Goal: Task Accomplishment & Management: Manage account settings

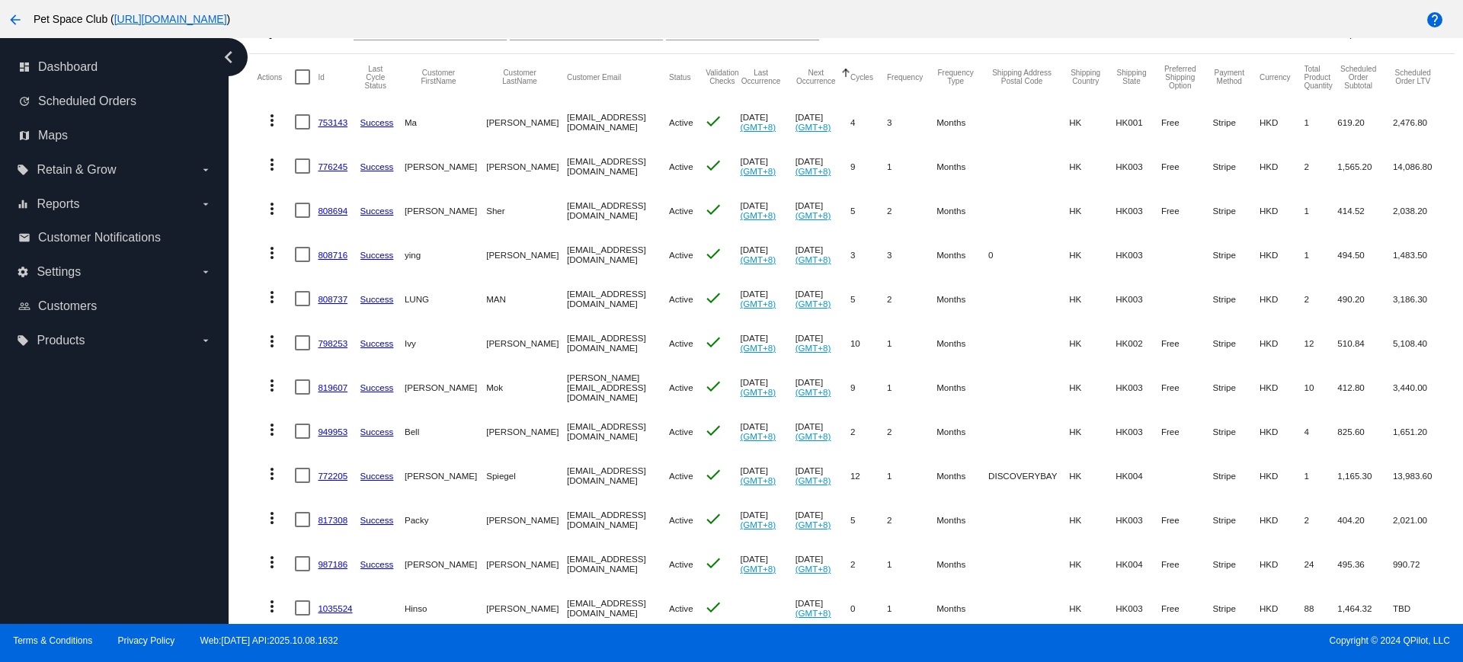
scroll to position [216, 0]
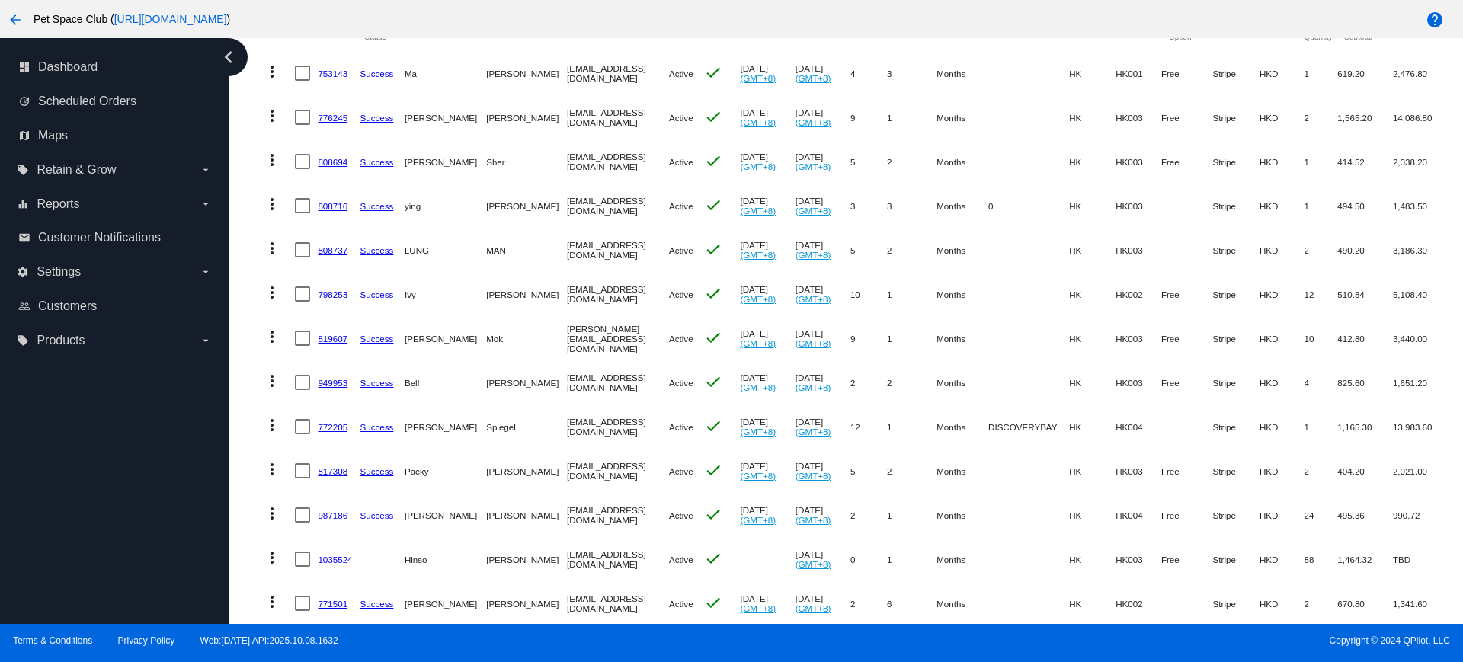
click at [253, 188] on mat-table "Actions Id Last Cycle Status Customer FirstName Customer LastName Customer Emai…" at bounding box center [851, 470] width 1205 height 930
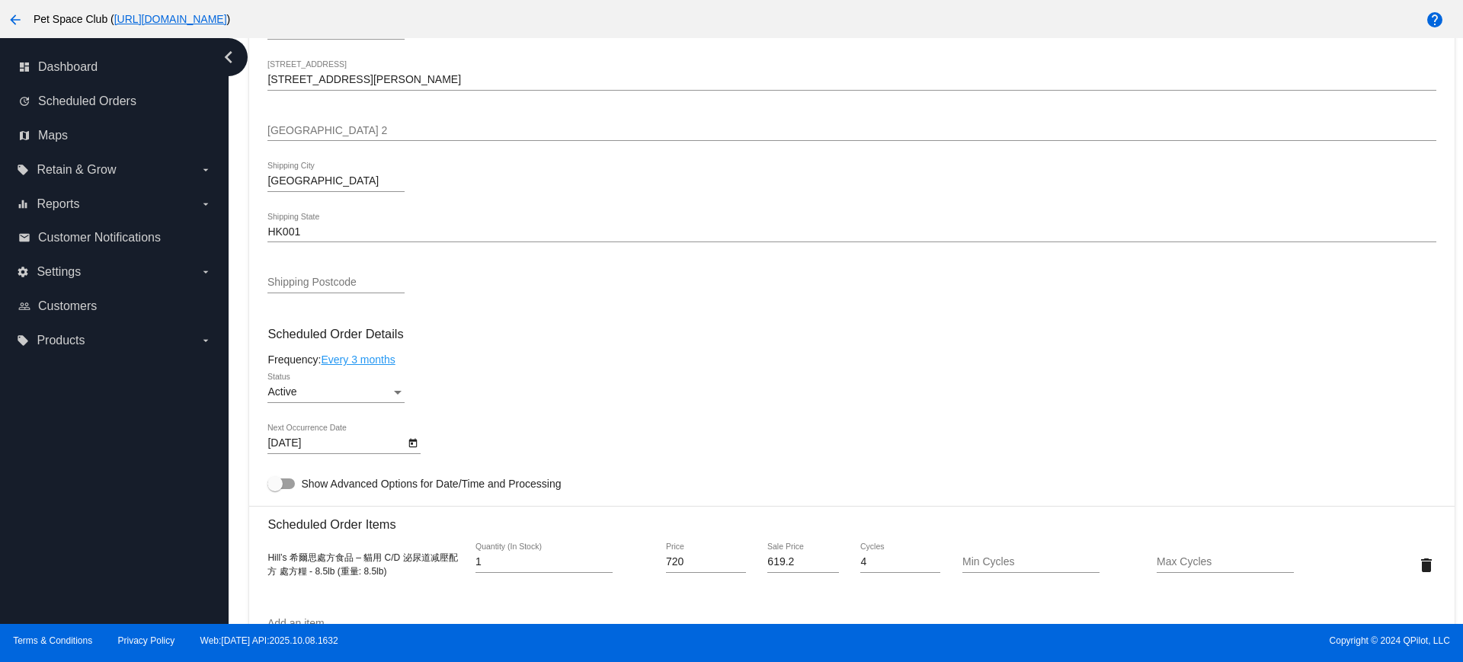
scroll to position [667, 0]
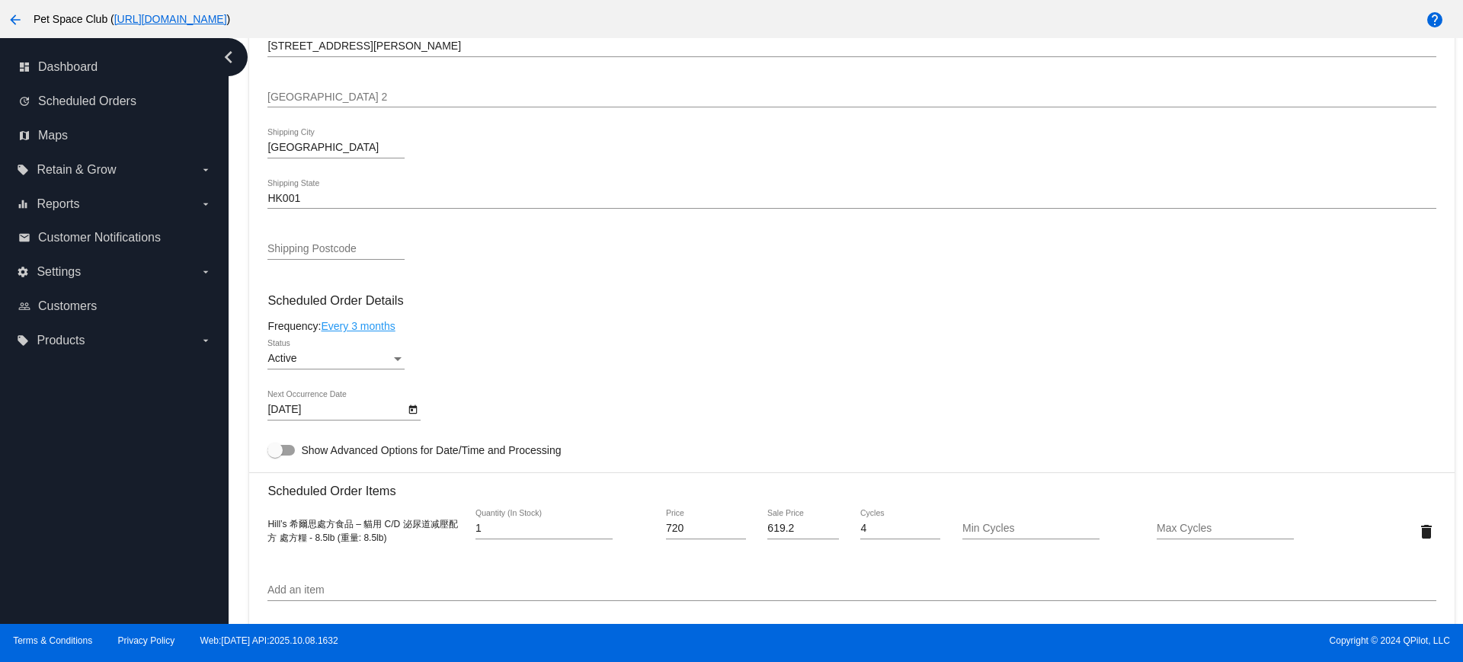
click at [415, 409] on icon "Open calendar" at bounding box center [413, 410] width 11 height 18
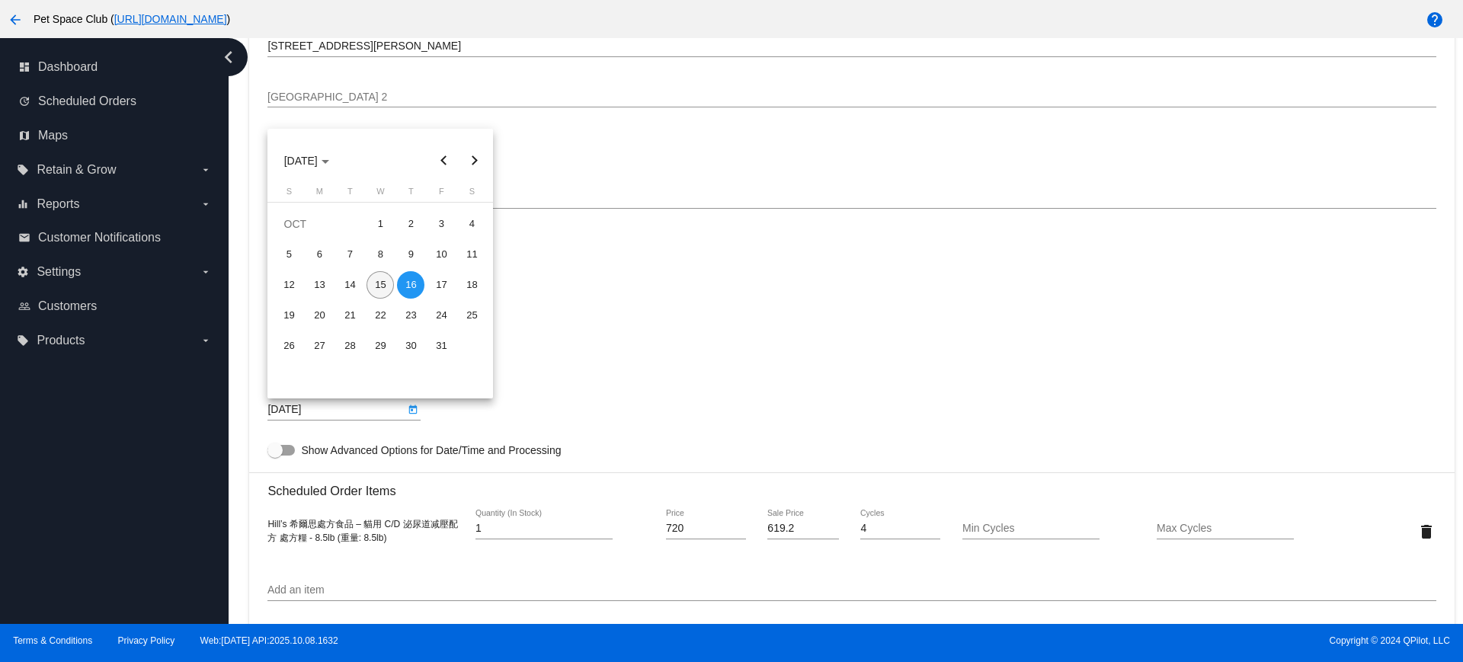
click at [375, 283] on div "15" at bounding box center [380, 284] width 27 height 27
type input "10/15/2025"
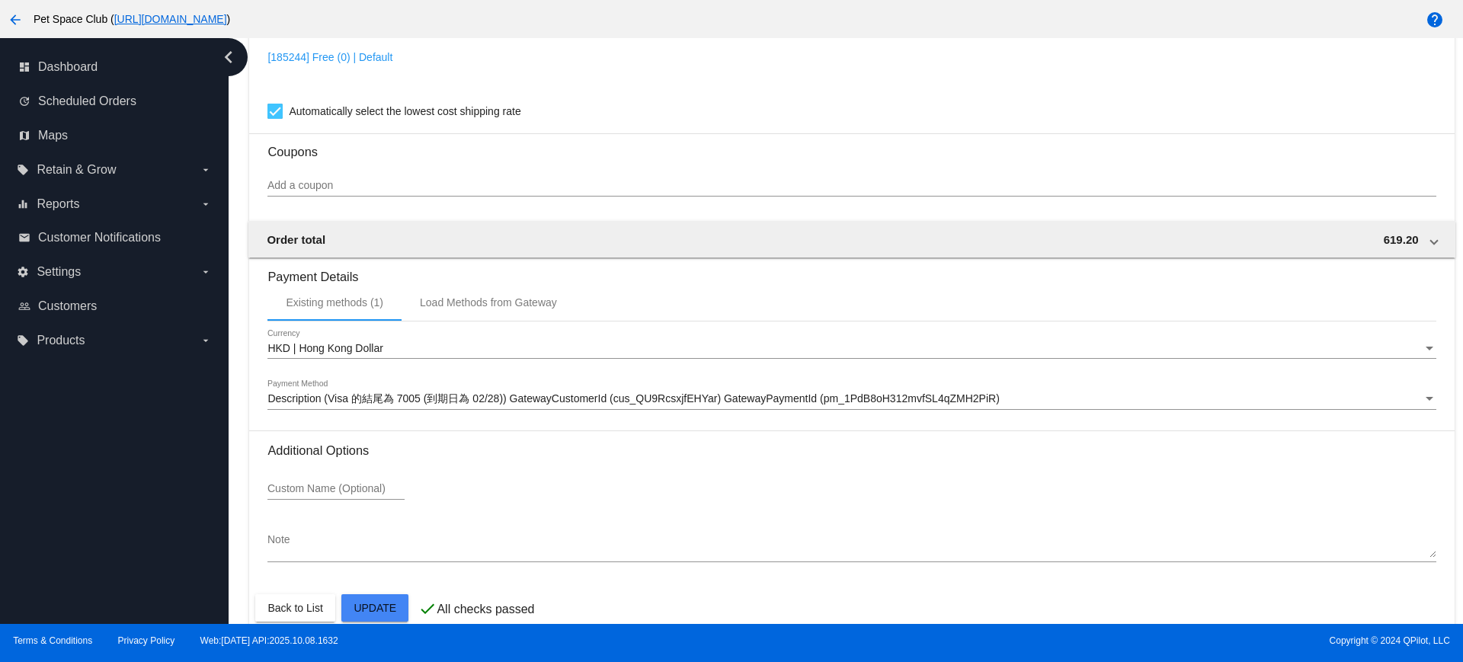
scroll to position [1300, 0]
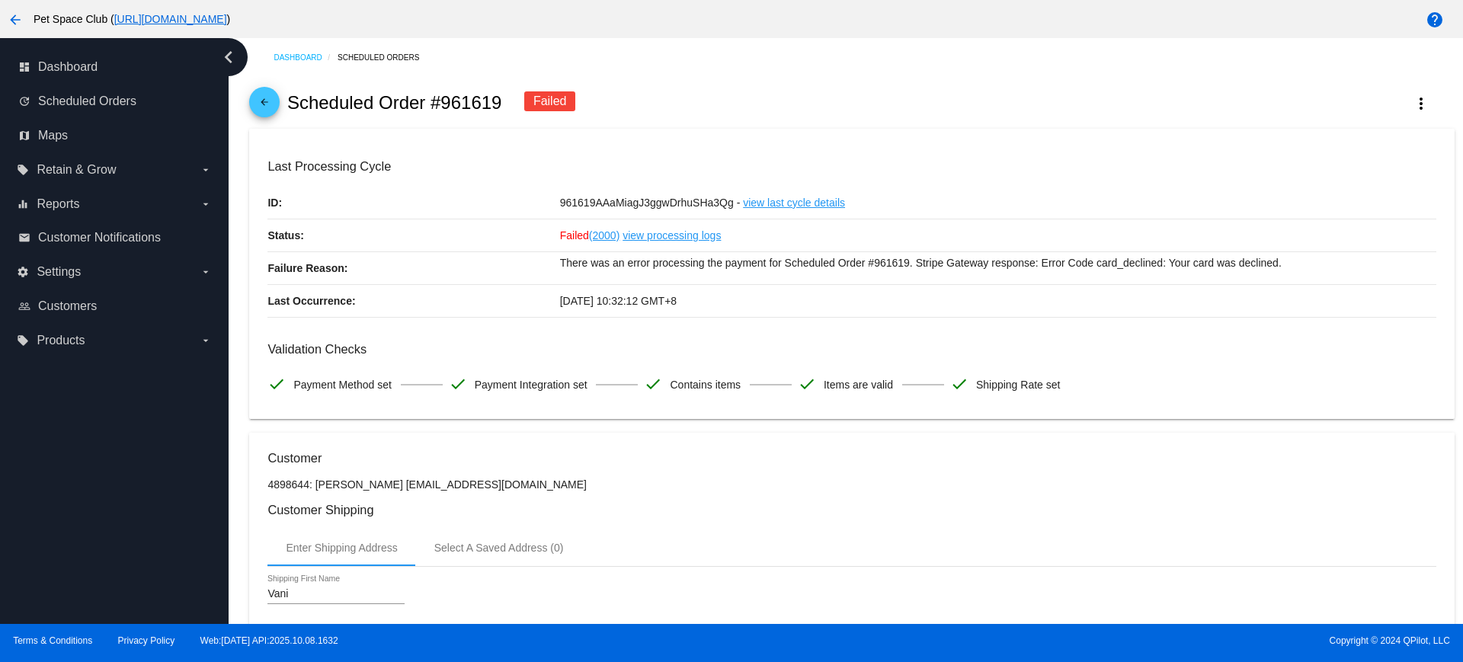
drag, startPoint x: 508, startPoint y: 104, endPoint x: 443, endPoint y: 107, distance: 64.8
click at [443, 107] on div "arrow_back Scheduled Order #961619 Failed more_vert" at bounding box center [851, 103] width 1205 height 52
copy h2 "961619"
click at [979, 103] on div "arrow_back Scheduled Order #961619 Failed more_vert" at bounding box center [851, 103] width 1205 height 52
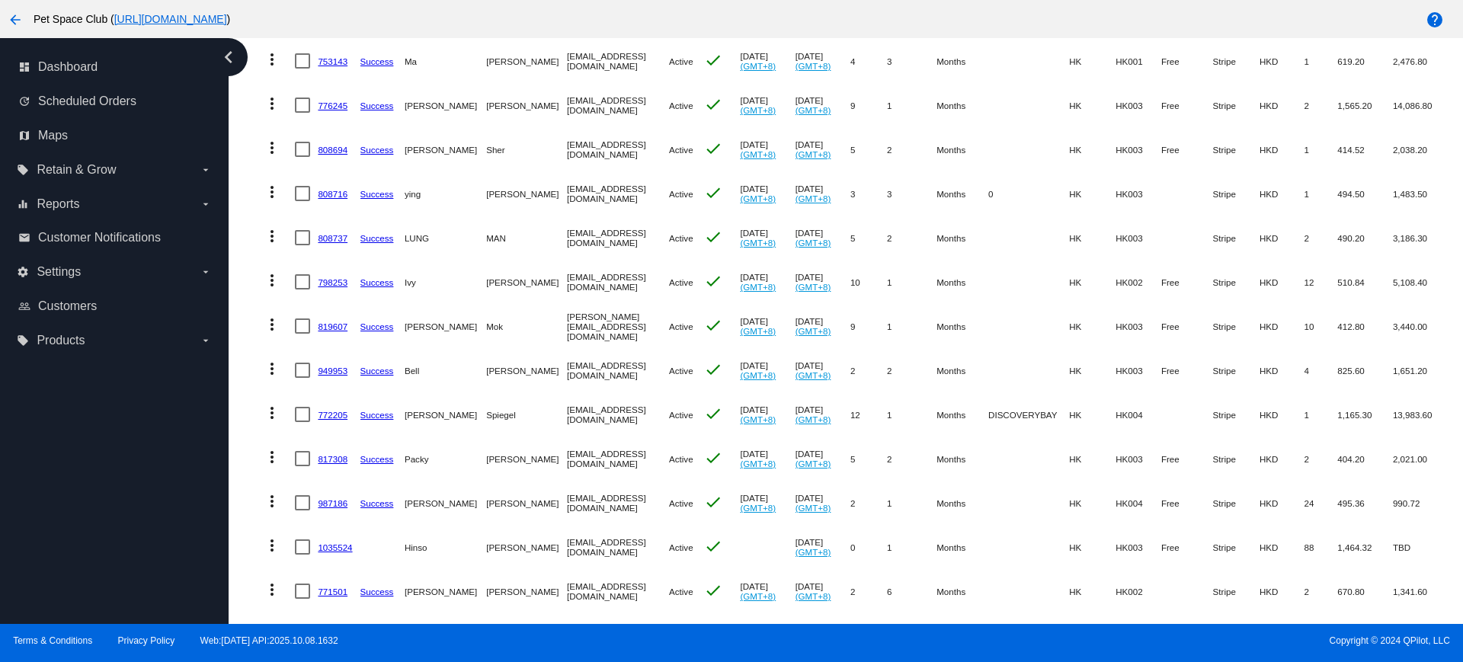
scroll to position [232, 0]
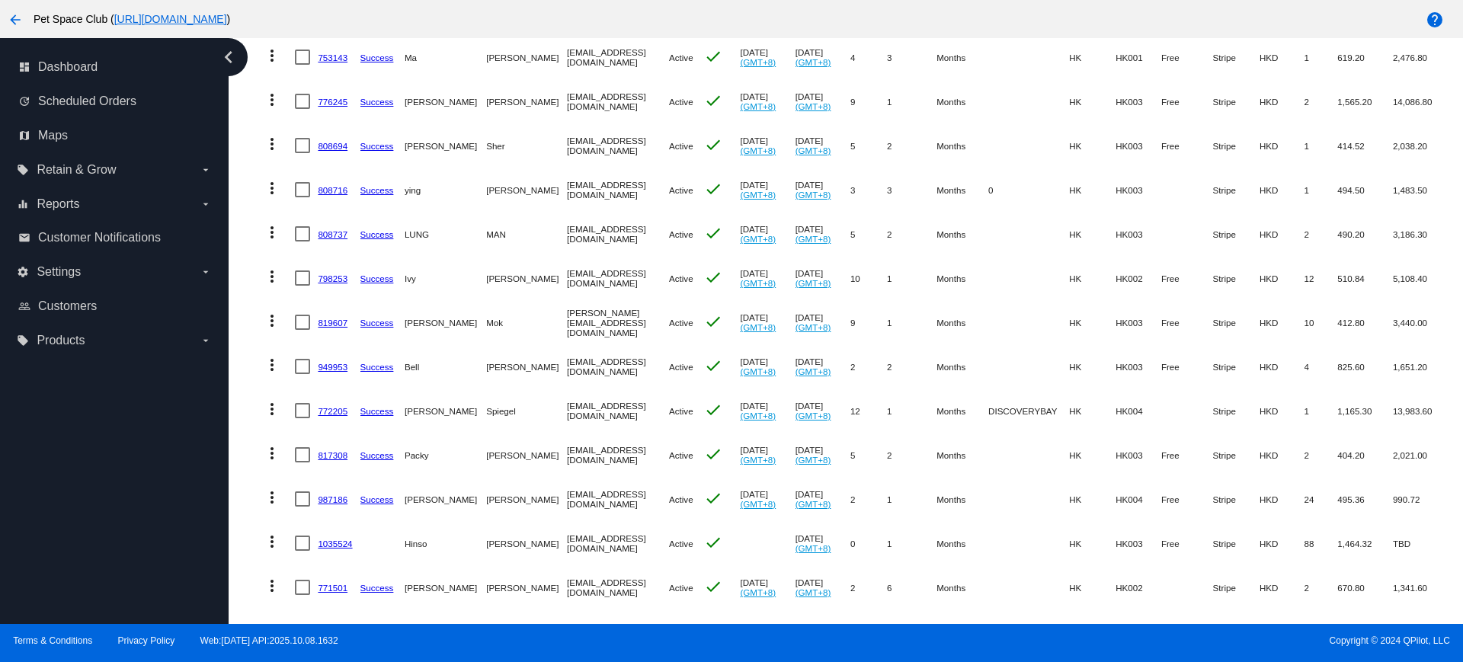
drag, startPoint x: 234, startPoint y: 312, endPoint x: 331, endPoint y: 314, distance: 96.8
click at [234, 312] on div "Dashboard Scheduled Orders Scheduled Orders add Status: Active (289) Paused (14…" at bounding box center [846, 331] width 1235 height 586
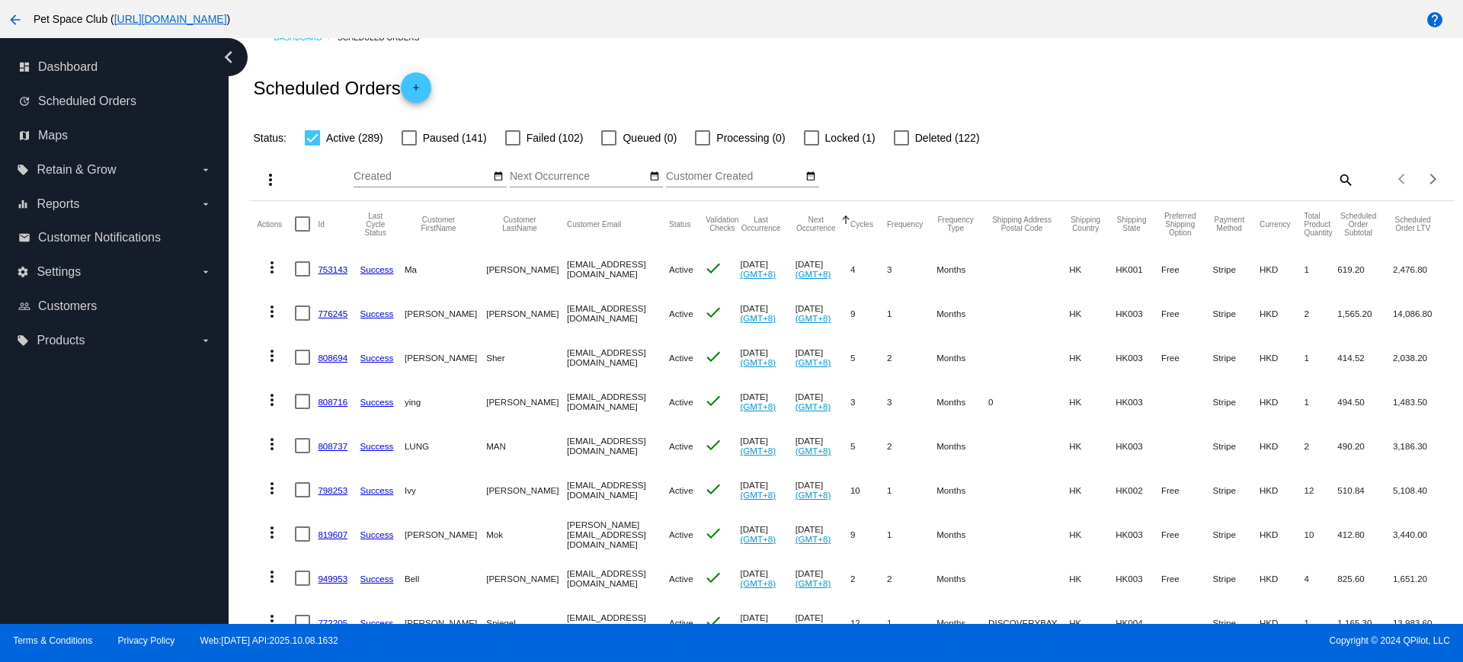
scroll to position [0, 0]
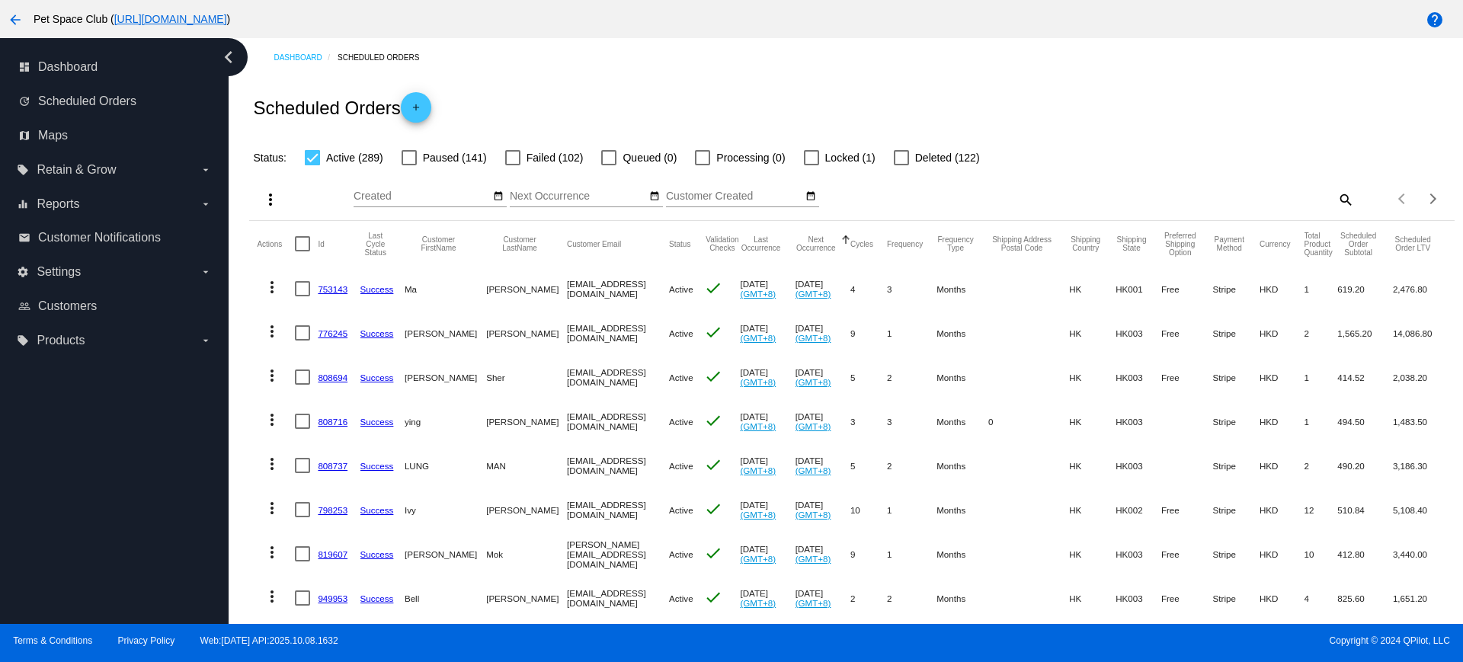
click at [1336, 203] on mat-icon "search" at bounding box center [1345, 199] width 18 height 24
click at [1200, 200] on input "Search" at bounding box center [1204, 197] width 300 height 12
paste input "784113"
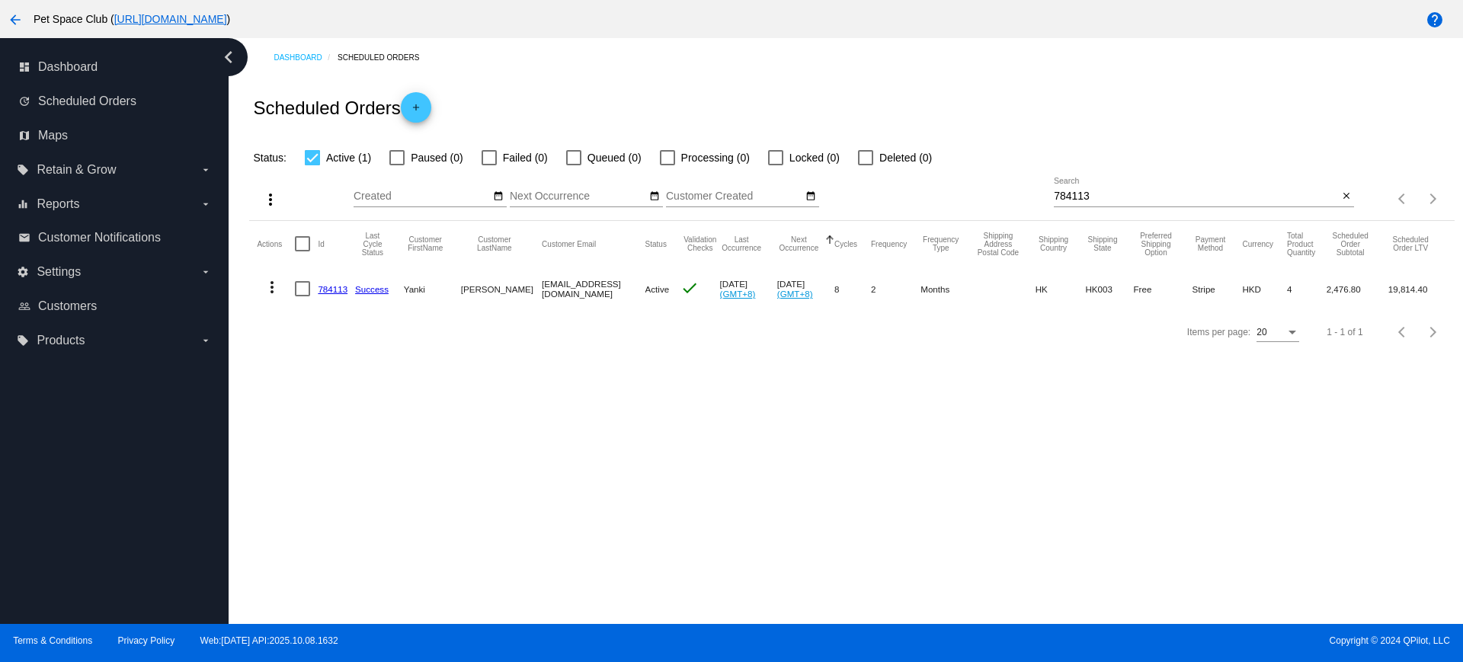
click at [373, 392] on div "Dashboard Scheduled Orders Scheduled Orders add Status: Active (1) Paused (0) F…" at bounding box center [846, 331] width 1235 height 586
click at [354, 467] on div "Dashboard Scheduled Orders Scheduled Orders add Status: Active (1) Paused (0) F…" at bounding box center [846, 331] width 1235 height 586
drag, startPoint x: 1109, startPoint y: 188, endPoint x: 1043, endPoint y: 191, distance: 65.6
click at [1043, 191] on div "more_vert Oct Jan Feb Mar Apr 1" at bounding box center [851, 194] width 1205 height 54
drag, startPoint x: 1097, startPoint y: 197, endPoint x: 1026, endPoint y: 199, distance: 70.1
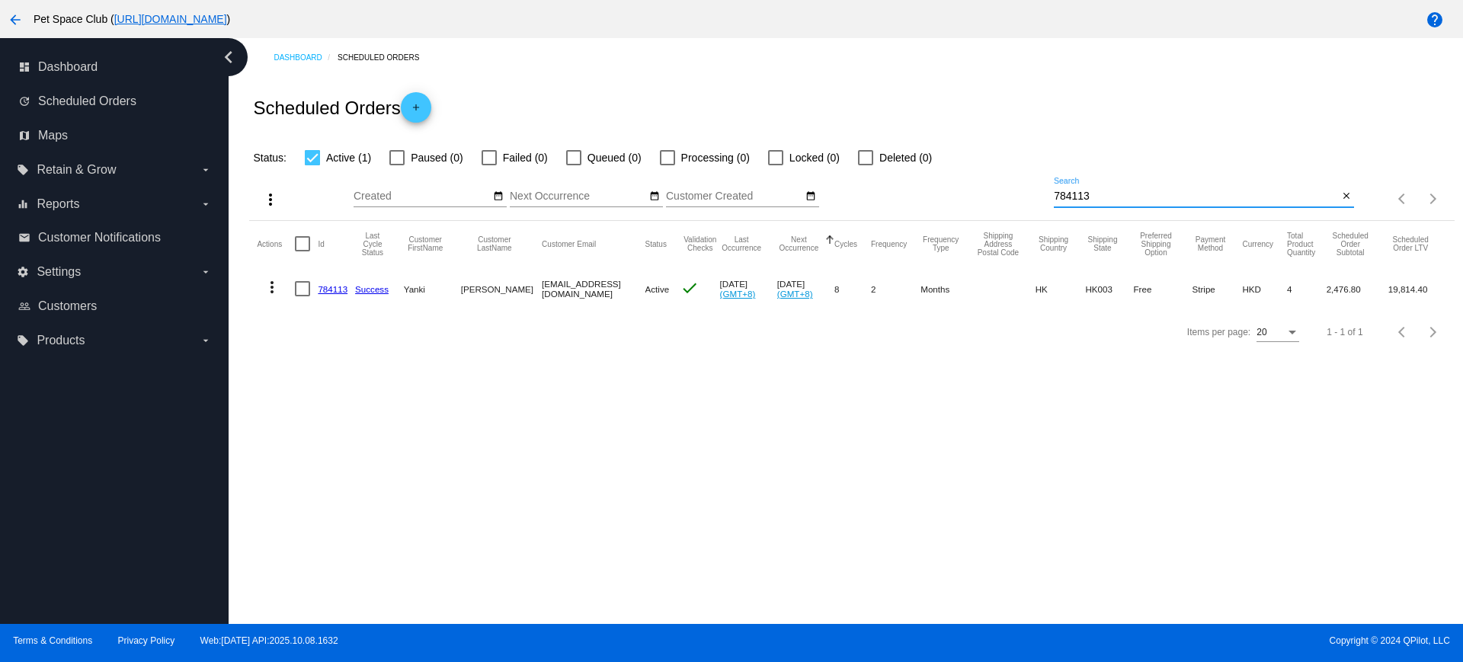
click at [1026, 199] on div "more_vert Oct Jan Feb Mar Apr 1" at bounding box center [851, 194] width 1205 height 54
paste input "934638"
type input "934638"
click at [345, 413] on div "Dashboard Scheduled Orders Scheduled Orders add Status: Active (1) Paused (0) F…" at bounding box center [846, 331] width 1235 height 586
click at [1347, 194] on mat-icon "close" at bounding box center [1346, 197] width 11 height 12
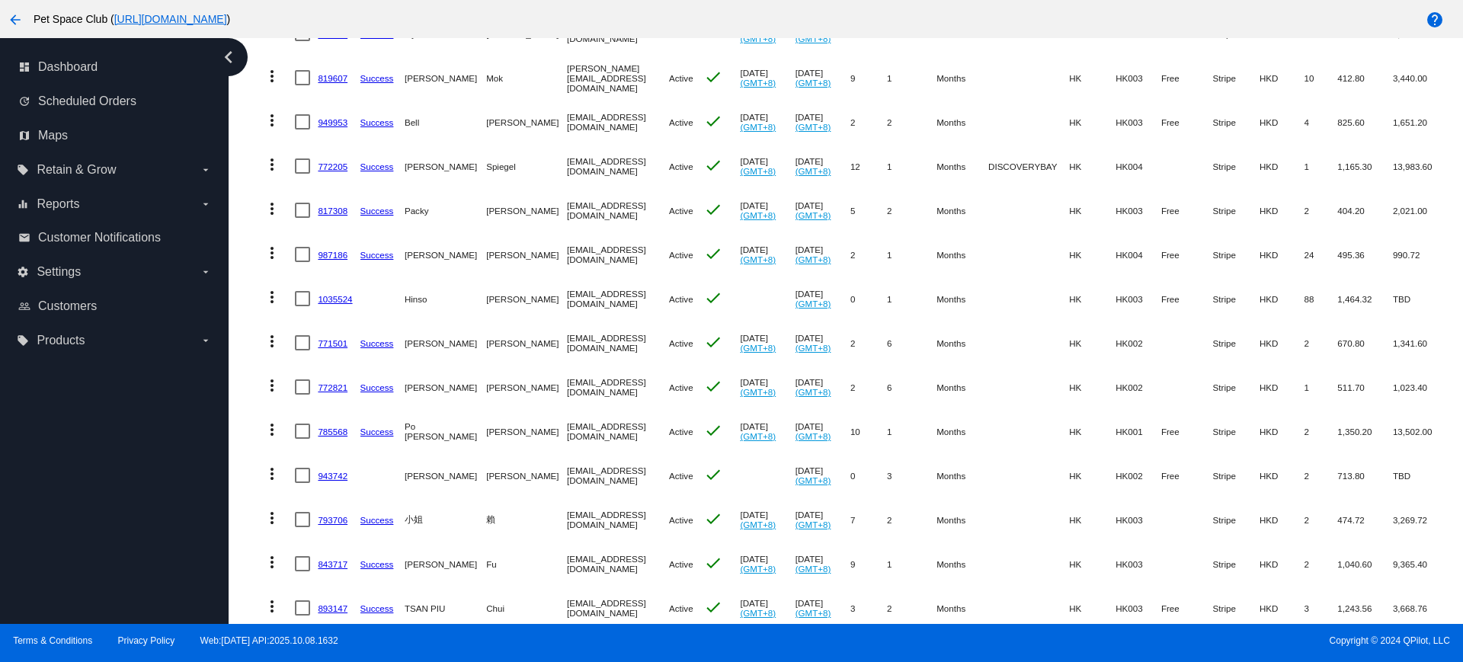
scroll to position [572, 0]
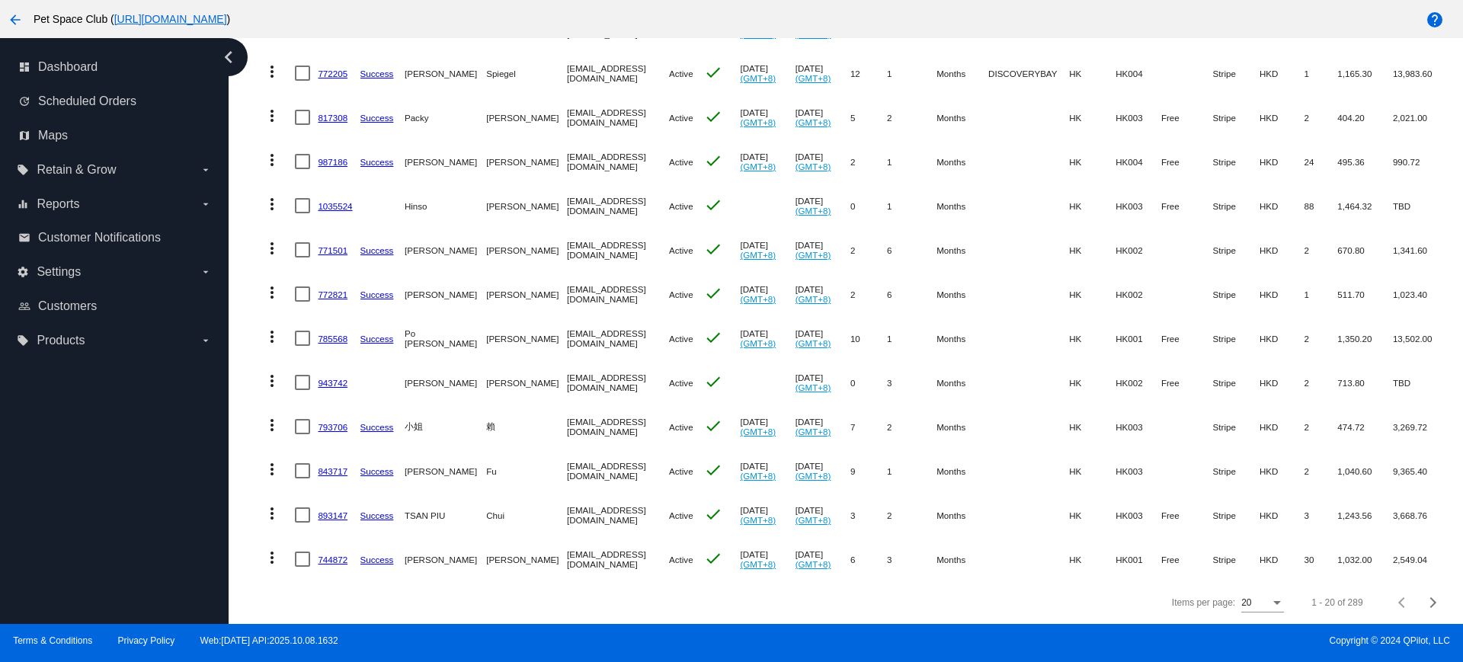
click at [249, 303] on mat-table "Actions Id Last Cycle Status Customer FirstName Customer LastName Customer Emai…" at bounding box center [851, 117] width 1205 height 930
click at [249, 405] on mat-table "Actions Id Last Cycle Status Customer FirstName Customer LastName Customer Emai…" at bounding box center [851, 117] width 1205 height 930
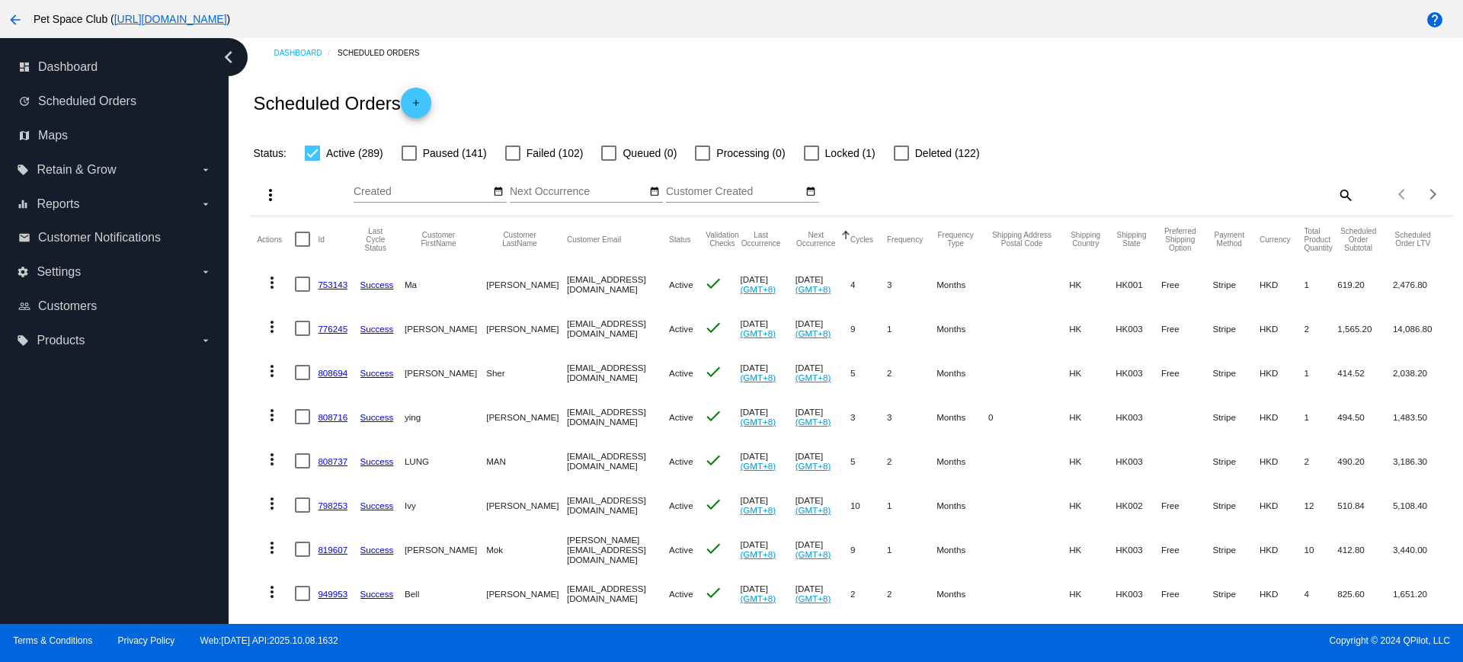
scroll to position [0, 0]
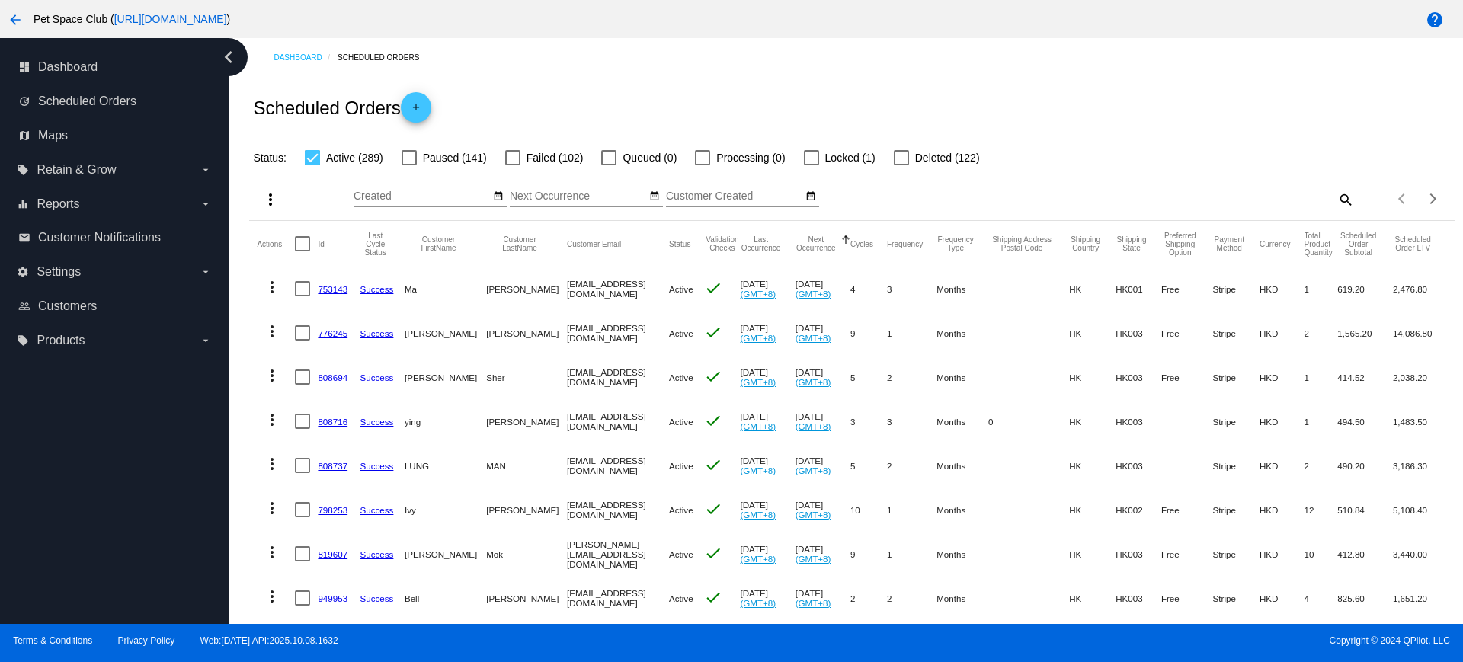
click at [1336, 195] on mat-icon "search" at bounding box center [1345, 199] width 18 height 24
click at [1194, 200] on input "Search" at bounding box center [1204, 197] width 300 height 12
paste input "788350"
type input "788350"
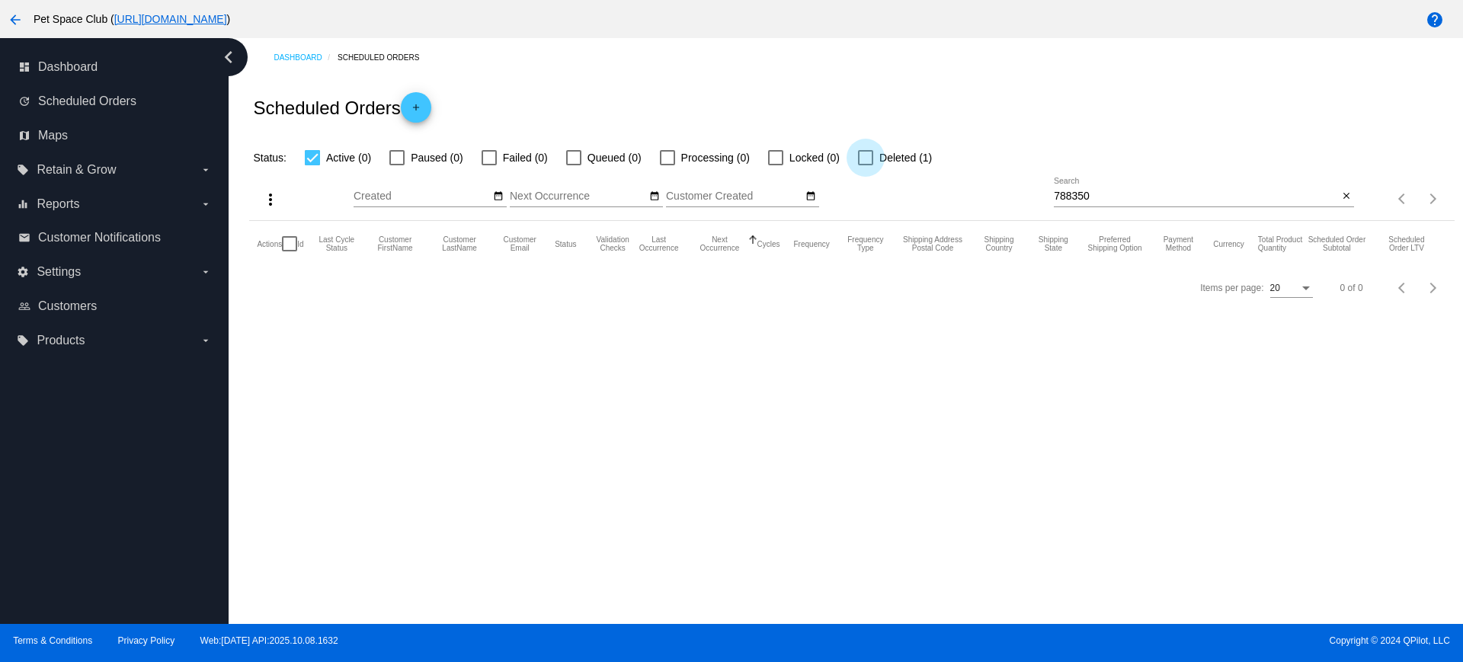
click at [865, 151] on div at bounding box center [865, 157] width 15 height 15
click at [865, 165] on input "Deleted (1)" at bounding box center [865, 165] width 1 height 1
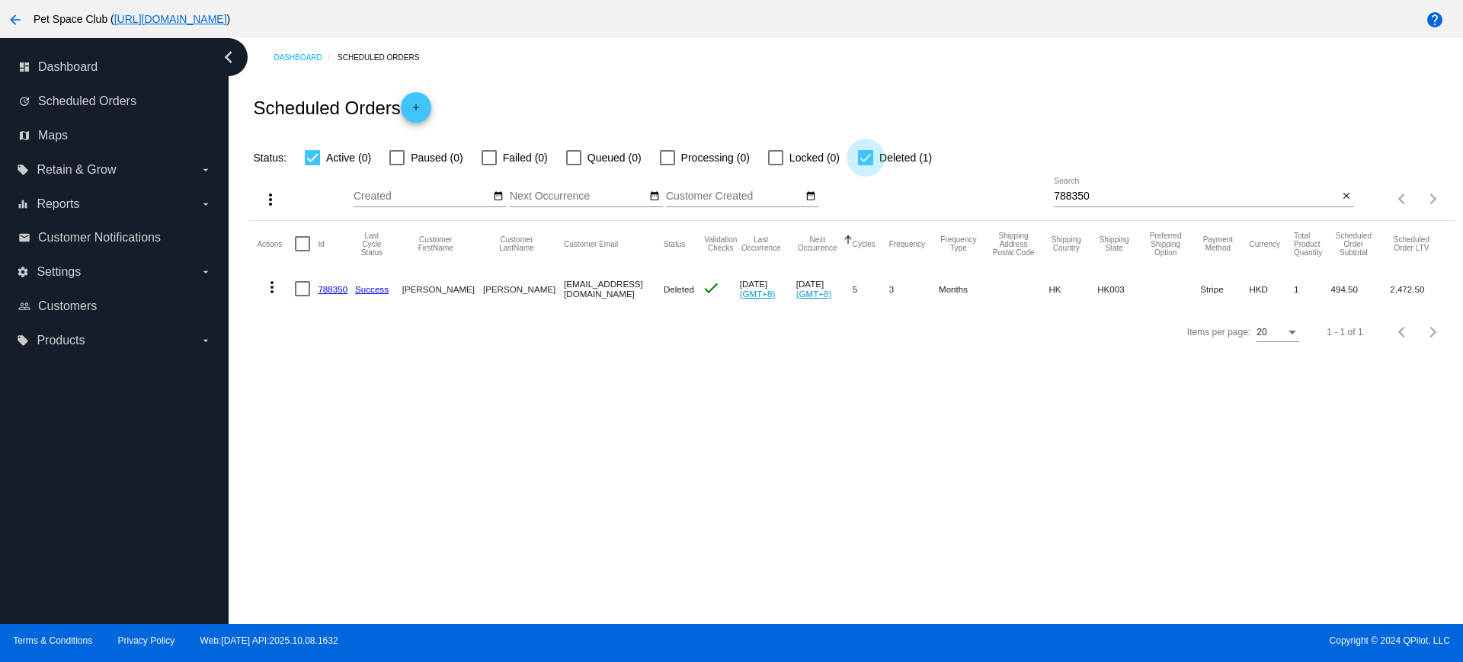
click at [863, 152] on div at bounding box center [865, 157] width 15 height 15
click at [865, 165] on input "Deleted (1)" at bounding box center [865, 165] width 1 height 1
checkbox input "false"
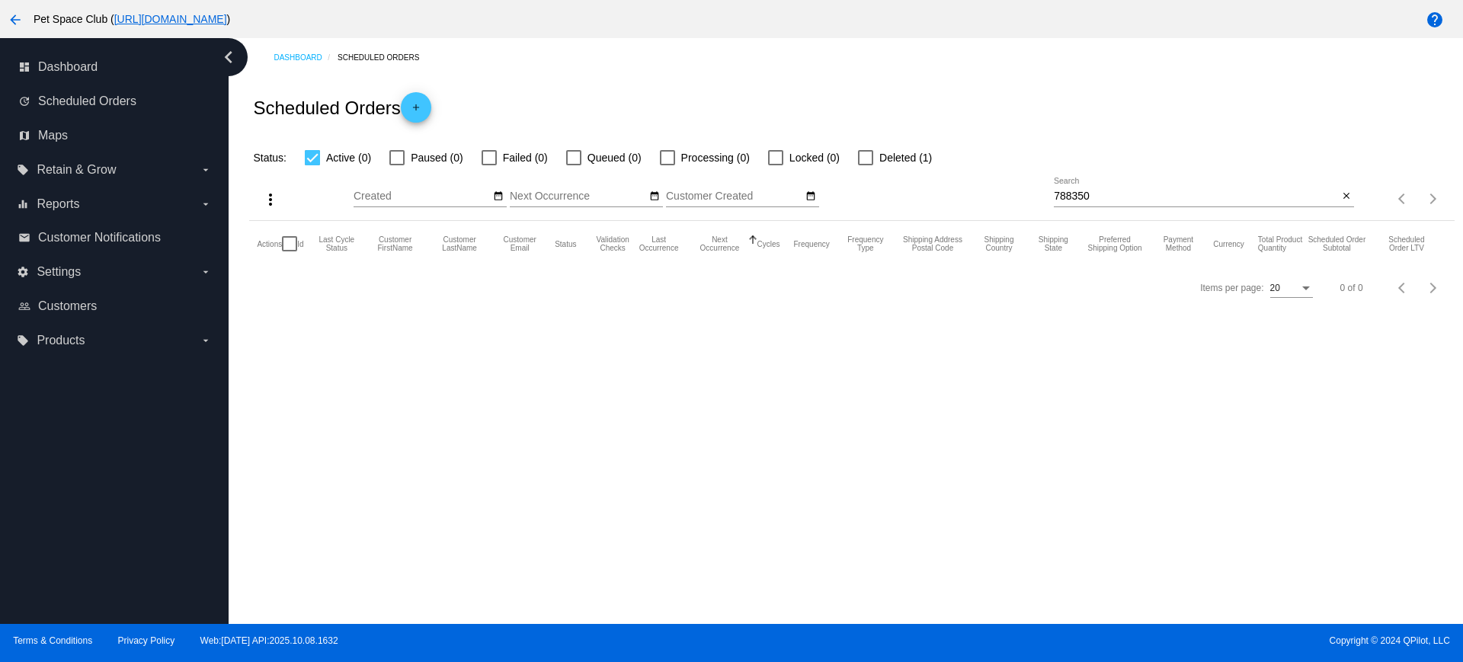
drag, startPoint x: 332, startPoint y: 399, endPoint x: 403, endPoint y: 369, distance: 77.1
click at [332, 399] on div "Dashboard Scheduled Orders Scheduled Orders add Status: Active (0) Paused (0) F…" at bounding box center [846, 331] width 1235 height 586
drag, startPoint x: 1139, startPoint y: 194, endPoint x: 1023, endPoint y: 191, distance: 115.9
click at [1023, 191] on div "more_vert Oct Jan Feb Mar Apr 1" at bounding box center [851, 194] width 1205 height 54
paste input "48769"
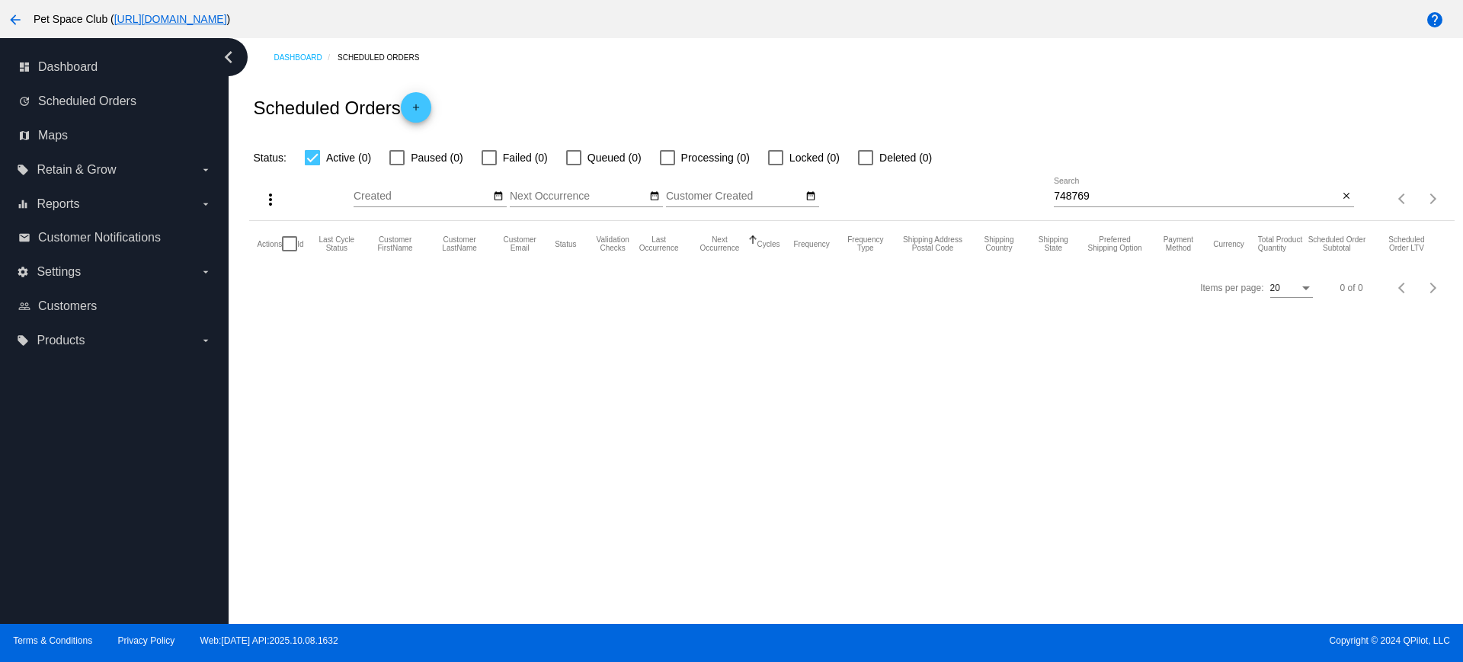
click at [326, 383] on div "Dashboard Scheduled Orders Scheduled Orders add Status: Active (0) Paused (0) F…" at bounding box center [846, 331] width 1235 height 586
click at [1098, 194] on input "748769" at bounding box center [1196, 197] width 284 height 12
drag, startPoint x: 1098, startPoint y: 194, endPoint x: 1028, endPoint y: 187, distance: 70.4
click at [1028, 187] on div "more_vert Oct Jan Feb Mar Apr 1" at bounding box center [851, 194] width 1205 height 54
type input "748769"
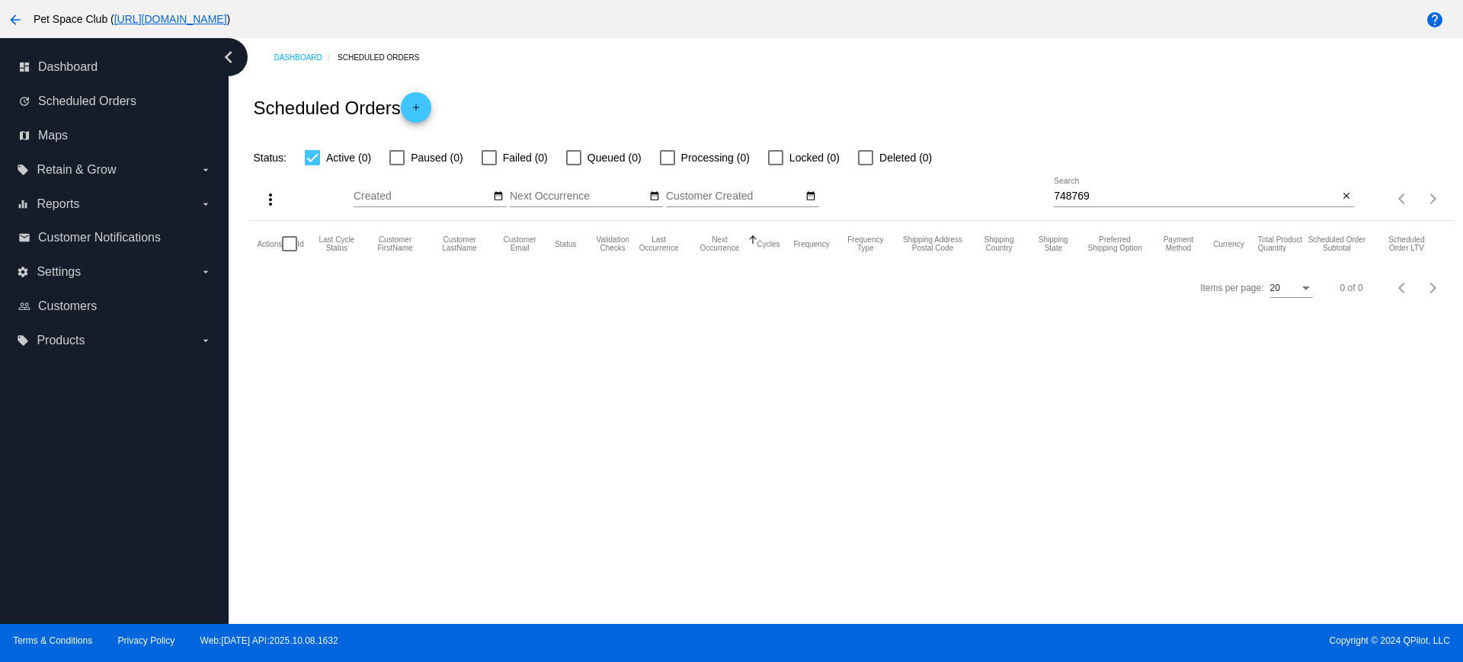
drag, startPoint x: 1113, startPoint y: 203, endPoint x: 1009, endPoint y: 185, distance: 105.1
click at [1009, 185] on div "more_vert Oct Jan Feb Mar Apr 1" at bounding box center [851, 194] width 1205 height 54
click at [1349, 195] on mat-icon "close" at bounding box center [1346, 197] width 11 height 12
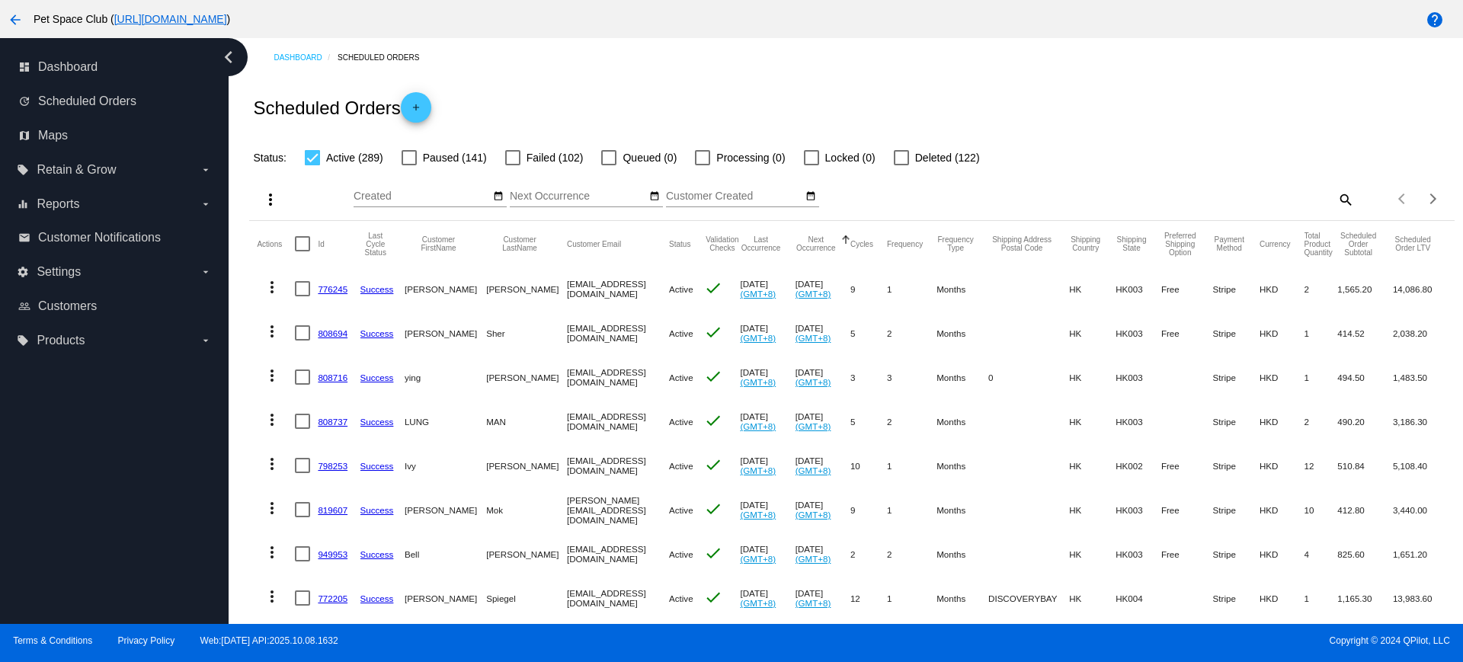
click at [246, 280] on div "Dashboard Scheduled Orders Scheduled Orders add Status: Active (289) Paused (14…" at bounding box center [852, 615] width 1222 height 1155
click at [1336, 193] on mat-icon "search" at bounding box center [1345, 199] width 18 height 24
drag, startPoint x: 1332, startPoint y: 193, endPoint x: 1242, endPoint y: 185, distance: 90.2
click at [1242, 185] on div "Search" at bounding box center [1204, 193] width 300 height 30
paste input "809164"
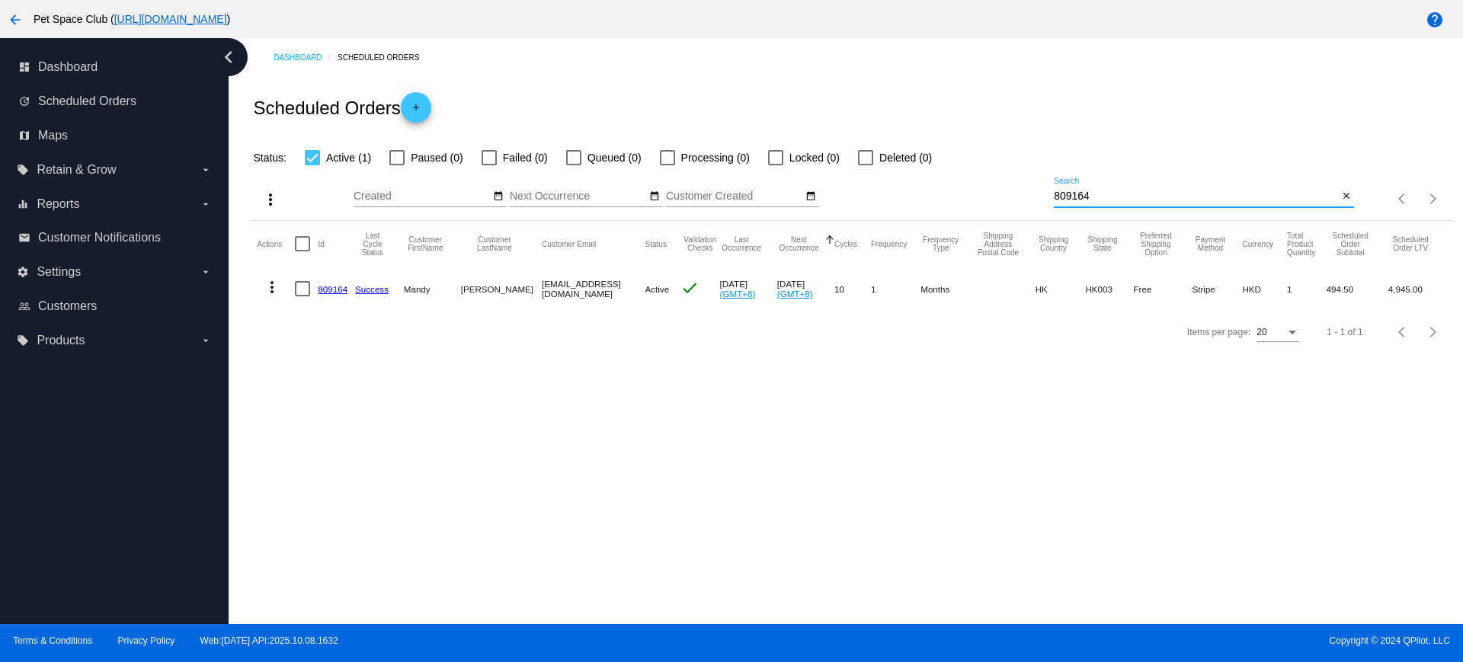
type input "809164"
drag, startPoint x: 376, startPoint y: 437, endPoint x: 701, endPoint y: 222, distance: 390.0
click at [376, 437] on div "Dashboard Scheduled Orders Scheduled Orders add Status: Active (1) Paused (0) F…" at bounding box center [846, 331] width 1235 height 586
drag, startPoint x: 1098, startPoint y: 200, endPoint x: 1015, endPoint y: 195, distance: 83.2
click at [1015, 195] on div "more_vert Oct Jan Feb Mar Apr 1" at bounding box center [851, 194] width 1205 height 54
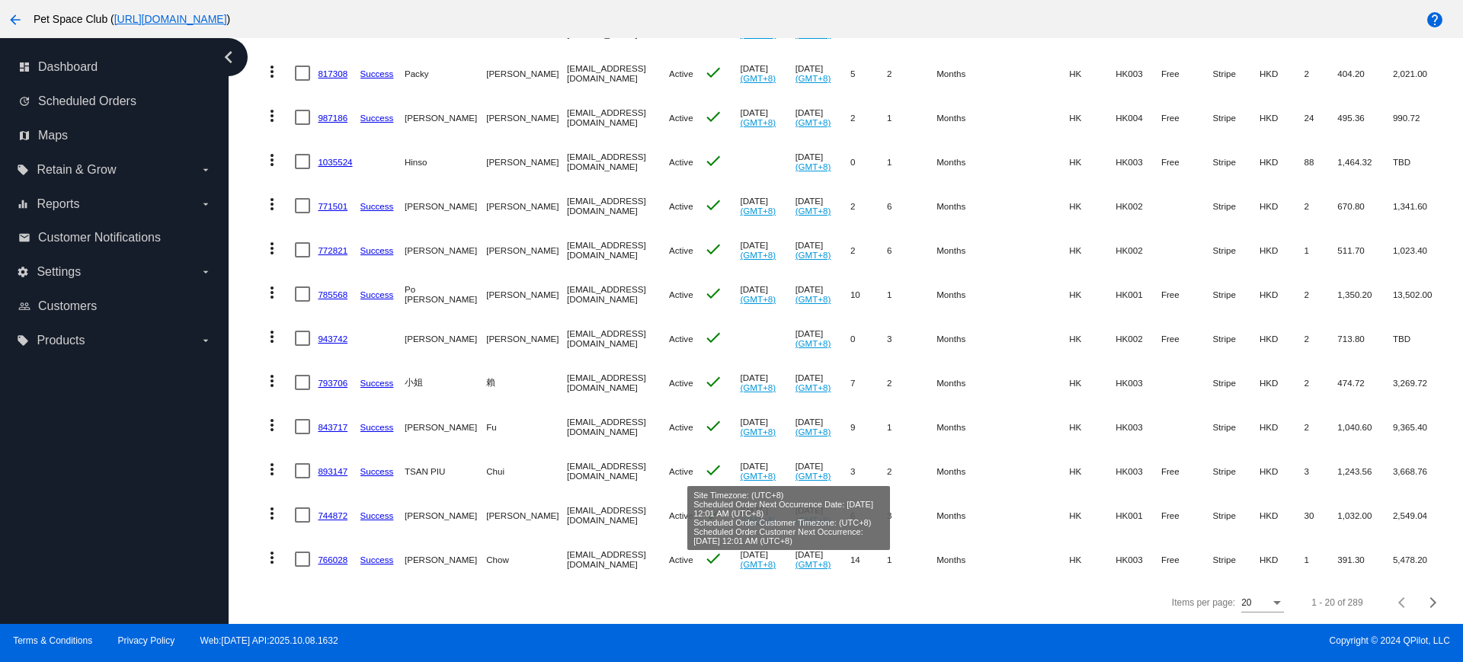
scroll to position [584, 0]
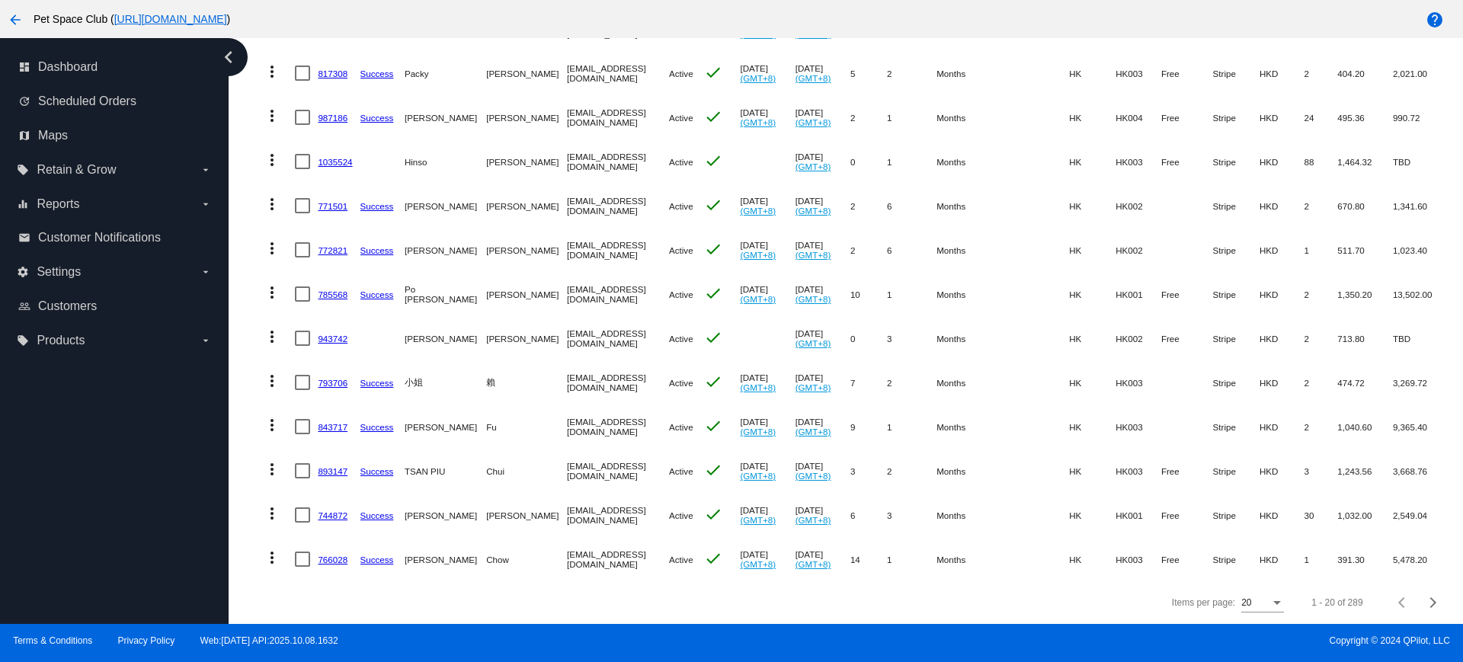
click at [246, 466] on div "Dashboard Scheduled Orders Scheduled Orders add Status: Active (289) Paused (14…" at bounding box center [852, 46] width 1222 height 1155
click at [1426, 604] on div "Next page" at bounding box center [1431, 602] width 11 height 11
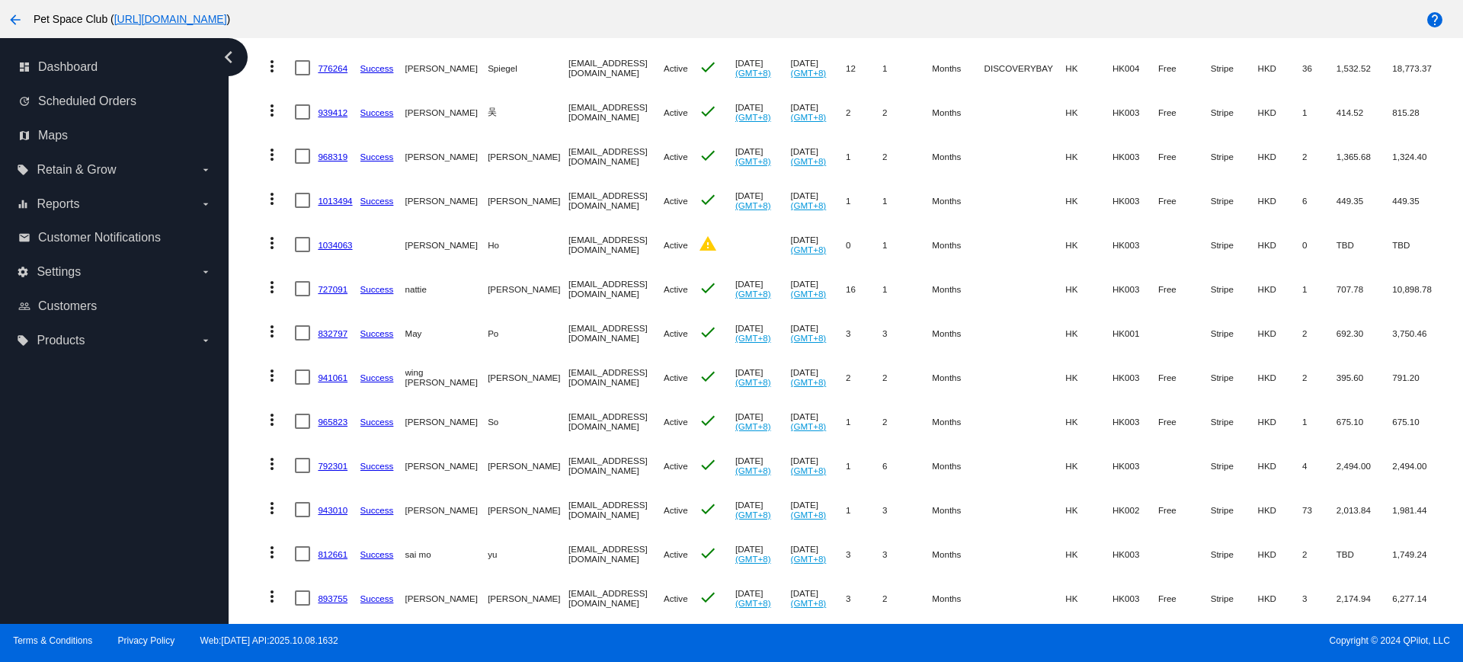
scroll to position [225, 0]
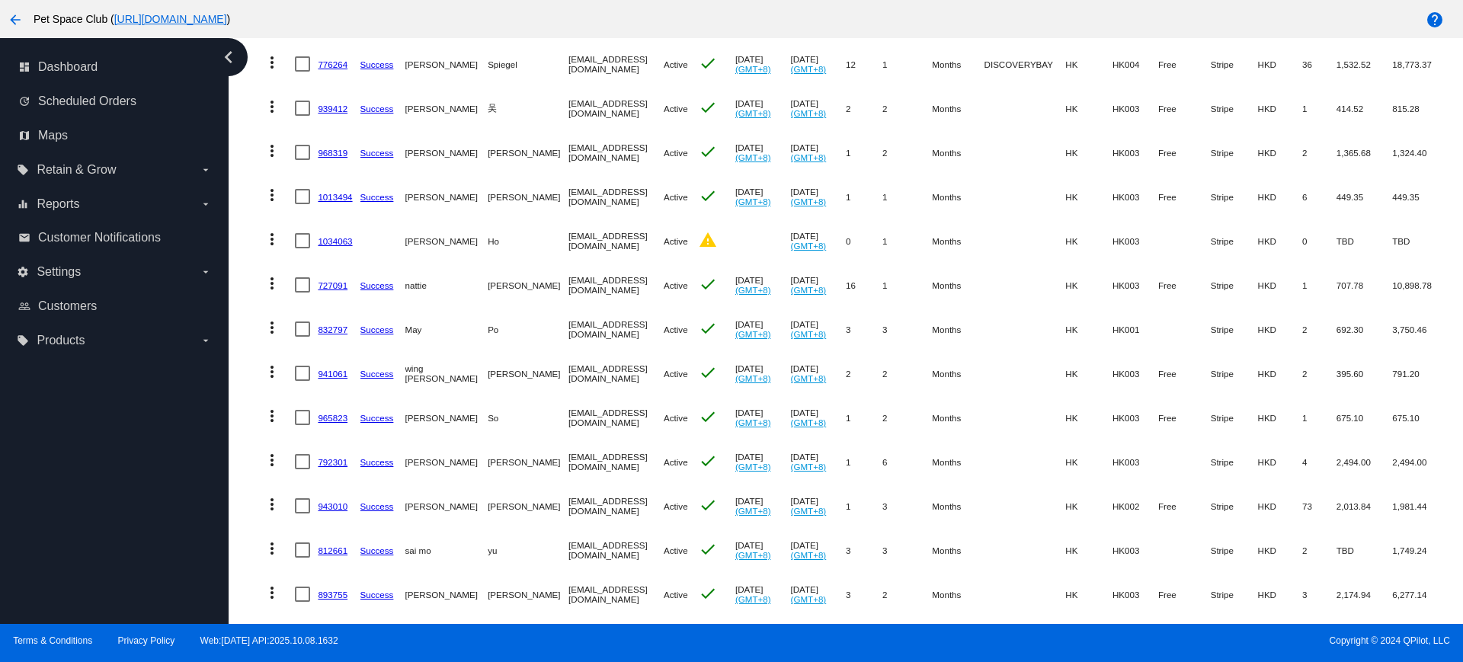
click at [257, 217] on mat-cell "more_vert" at bounding box center [276, 197] width 38 height 44
click at [253, 299] on mat-table "Actions Id Last Cycle Status Customer FirstName Customer LastName Customer Emai…" at bounding box center [851, 461] width 1205 height 930
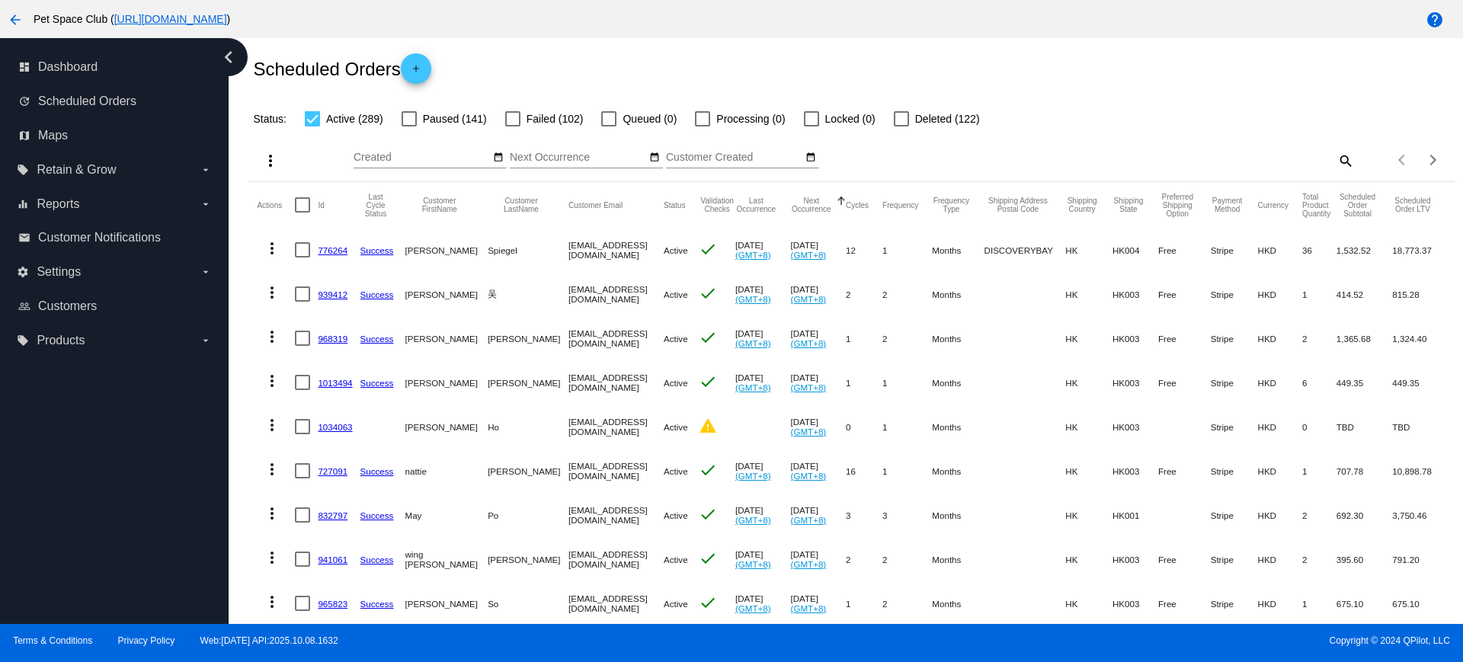
scroll to position [34, 0]
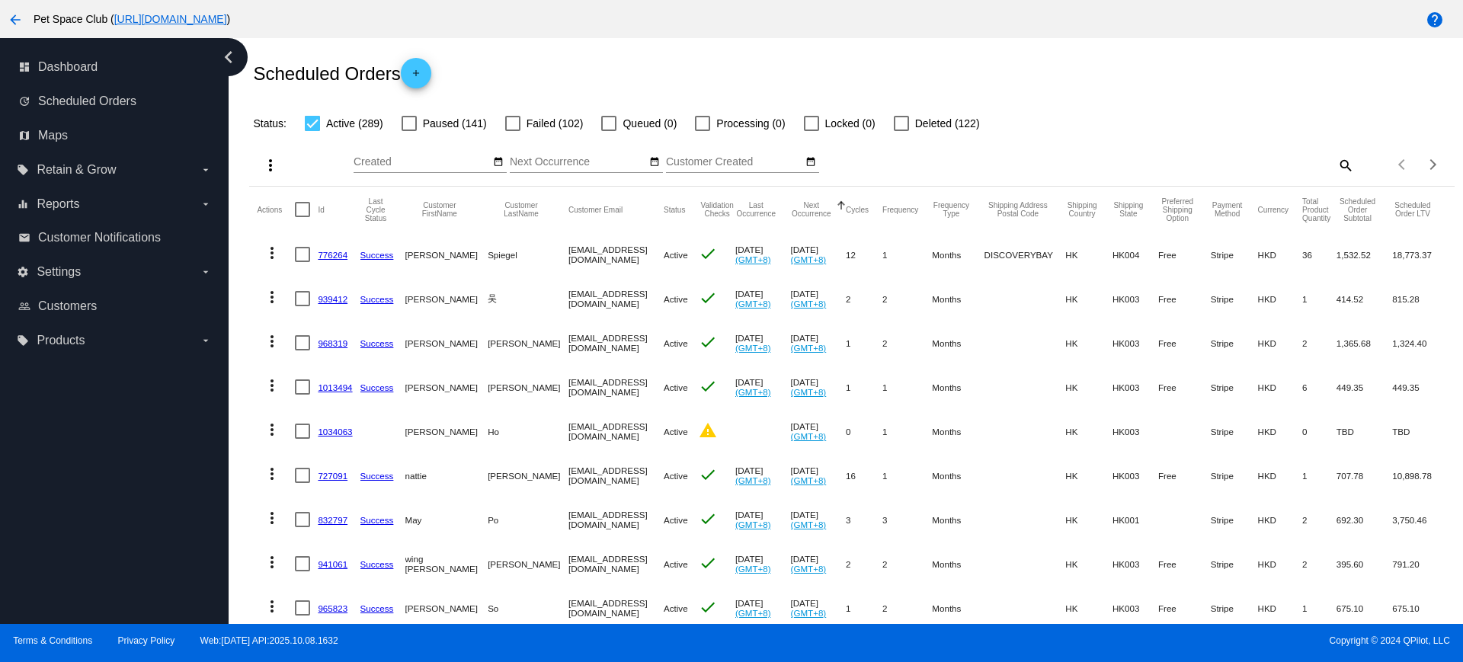
click at [1336, 167] on mat-icon "search" at bounding box center [1345, 165] width 18 height 24
click at [1228, 170] on div "Search" at bounding box center [1204, 158] width 300 height 30
paste input "832796"
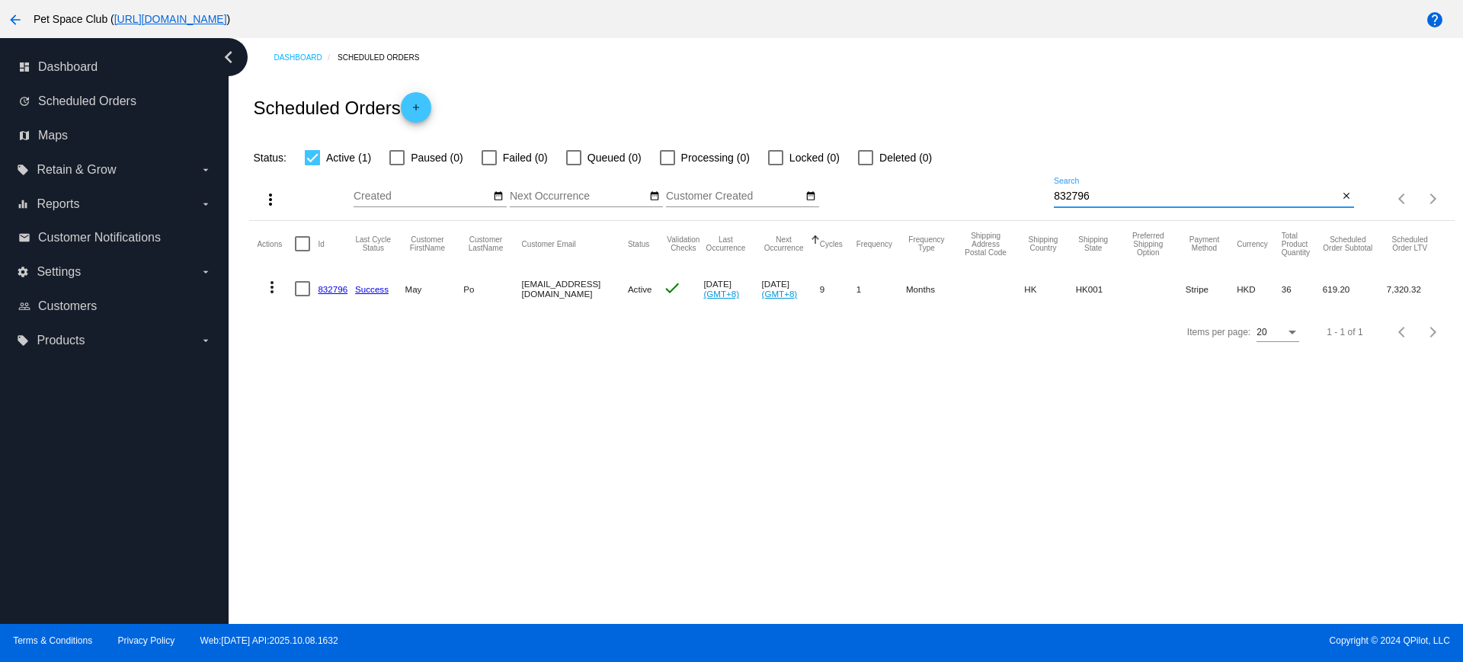
scroll to position [0, 0]
drag, startPoint x: 310, startPoint y: 399, endPoint x: 547, endPoint y: 308, distance: 253.8
click at [310, 399] on div "Dashboard Scheduled Orders Scheduled Orders add Status: Active (1) Paused (0) F…" at bounding box center [846, 331] width 1235 height 586
drag, startPoint x: 405, startPoint y: 448, endPoint x: 1068, endPoint y: 290, distance: 682.2
click at [405, 448] on div "Dashboard Scheduled Orders Scheduled Orders add Status: Active (1) Paused (0) F…" at bounding box center [846, 331] width 1235 height 586
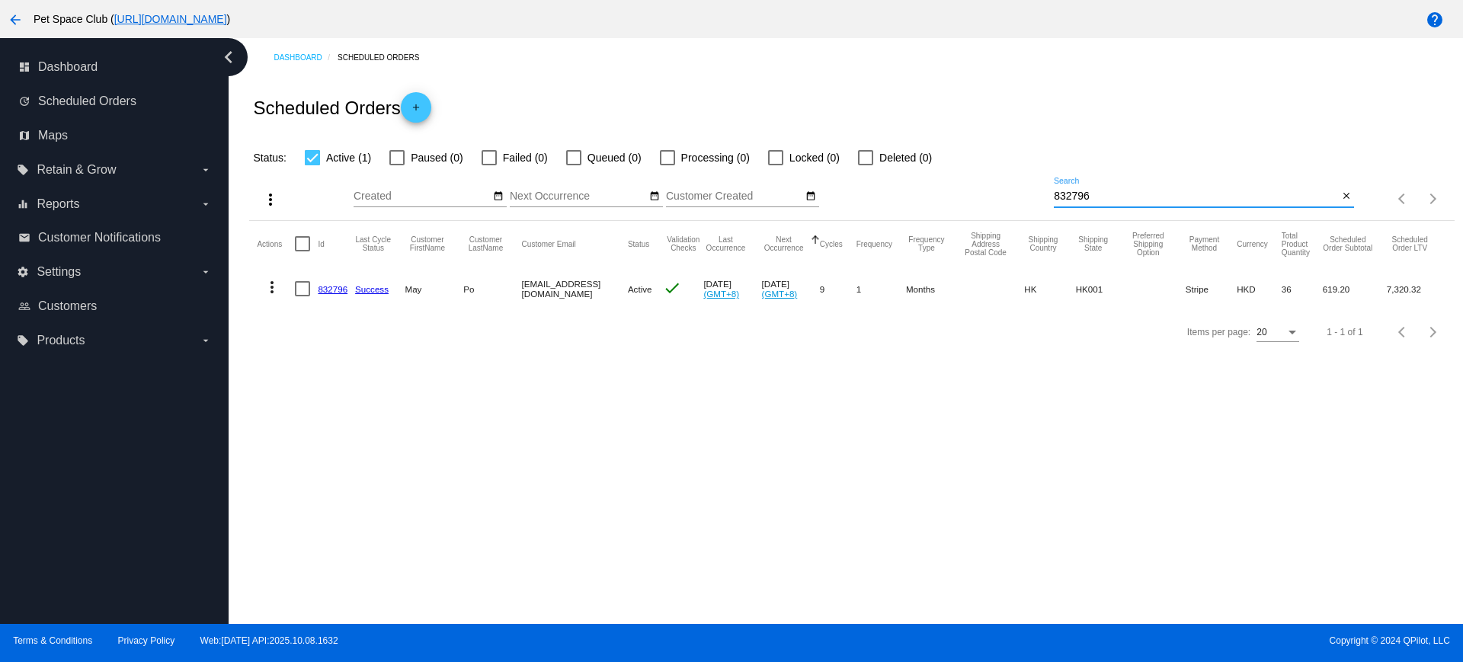
drag, startPoint x: 1104, startPoint y: 190, endPoint x: 1026, endPoint y: 190, distance: 77.7
click at [1026, 190] on div "more_vert Oct Jan Feb Mar Apr 1" at bounding box center [851, 194] width 1205 height 54
paste input "49335"
type input "849335"
click at [412, 457] on div "Dashboard Scheduled Orders Scheduled Orders add Status: Active (1) Paused (0) F…" at bounding box center [846, 331] width 1235 height 586
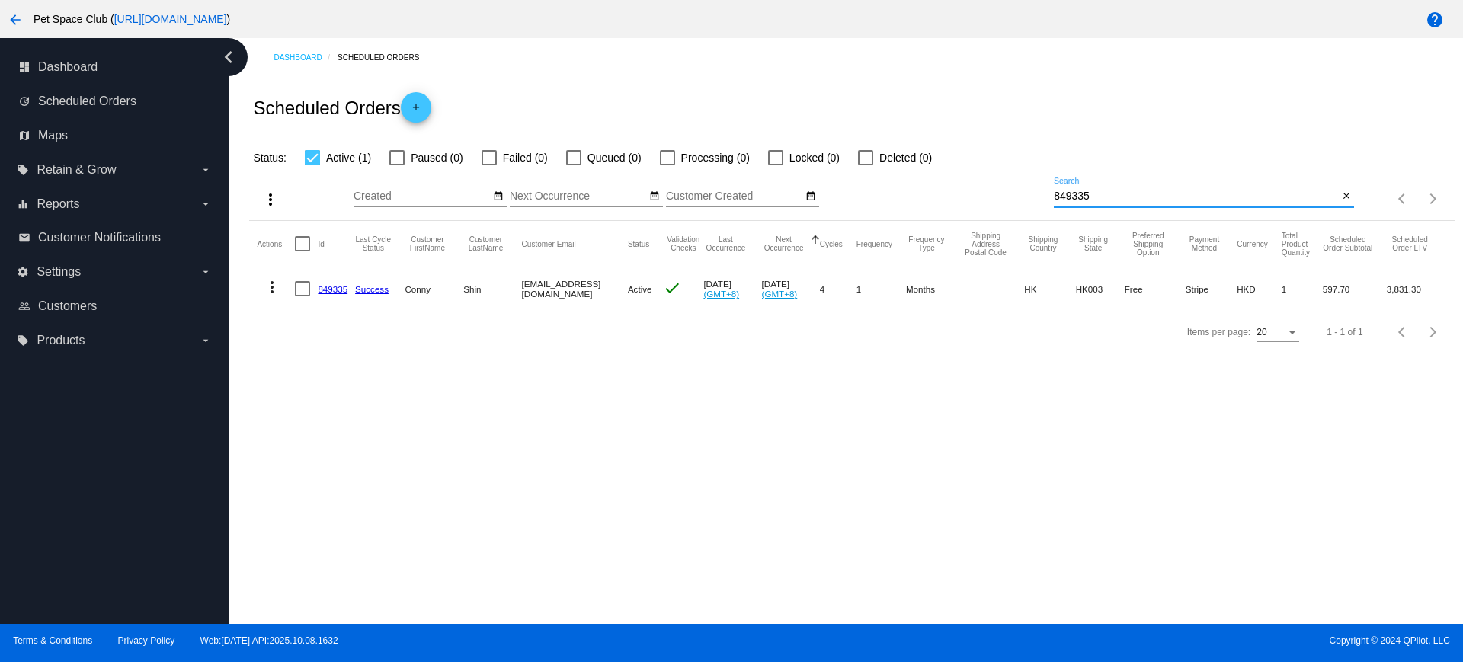
drag, startPoint x: 1113, startPoint y: 193, endPoint x: 1022, endPoint y: 192, distance: 90.7
click at [1083, 194] on input "849335" at bounding box center [1196, 197] width 284 height 12
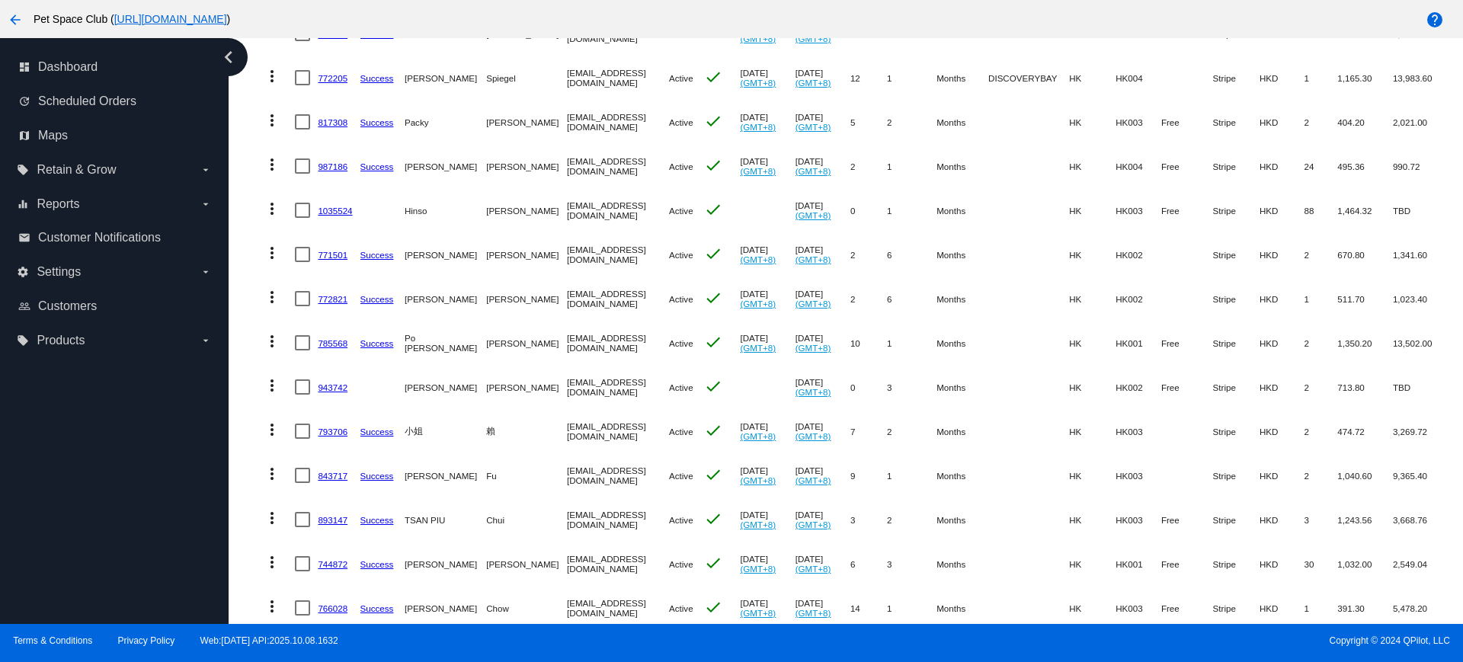
scroll to position [584, 0]
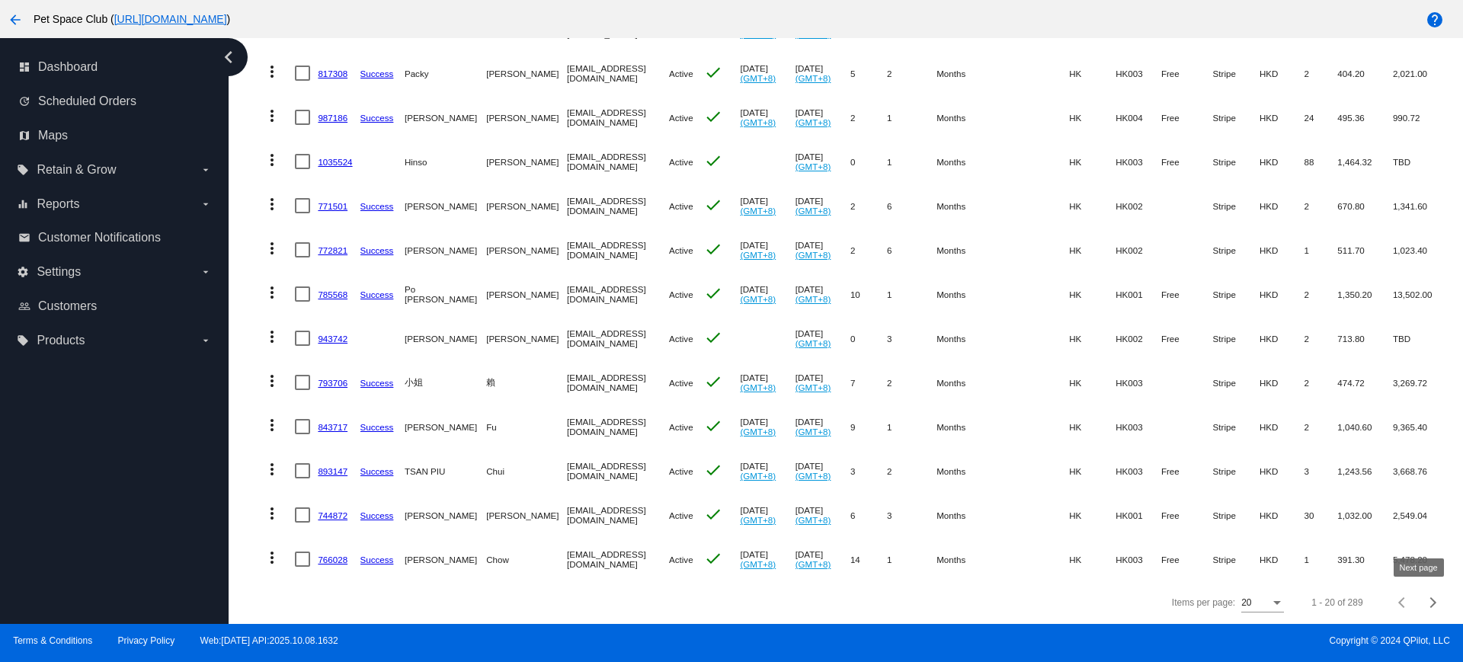
click at [1423, 600] on span "Next page" at bounding box center [1433, 603] width 30 height 8
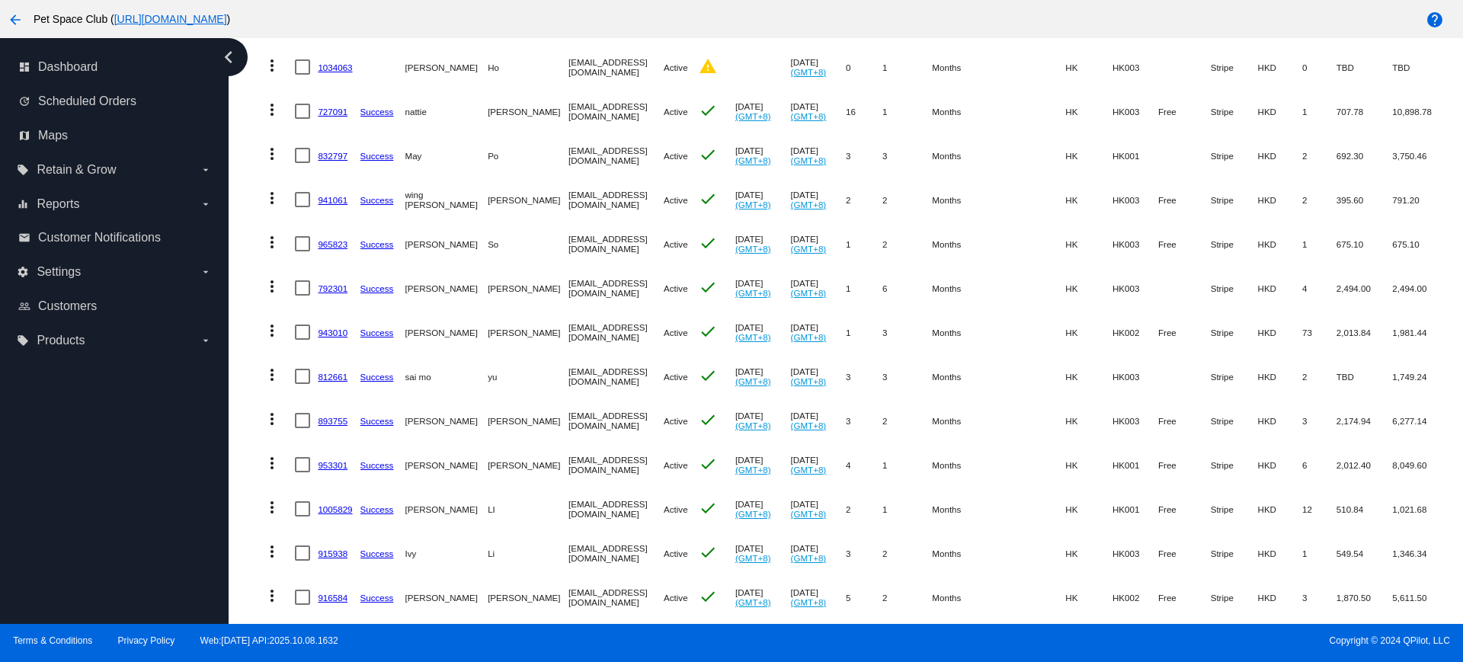
scroll to position [408, 0]
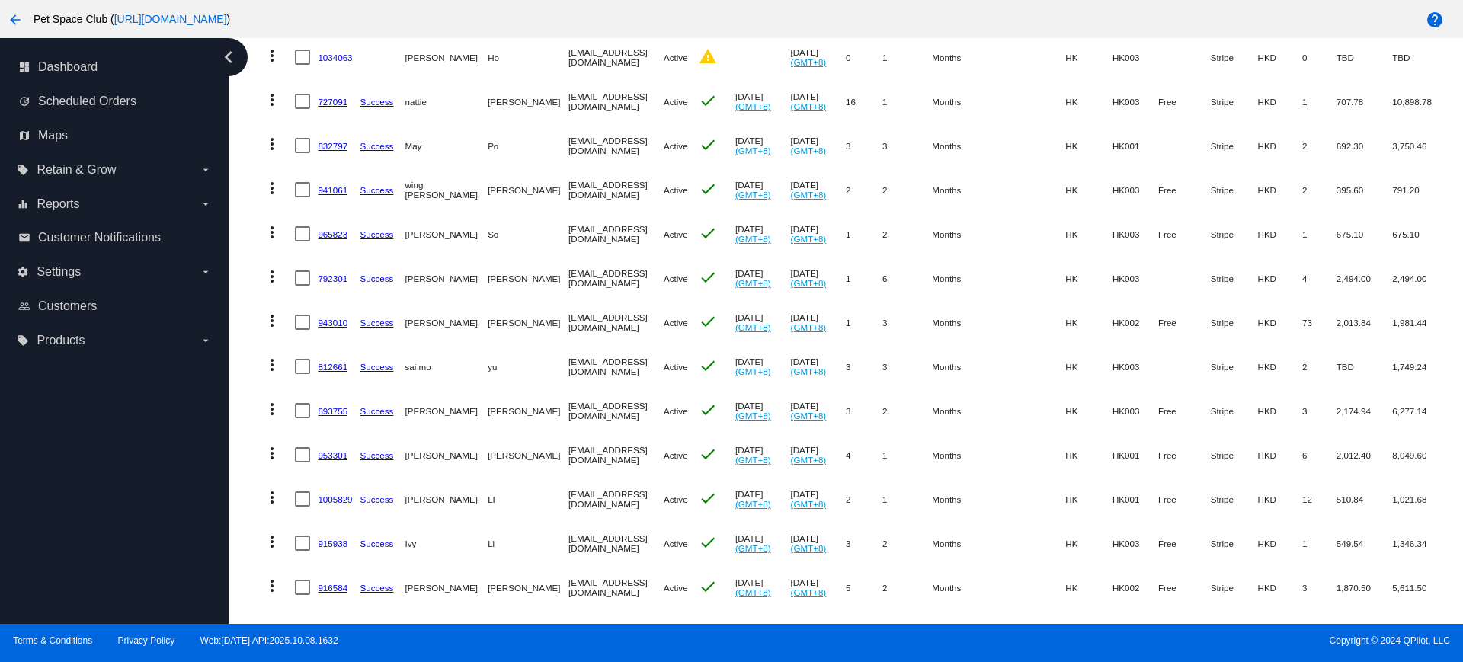
click at [250, 290] on mat-table "Actions Id Last Cycle Status Customer FirstName Customer LastName Customer Emai…" at bounding box center [851, 278] width 1205 height 930
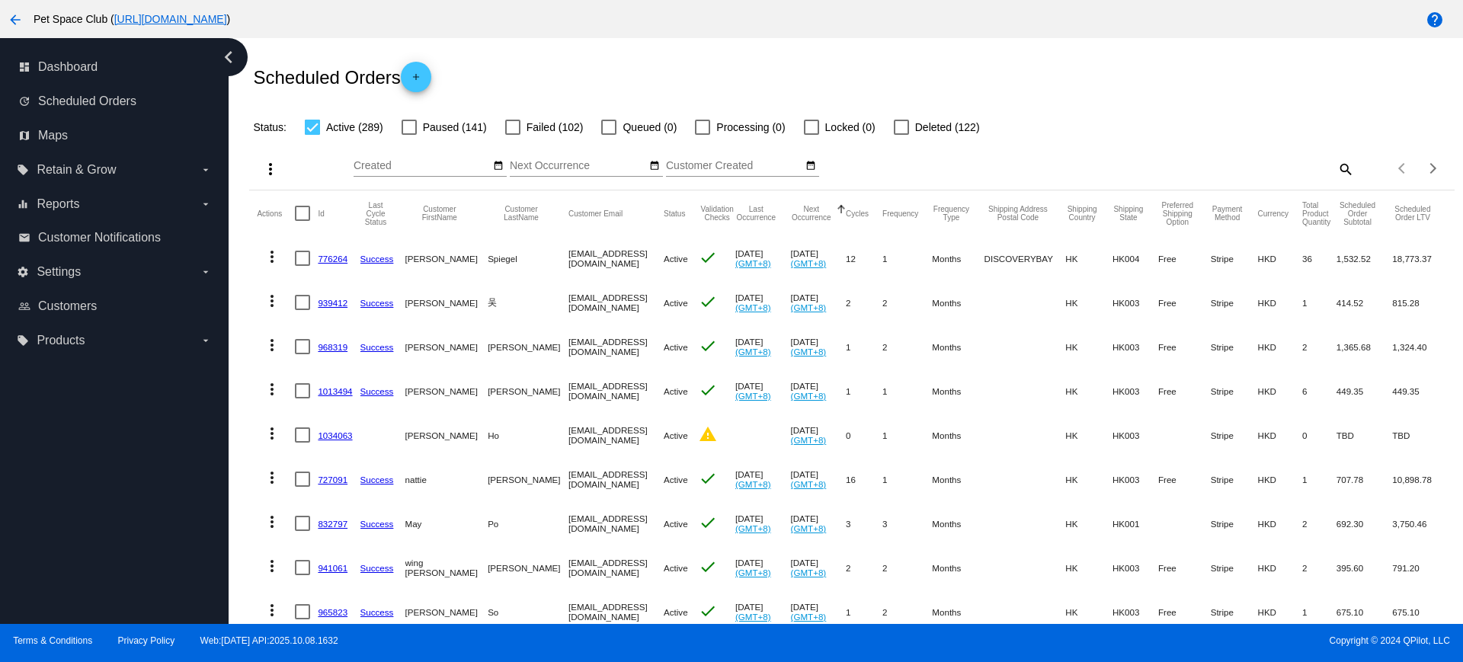
scroll to position [27, 0]
click at [1336, 172] on mat-icon "search" at bounding box center [1345, 172] width 18 height 24
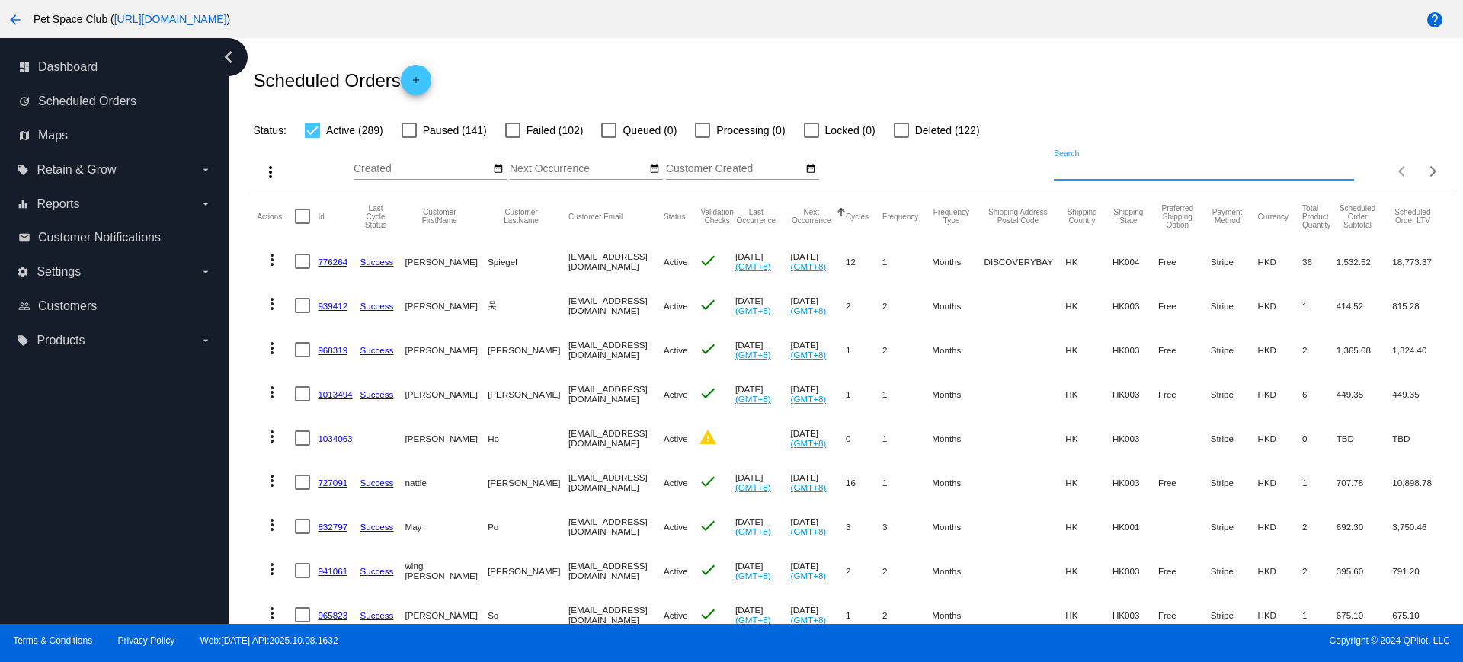
click at [1181, 168] on input "Search" at bounding box center [1204, 169] width 300 height 12
paste input "1013494"
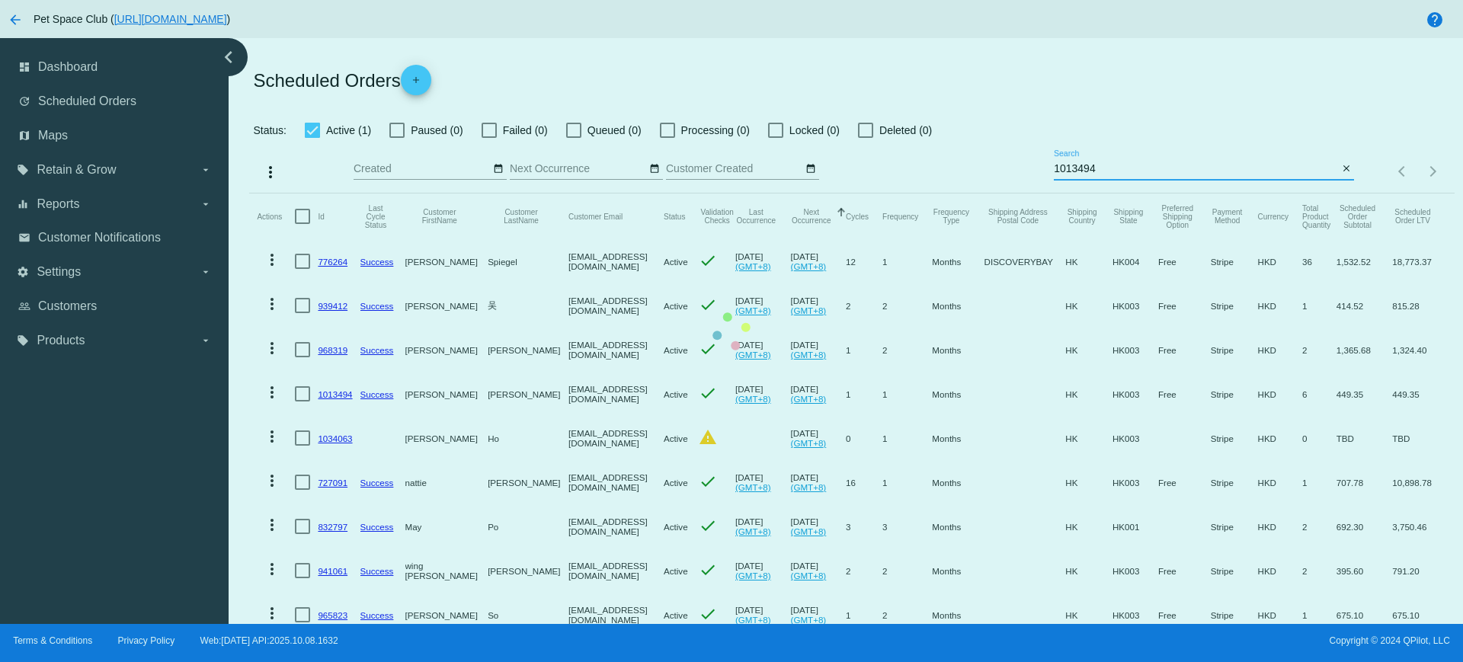
scroll to position [0, 0]
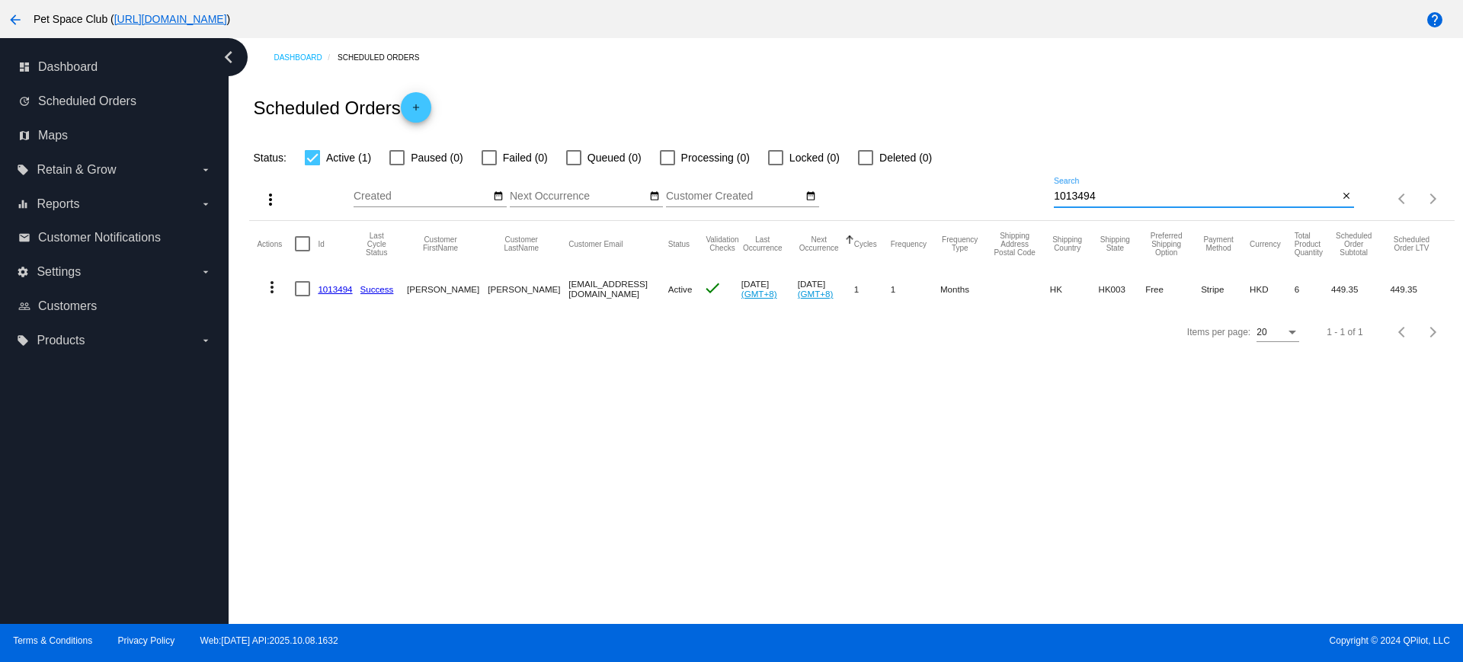
drag, startPoint x: 332, startPoint y: 462, endPoint x: 415, endPoint y: 440, distance: 85.0
click at [331, 462] on div "Dashboard Scheduled Orders Scheduled Orders add Status: Active (1) Paused (0) F…" at bounding box center [846, 331] width 1235 height 586
drag, startPoint x: 1110, startPoint y: 187, endPoint x: 1020, endPoint y: 189, distance: 90.7
click at [1020, 188] on div "more_vert Oct Jan Feb Mar Apr 1" at bounding box center [851, 194] width 1205 height 54
drag, startPoint x: 1126, startPoint y: 199, endPoint x: 1016, endPoint y: 197, distance: 109.8
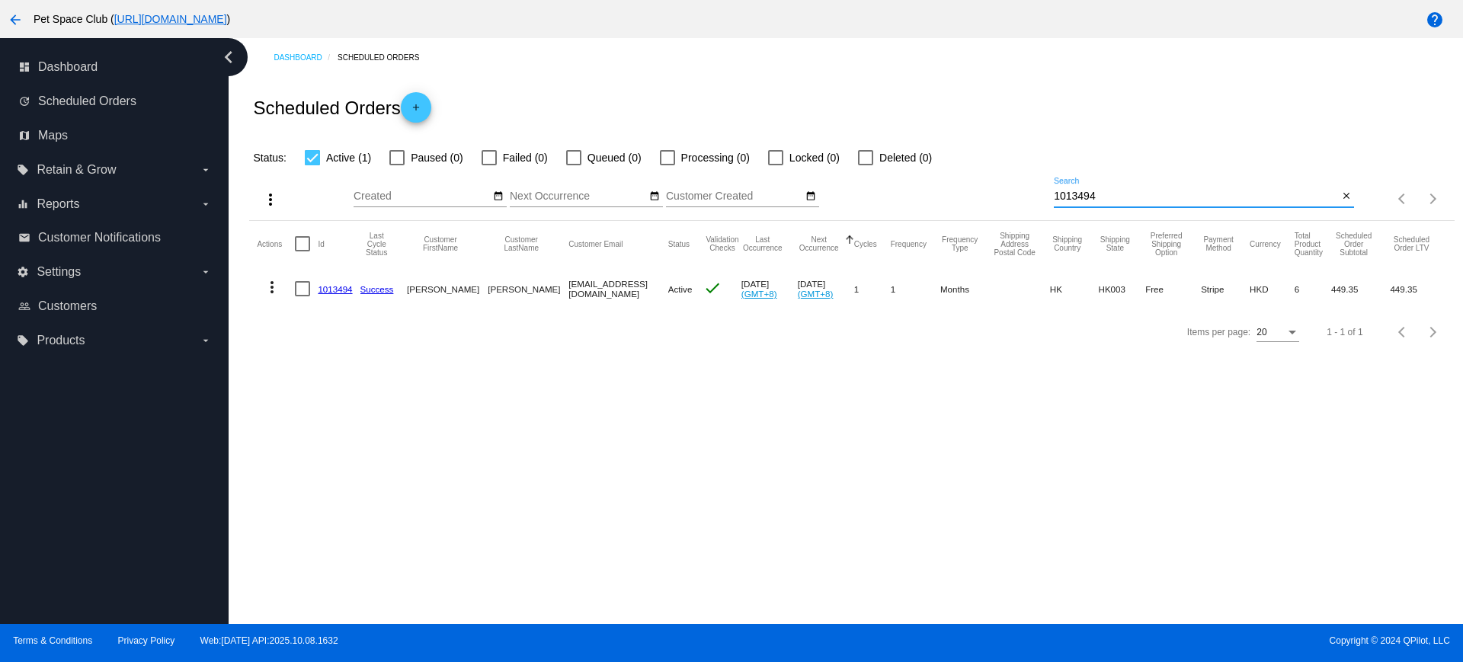
click at [1016, 196] on div "more_vert Oct Jan Feb Mar Apr 1" at bounding box center [851, 194] width 1205 height 54
paste input "955803"
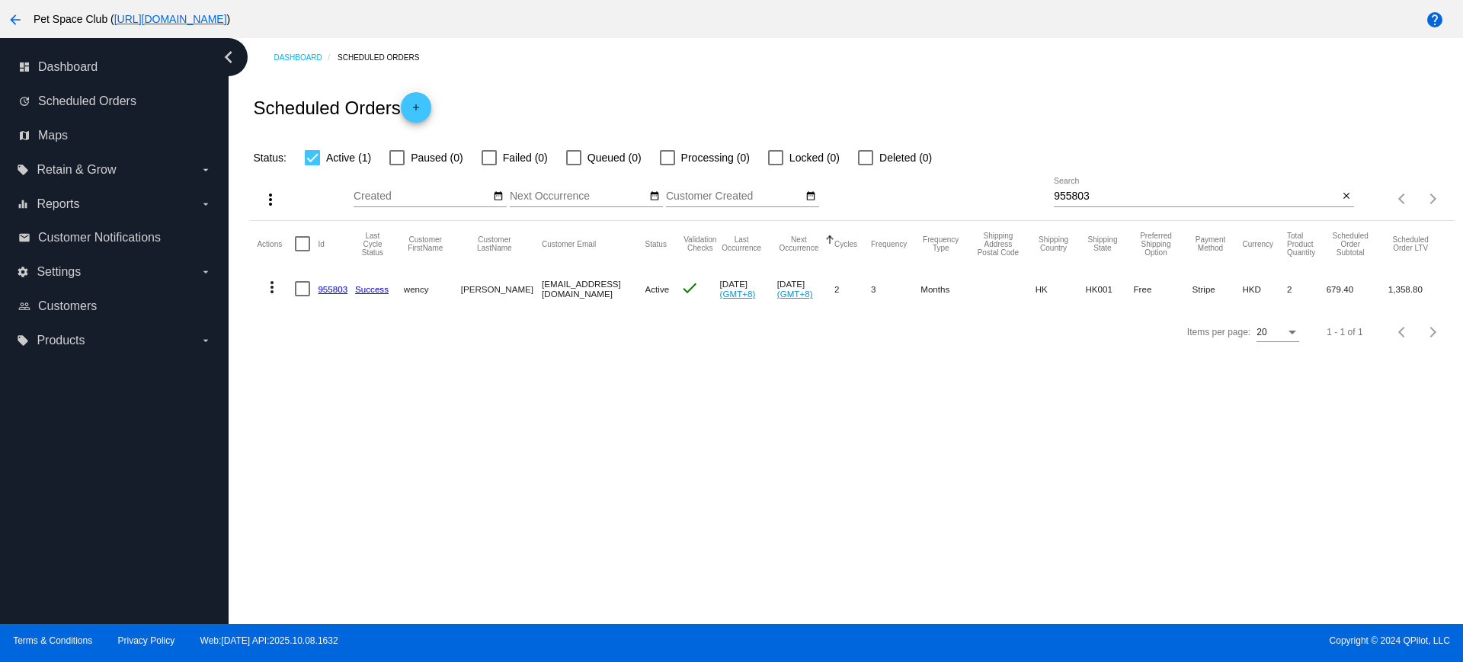
drag, startPoint x: 394, startPoint y: 432, endPoint x: 525, endPoint y: 385, distance: 139.3
click at [394, 432] on div "Dashboard Scheduled Orders Scheduled Orders add Status: Active (1) Paused (0) F…" at bounding box center [846, 331] width 1235 height 586
drag, startPoint x: 1145, startPoint y: 200, endPoint x: 1025, endPoint y: 197, distance: 119.7
click at [1025, 197] on div "more_vert Oct Jan Feb Mar Apr 1" at bounding box center [851, 194] width 1205 height 54
paste input "1010097"
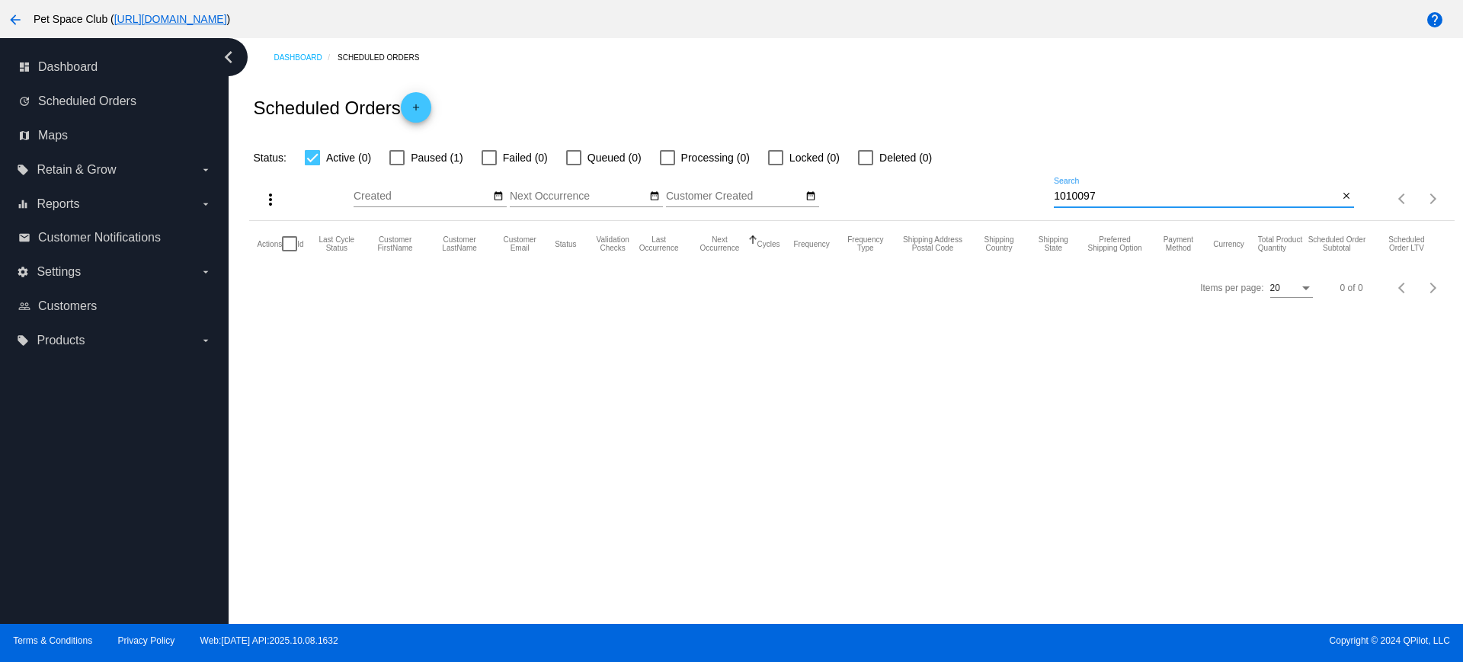
type input "1010097"
click at [400, 158] on div at bounding box center [396, 157] width 15 height 15
click at [397, 165] on input "Paused (1)" at bounding box center [396, 165] width 1 height 1
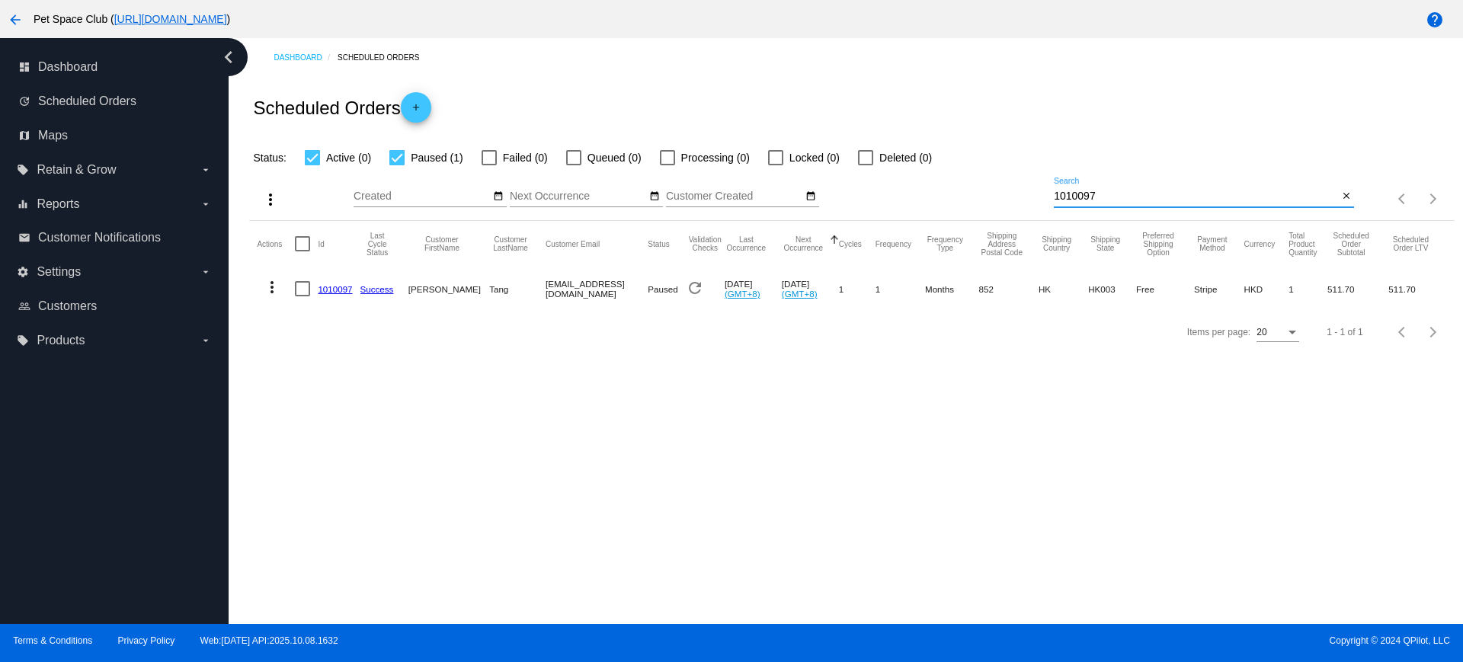
drag, startPoint x: 1117, startPoint y: 198, endPoint x: 1004, endPoint y: 197, distance: 113.6
click at [1004, 197] on div "more_vert Oct Jan Feb Mar Apr 1" at bounding box center [851, 194] width 1205 height 54
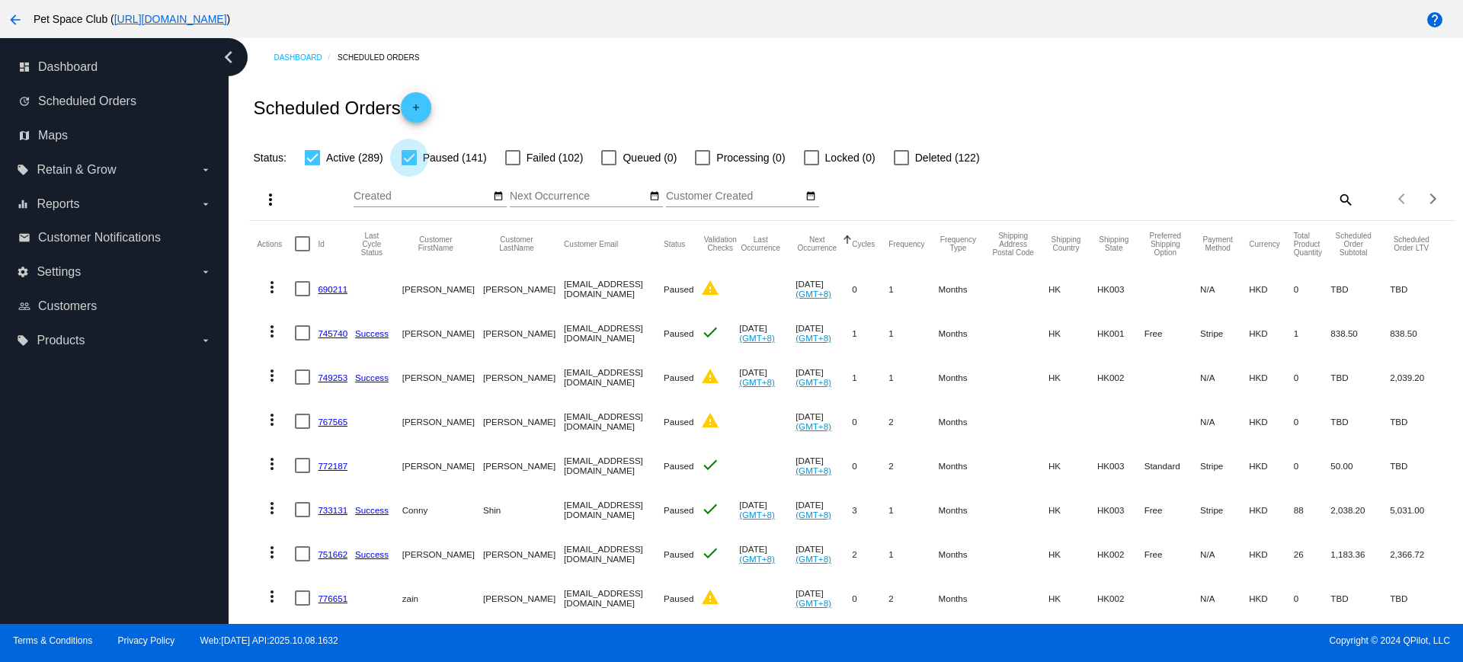
click at [409, 159] on div at bounding box center [409, 157] width 15 height 15
click at [409, 165] on input "Paused (141)" at bounding box center [408, 165] width 1 height 1
checkbox input "false"
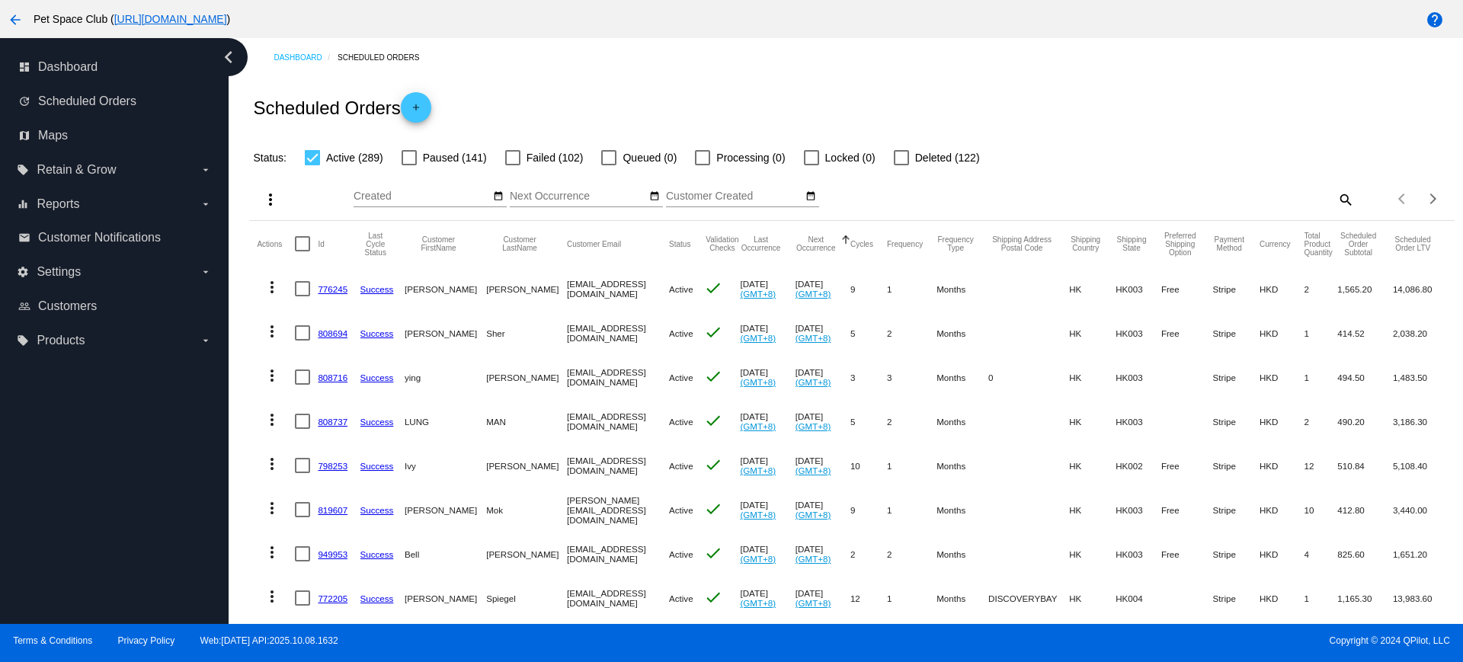
drag, startPoint x: 254, startPoint y: 453, endPoint x: 269, endPoint y: 447, distance: 16.1
click at [1418, 204] on button "Next page" at bounding box center [1433, 199] width 30 height 30
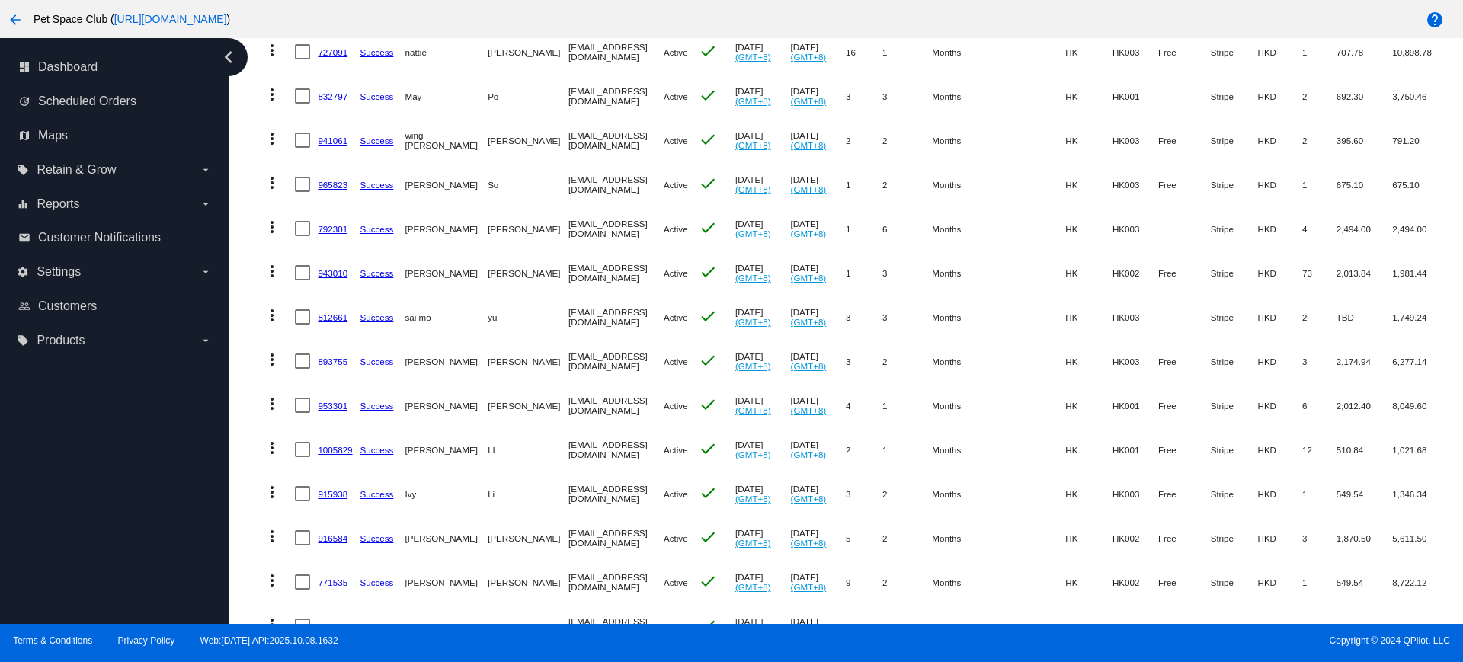
scroll to position [363, 0]
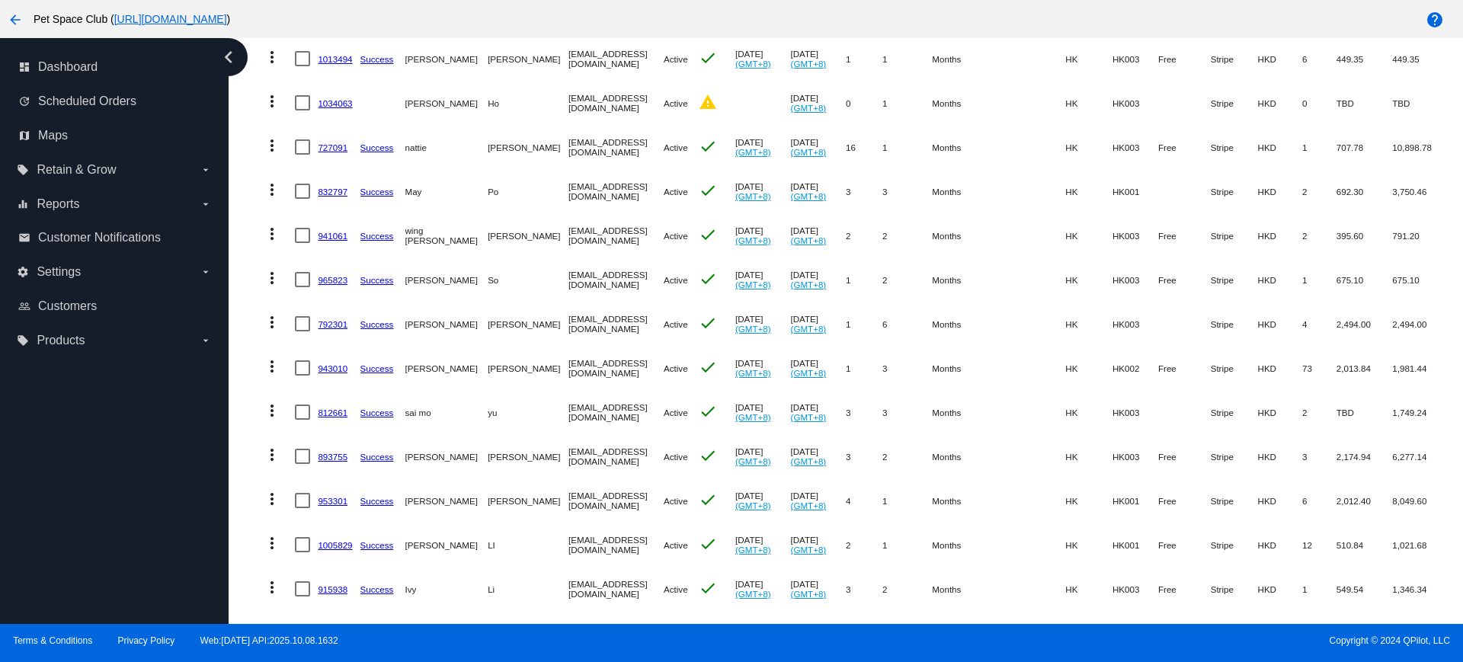
drag, startPoint x: 508, startPoint y: 60, endPoint x: 626, endPoint y: 63, distance: 118.2
click at [626, 63] on mat-row "more_vert 1013494 Success Esther Wong esther_miu94@yahoo.com.hk Active check Se…" at bounding box center [852, 59] width 1190 height 44
click at [502, 69] on mat-cell "Wong" at bounding box center [528, 59] width 81 height 44
drag, startPoint x: 512, startPoint y: 56, endPoint x: 633, endPoint y: 62, distance: 121.3
click at [633, 62] on mat-row "more_vert 1013494 Success Esther Wong esther_miu94@yahoo.com.hk Active check Se…" at bounding box center [852, 59] width 1190 height 44
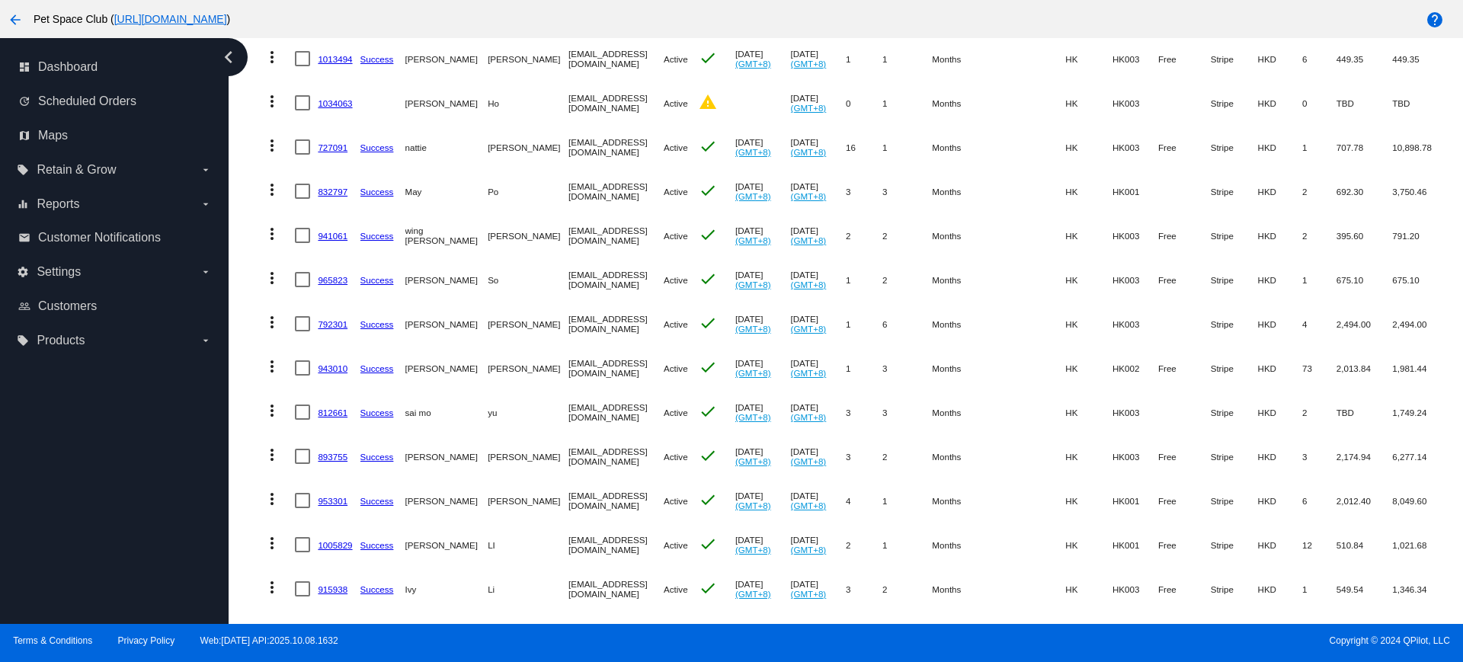
copy mat-row "esther_miu94@yahoo.com.hk"
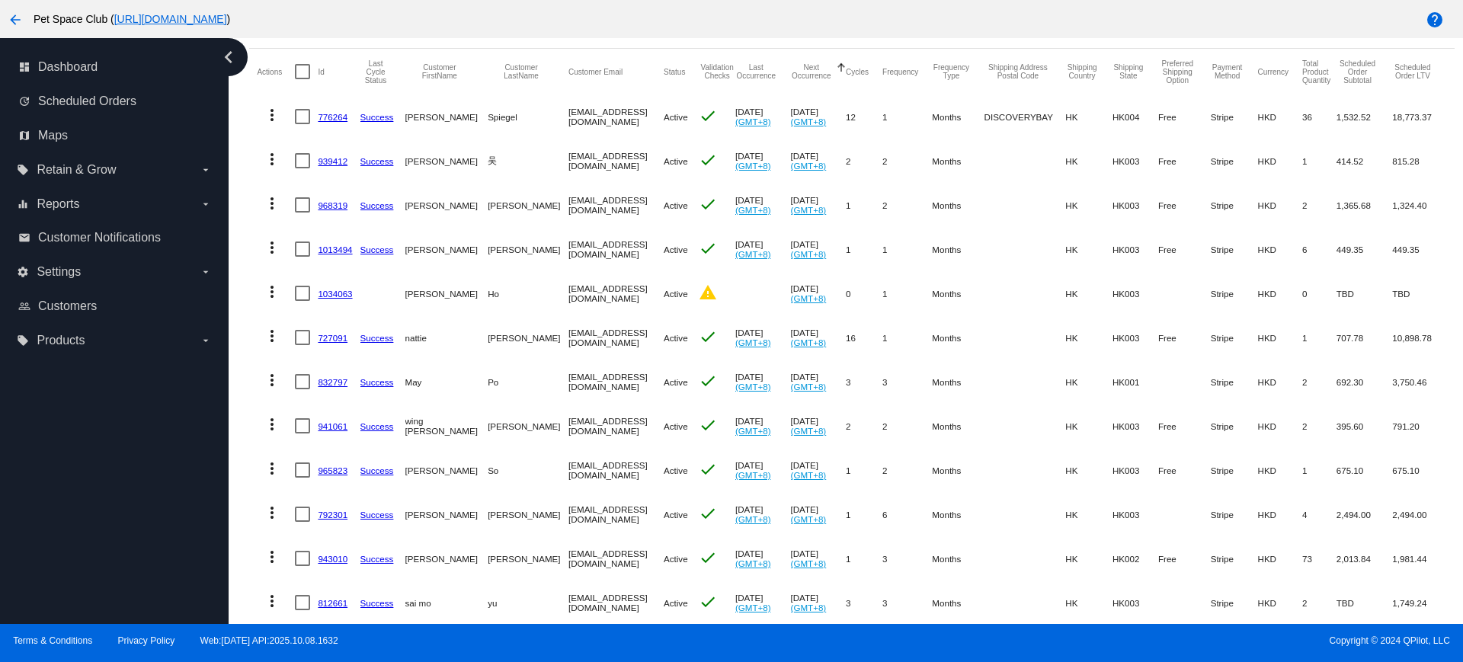
scroll to position [77, 0]
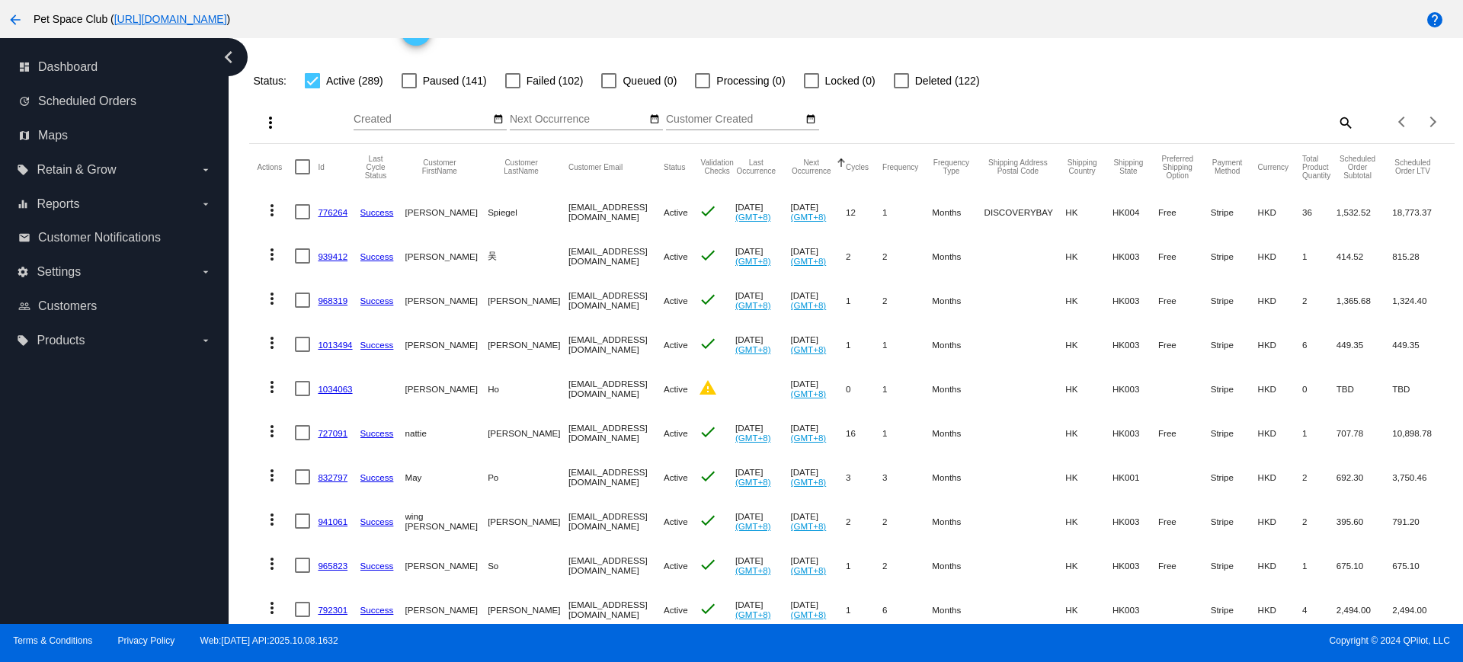
click at [1336, 118] on mat-icon "search" at bounding box center [1345, 122] width 18 height 24
drag, startPoint x: 1330, startPoint y: 118, endPoint x: 1238, endPoint y: 123, distance: 91.6
click at [1238, 123] on input "Search" at bounding box center [1204, 120] width 300 height 12
paste input "961619"
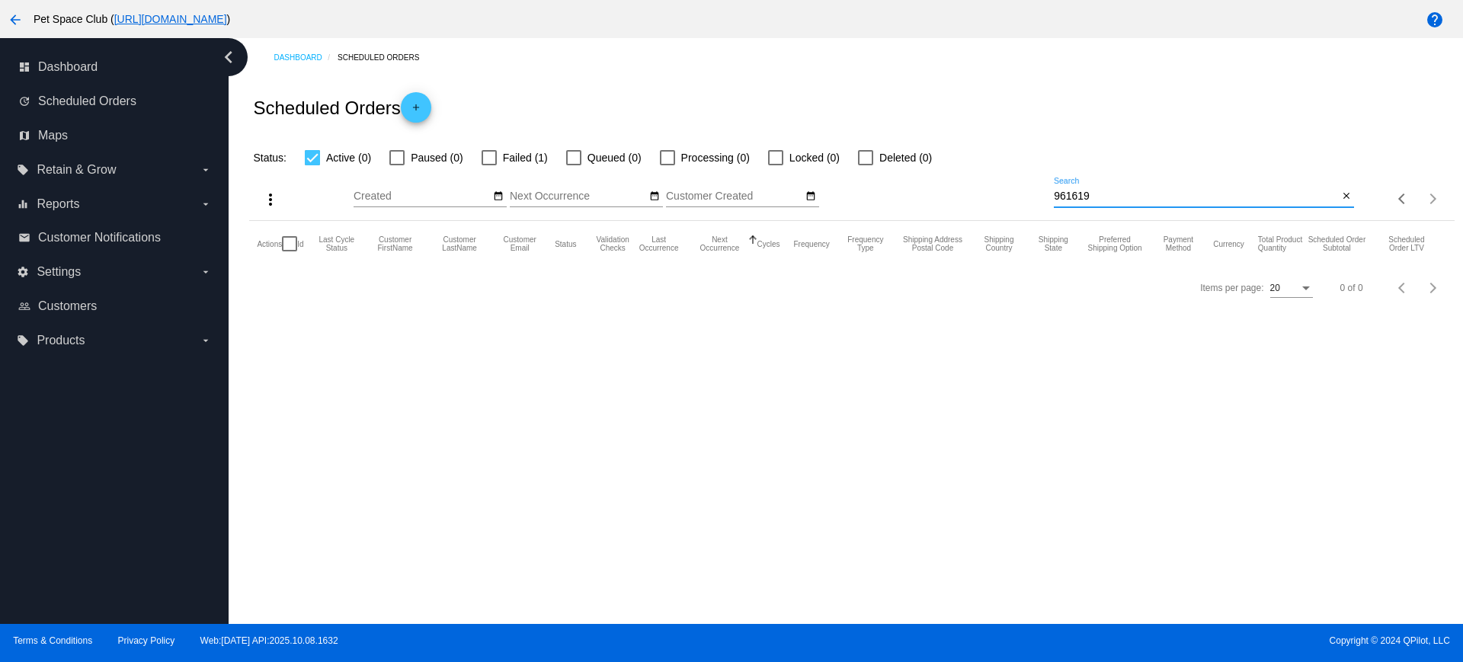
scroll to position [0, 0]
type input "961619"
click at [495, 150] on div at bounding box center [489, 157] width 15 height 15
click at [489, 165] on input "Failed (1)" at bounding box center [488, 165] width 1 height 1
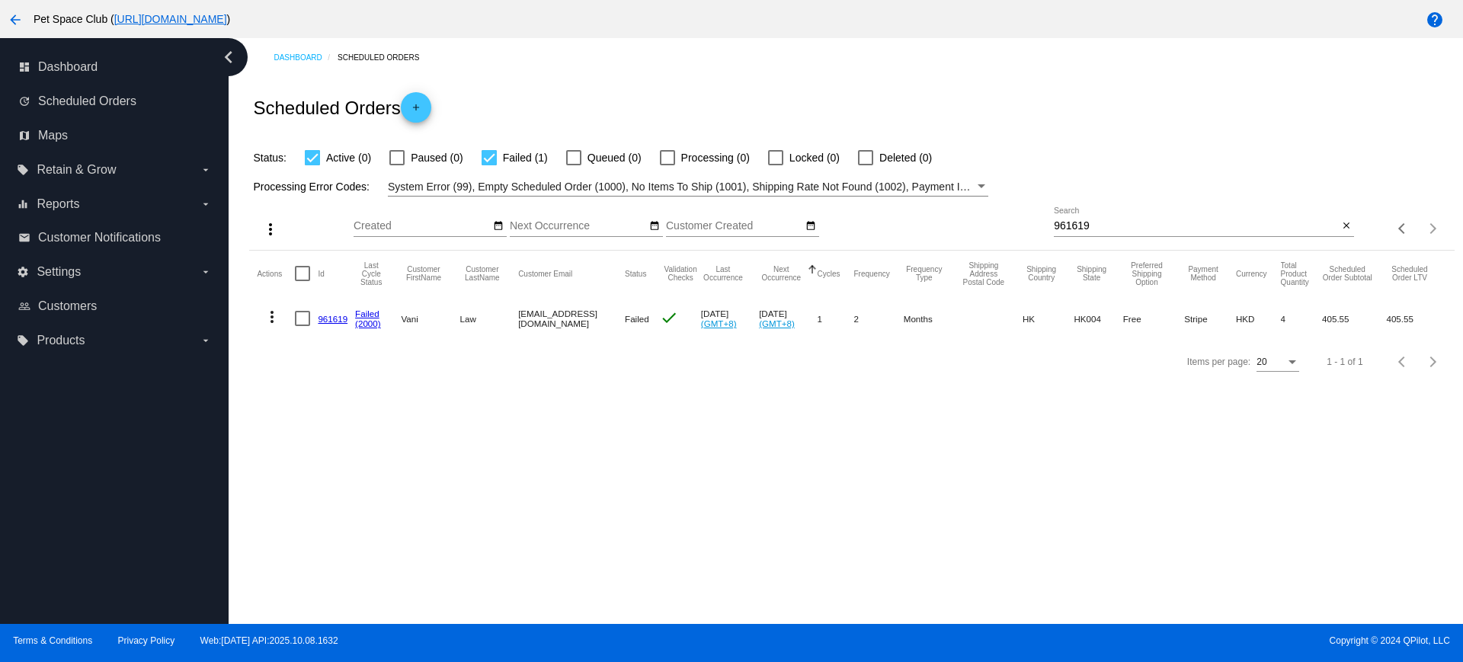
drag, startPoint x: 517, startPoint y: 321, endPoint x: 615, endPoint y: 323, distance: 98.3
click at [615, 323] on mat-cell "vanilaw318@hotmail.com" at bounding box center [571, 318] width 107 height 44
copy mat-cell "vanilaw318@hotmail.com"
drag, startPoint x: 1111, startPoint y: 226, endPoint x: 1014, endPoint y: 220, distance: 96.9
click at [1014, 220] on div "more_vert Oct Jan Feb Mar Apr 1" at bounding box center [851, 224] width 1205 height 54
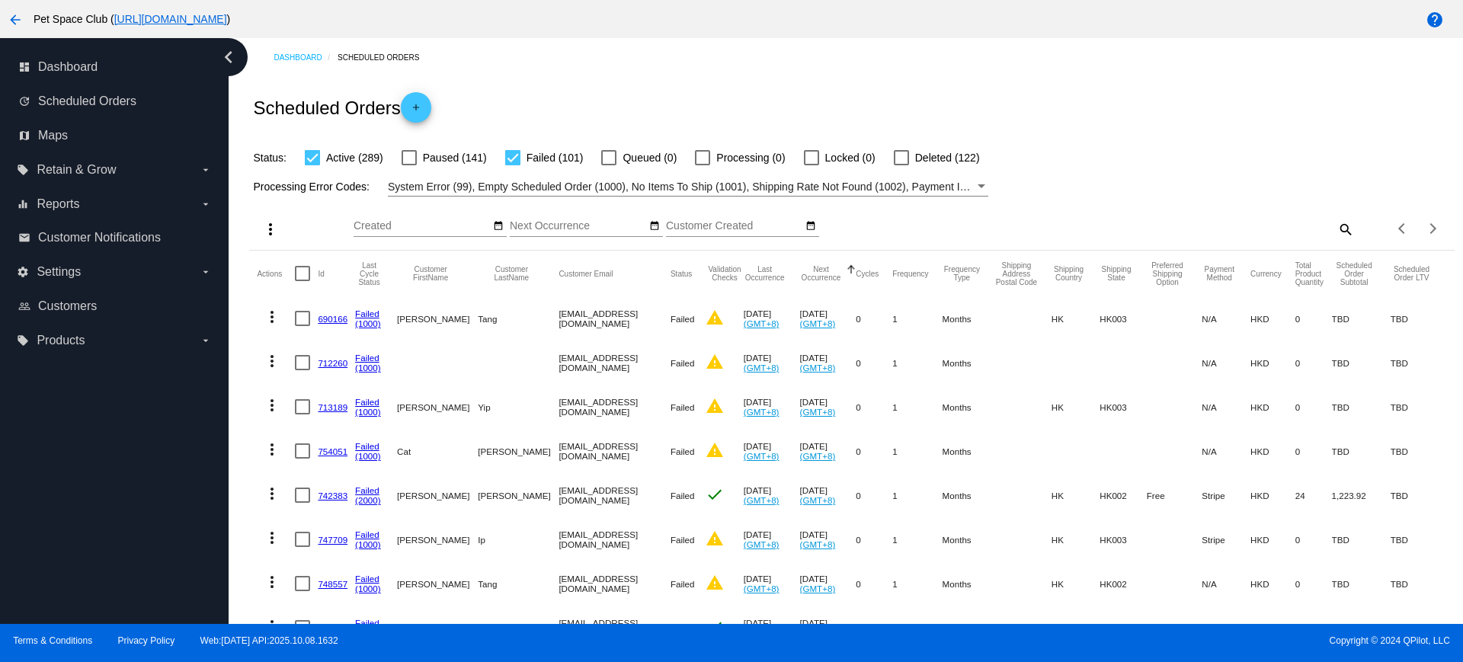
click at [511, 155] on div at bounding box center [512, 157] width 15 height 15
click at [512, 165] on input "Failed (101)" at bounding box center [512, 165] width 1 height 1
checkbox input "false"
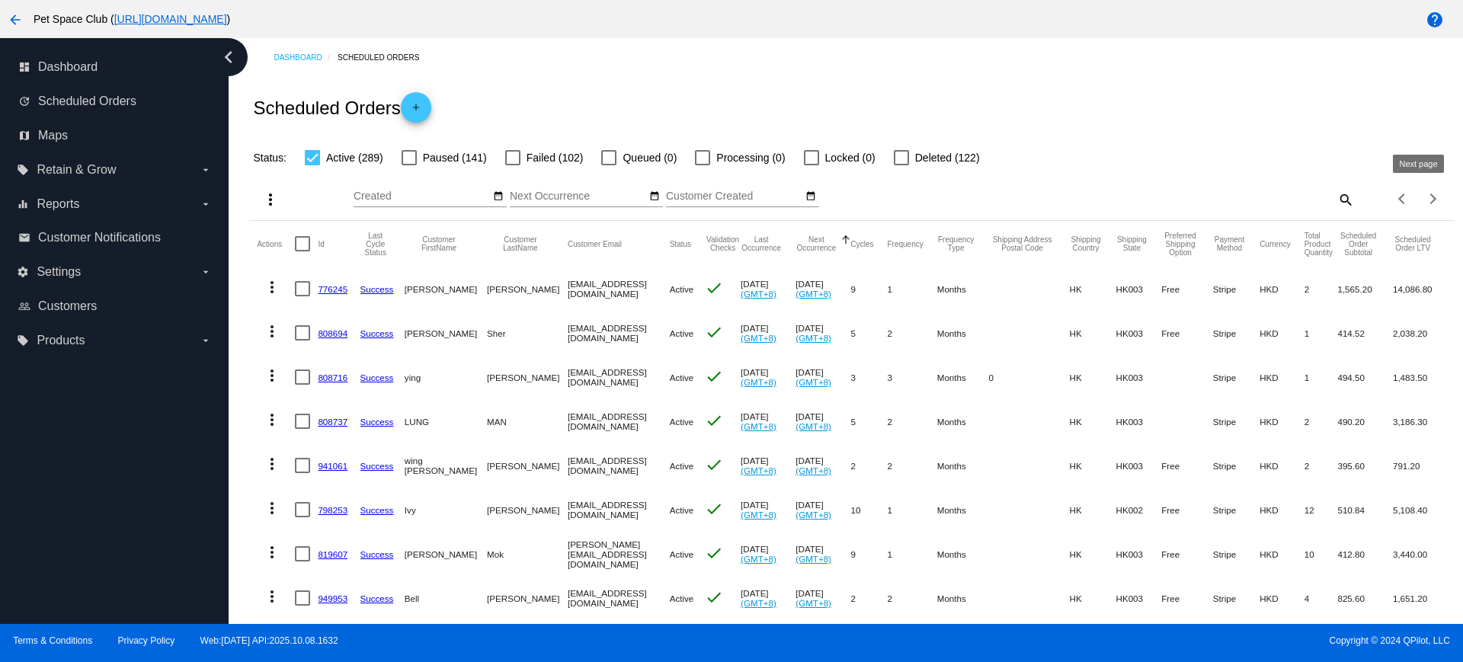
click at [1424, 197] on span "Next page" at bounding box center [1433, 199] width 30 height 8
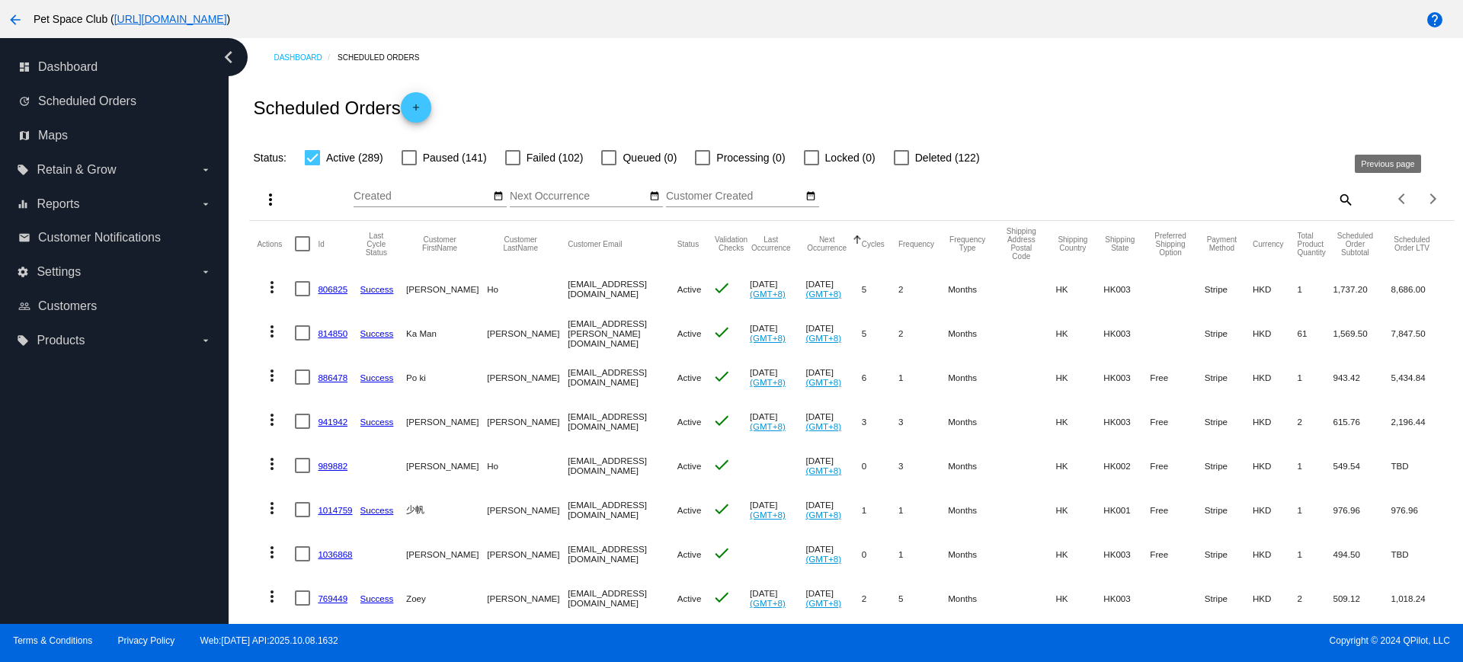
click at [1388, 197] on span "Previous page" at bounding box center [1403, 199] width 30 height 8
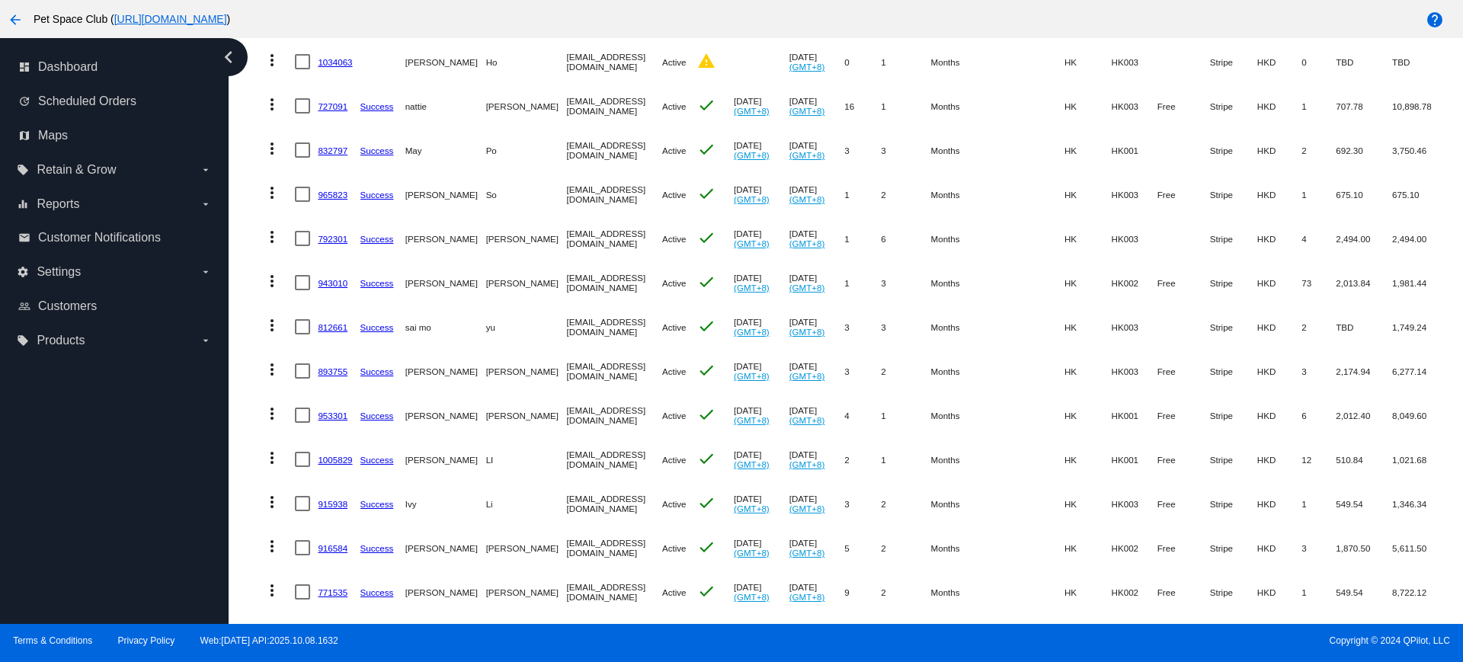
scroll to position [453, 0]
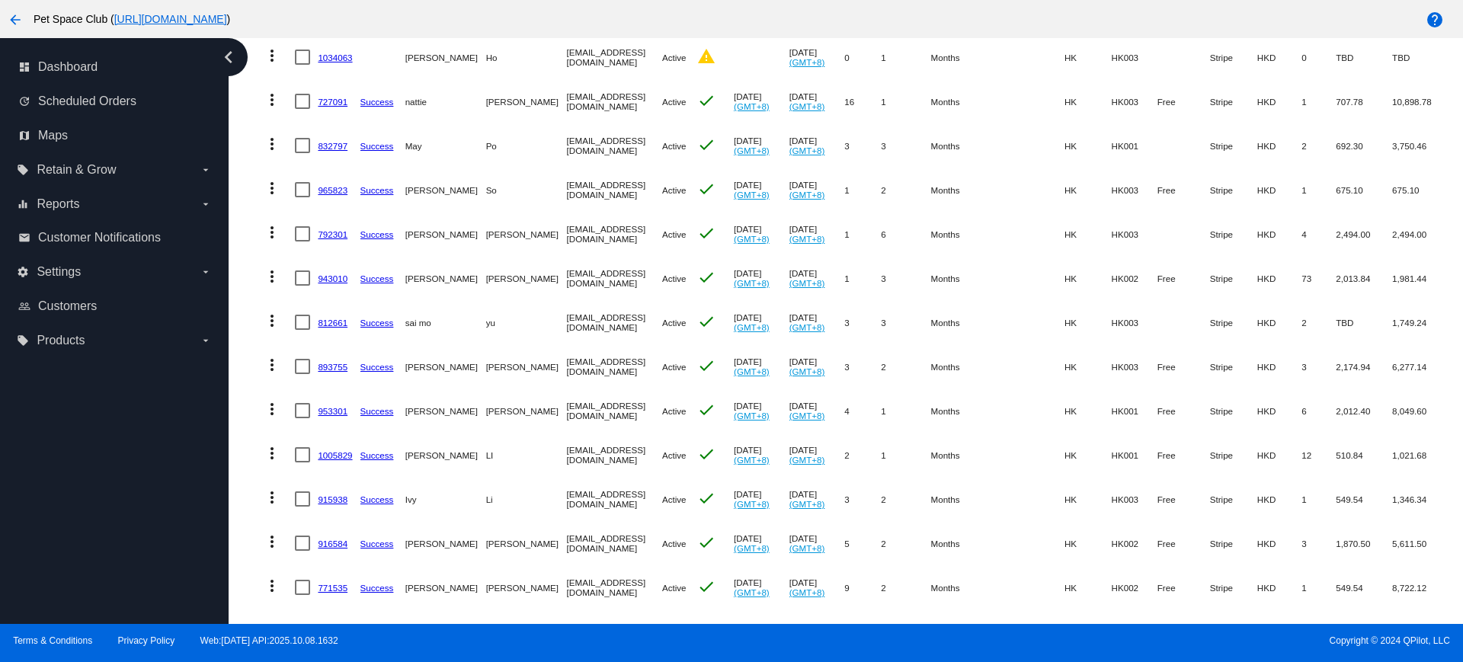
click at [239, 414] on div "Dashboard Scheduled Orders Scheduled Orders add Status: Active (289) Paused (14…" at bounding box center [846, 331] width 1235 height 586
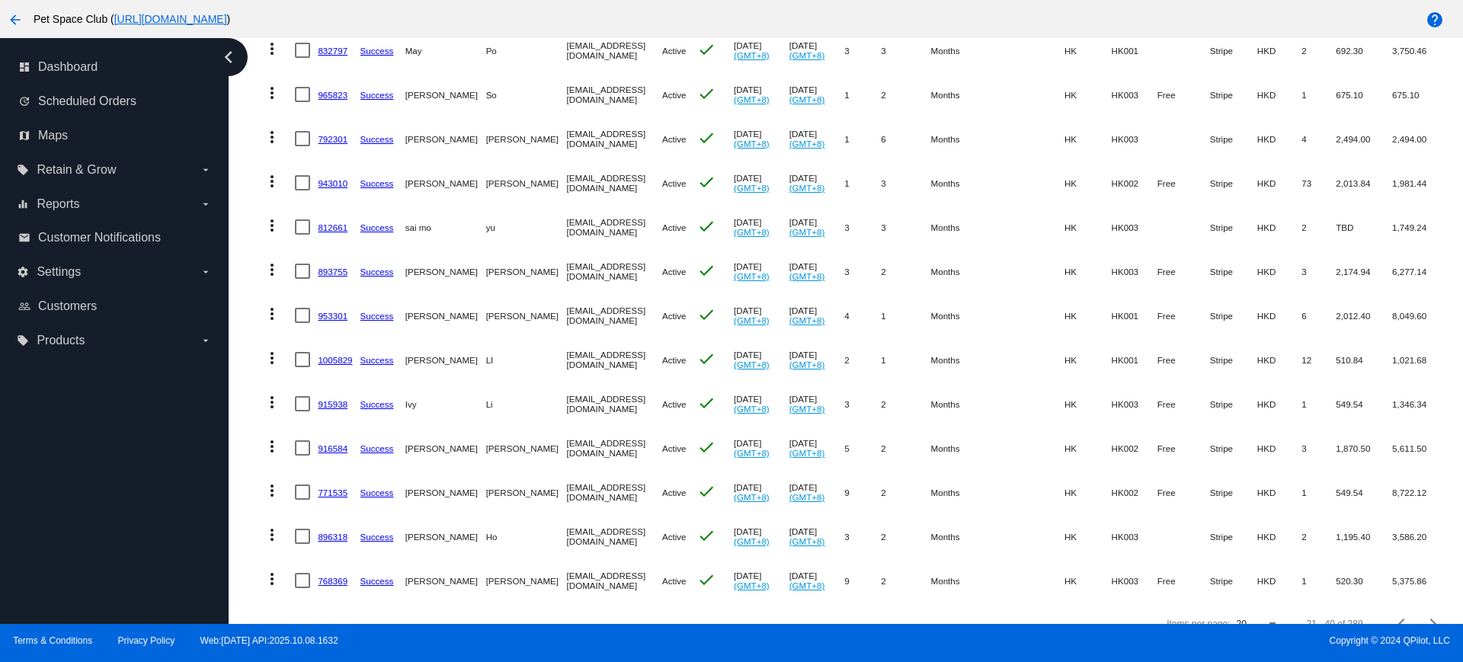
scroll to position [584, 0]
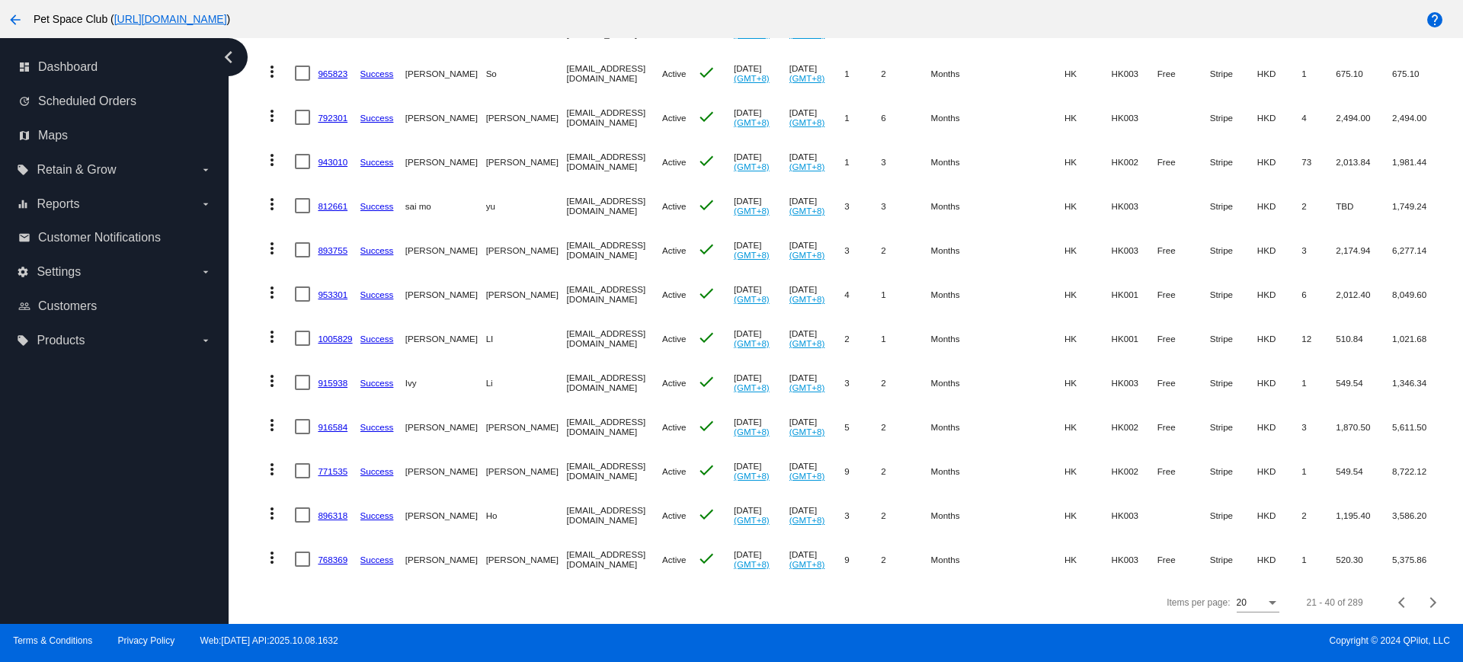
drag, startPoint x: 251, startPoint y: 321, endPoint x: 341, endPoint y: 319, distance: 90.0
click at [251, 321] on mat-table "Actions Id Last Cycle Status Customer FirstName Customer LastName Customer Emai…" at bounding box center [851, 117] width 1205 height 930
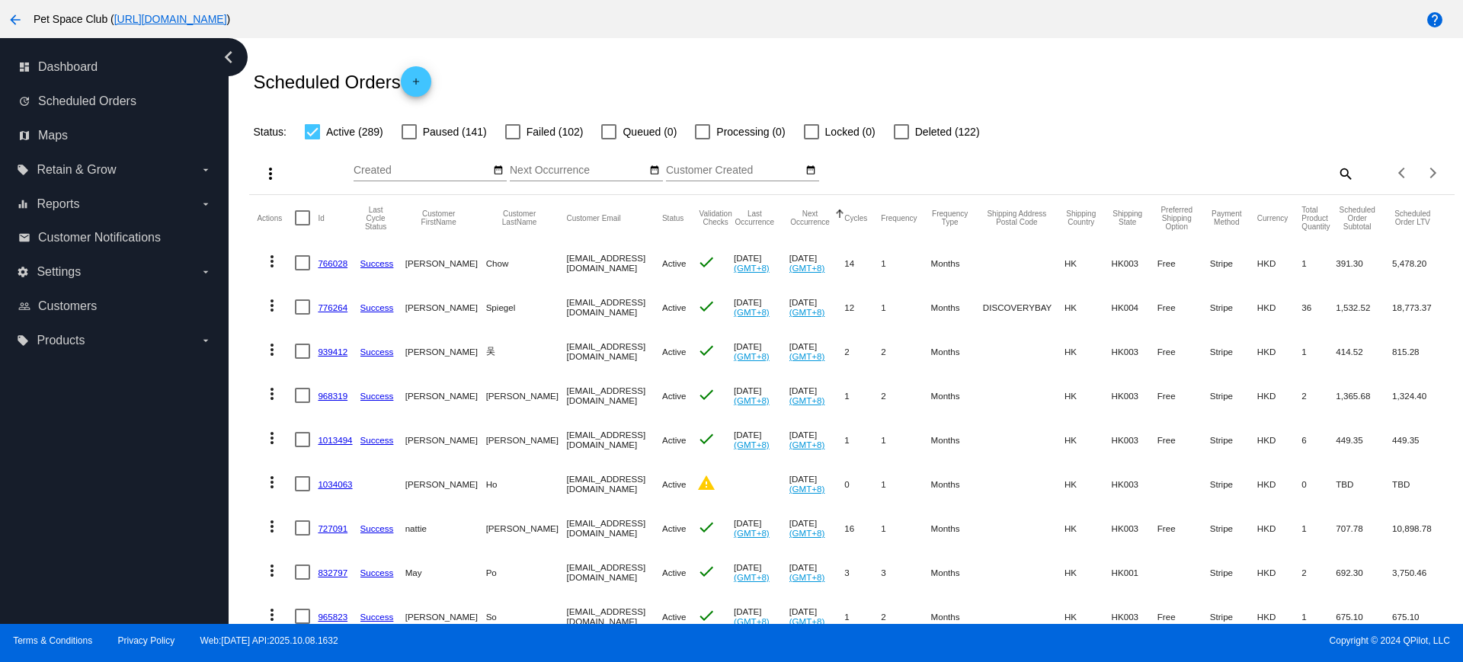
scroll to position [0, 0]
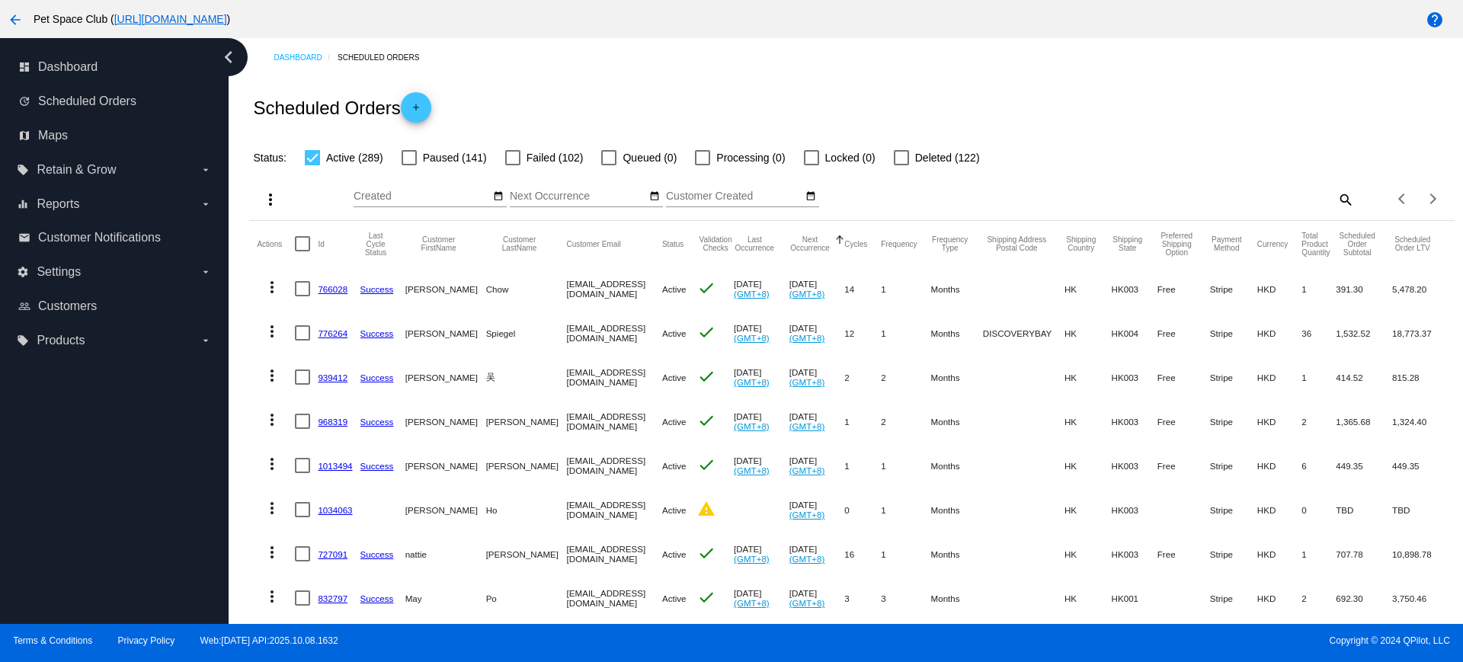
click at [1336, 202] on mat-icon "search" at bounding box center [1345, 199] width 18 height 24
click at [1187, 198] on input "Search" at bounding box center [1204, 197] width 300 height 12
paste input "857883"
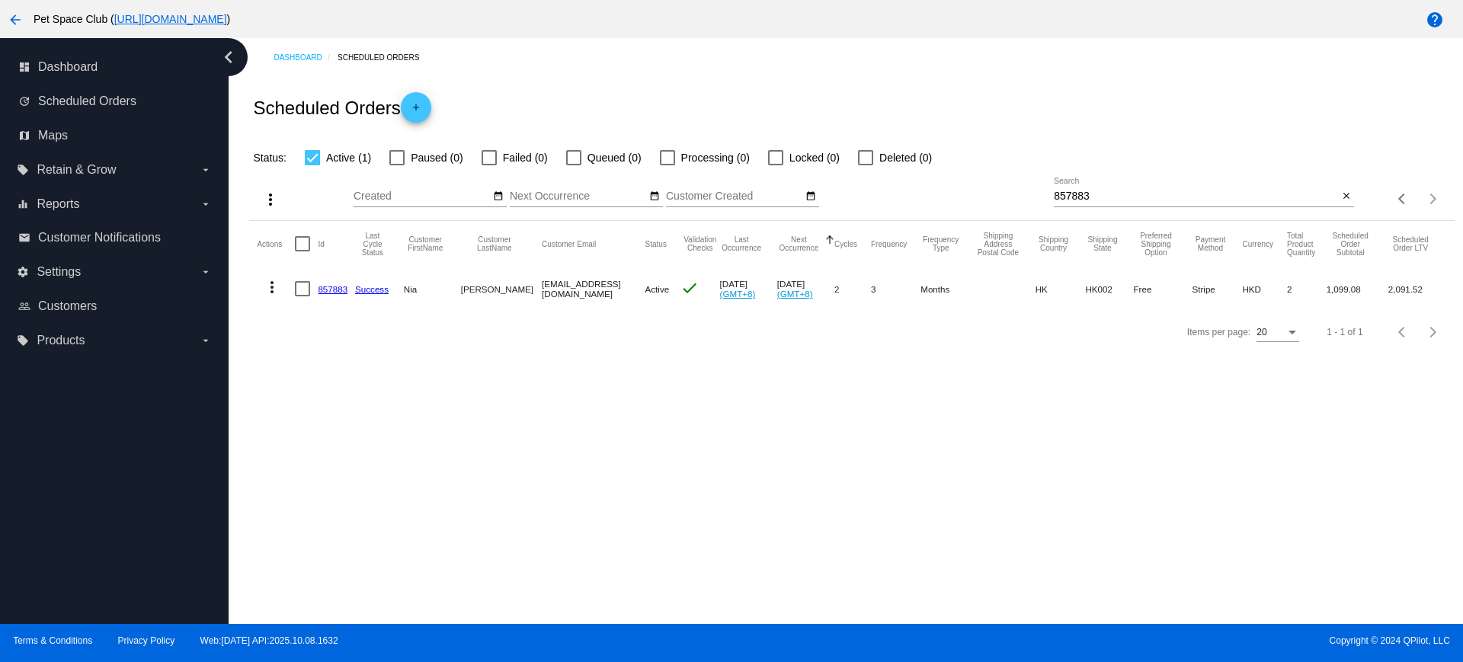
click at [336, 438] on div "Dashboard Scheduled Orders Scheduled Orders add Status: Active (1) Paused (0) F…" at bounding box center [846, 331] width 1235 height 586
drag, startPoint x: 1139, startPoint y: 193, endPoint x: 1004, endPoint y: 194, distance: 134.9
click at [998, 192] on div "more_vert Oct Jan Feb Mar Apr 1" at bounding box center [851, 194] width 1205 height 54
paste input "941061"
drag, startPoint x: 355, startPoint y: 440, endPoint x: 985, endPoint y: 251, distance: 657.2
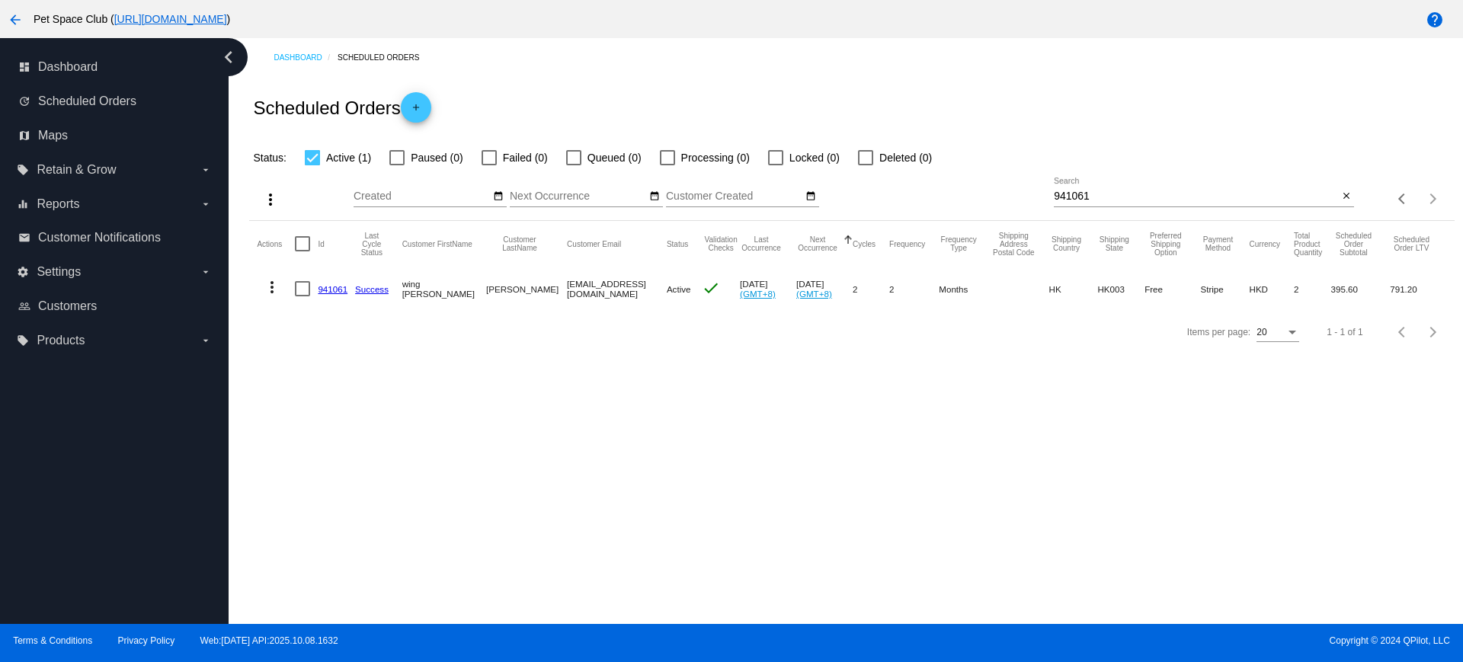
click at [354, 440] on div "Dashboard Scheduled Orders Scheduled Orders add Status: Active (1) Paused (0) F…" at bounding box center [846, 331] width 1235 height 586
drag, startPoint x: 1110, startPoint y: 199, endPoint x: 1041, endPoint y: 191, distance: 69.1
click at [1029, 191] on div "more_vert Oct Jan Feb Mar Apr 1" at bounding box center [851, 194] width 1205 height 54
paste input "67340"
click at [386, 466] on div "Dashboard Scheduled Orders Scheduled Orders add Status: Active (1) Paused (0) F…" at bounding box center [846, 331] width 1235 height 586
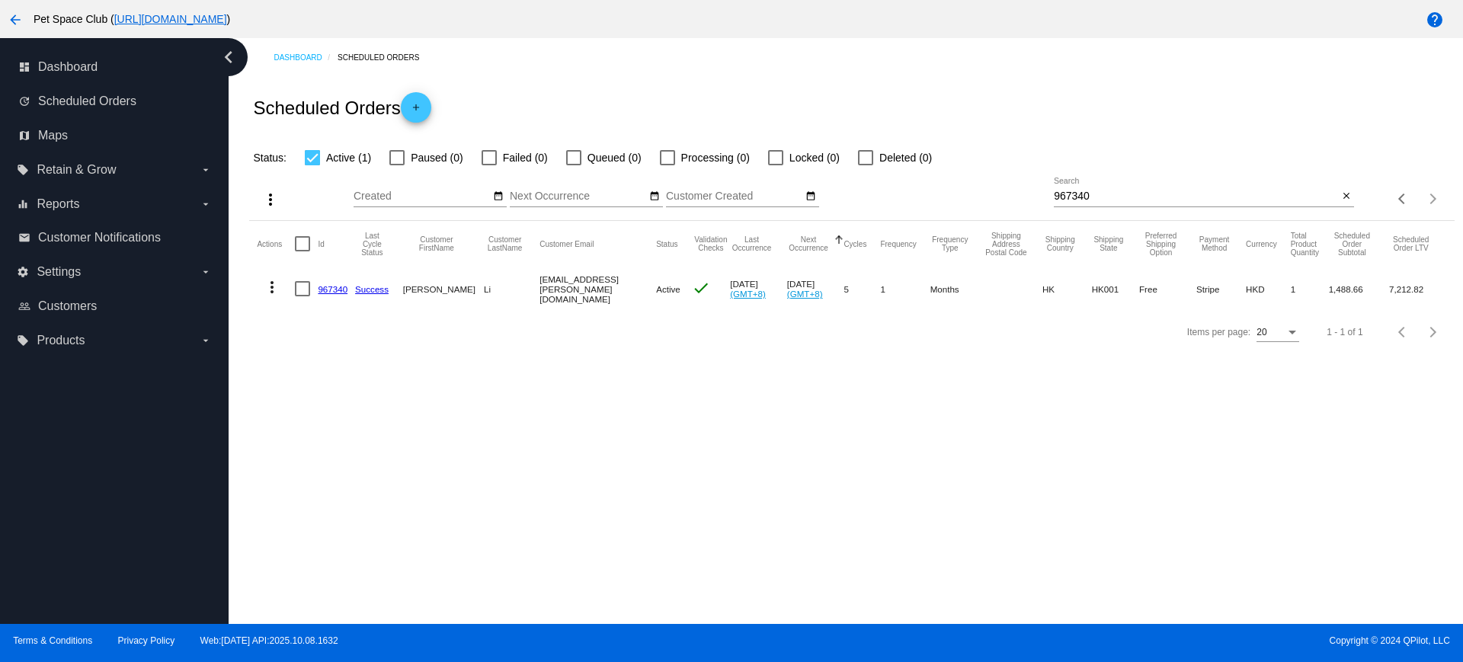
drag, startPoint x: 407, startPoint y: 450, endPoint x: 457, endPoint y: 441, distance: 51.0
click at [407, 450] on div "Dashboard Scheduled Orders Scheduled Orders add Status: Active (1) Paused (0) F…" at bounding box center [846, 331] width 1235 height 586
click at [1135, 194] on input "967340" at bounding box center [1196, 197] width 284 height 12
drag, startPoint x: 1118, startPoint y: 198, endPoint x: 999, endPoint y: 199, distance: 118.9
click at [999, 199] on div "more_vert Oct Jan Feb Mar Apr 1" at bounding box center [851, 194] width 1205 height 54
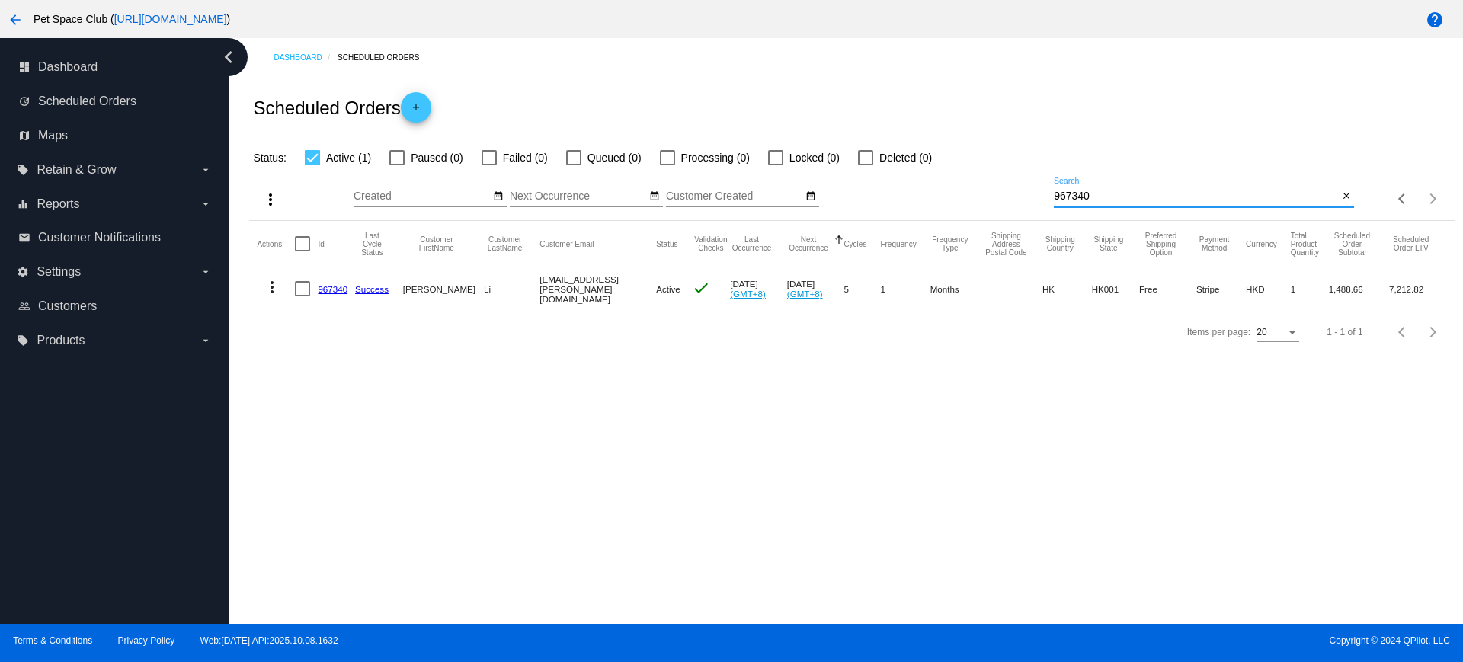
paste input "6923"
type input "966923"
click at [411, 409] on div "Dashboard Scheduled Orders Scheduled Orders add Status: Active (1) Paused (0) F…" at bounding box center [846, 331] width 1235 height 586
drag, startPoint x: 390, startPoint y: 412, endPoint x: 482, endPoint y: 379, distance: 97.4
click at [390, 412] on div "Dashboard Scheduled Orders Scheduled Orders add Status: Active (1) Paused (0) F…" at bounding box center [846, 331] width 1235 height 586
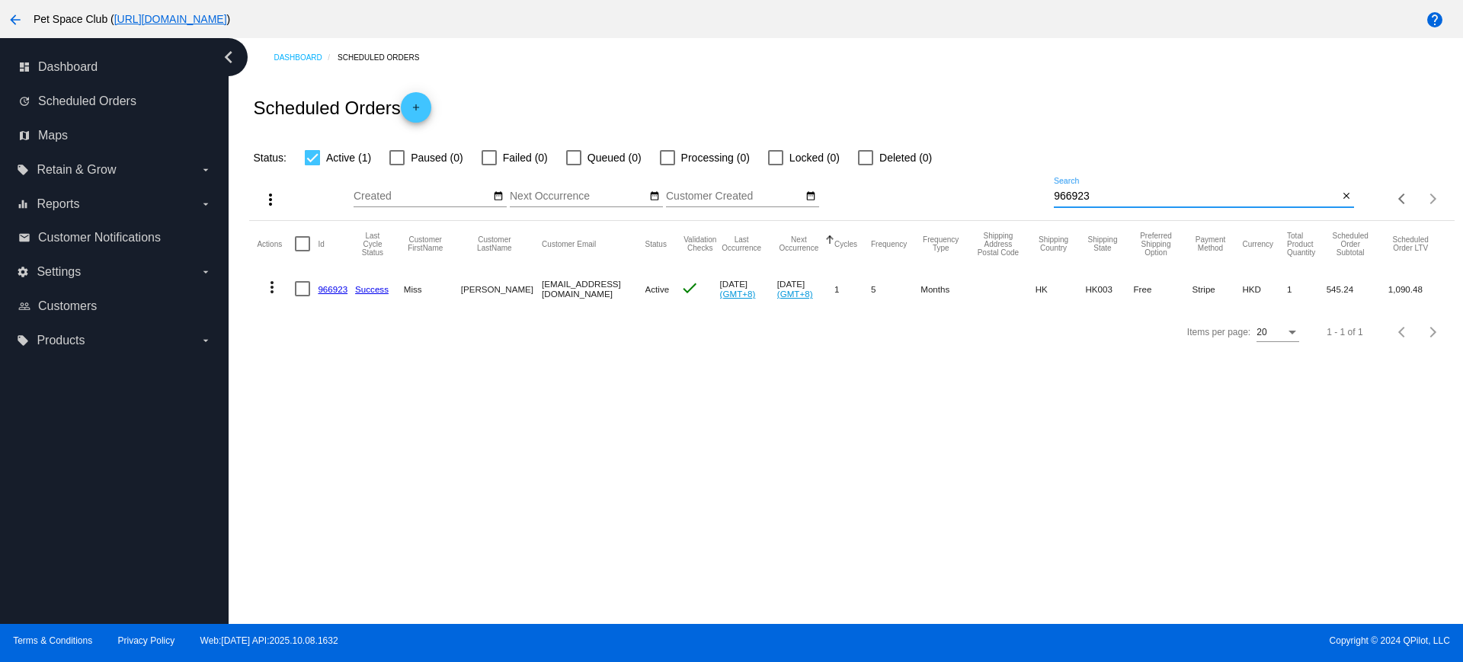
drag, startPoint x: 1046, startPoint y: 191, endPoint x: 994, endPoint y: 190, distance: 51.8
click at [994, 190] on div "more_vert Oct Jan Feb Mar Apr 1" at bounding box center [851, 194] width 1205 height 54
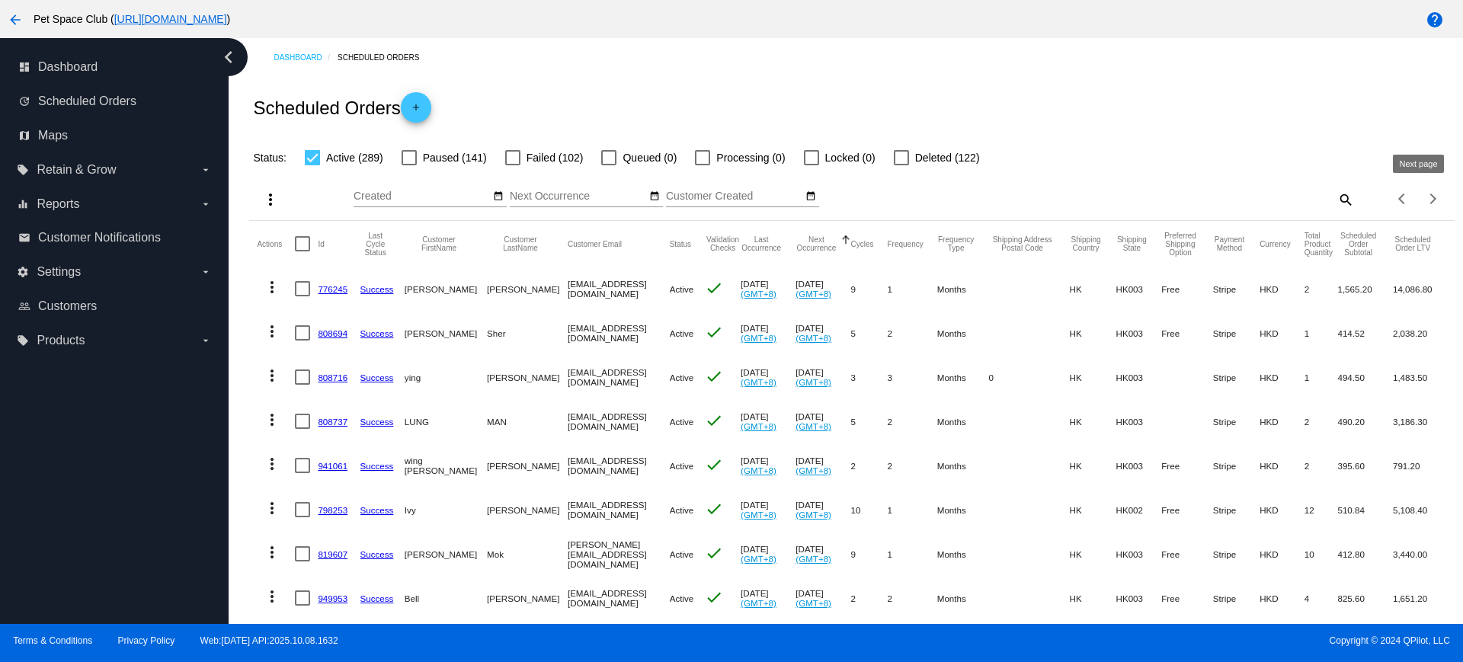
click at [1425, 200] on div "Next page" at bounding box center [1430, 199] width 11 height 11
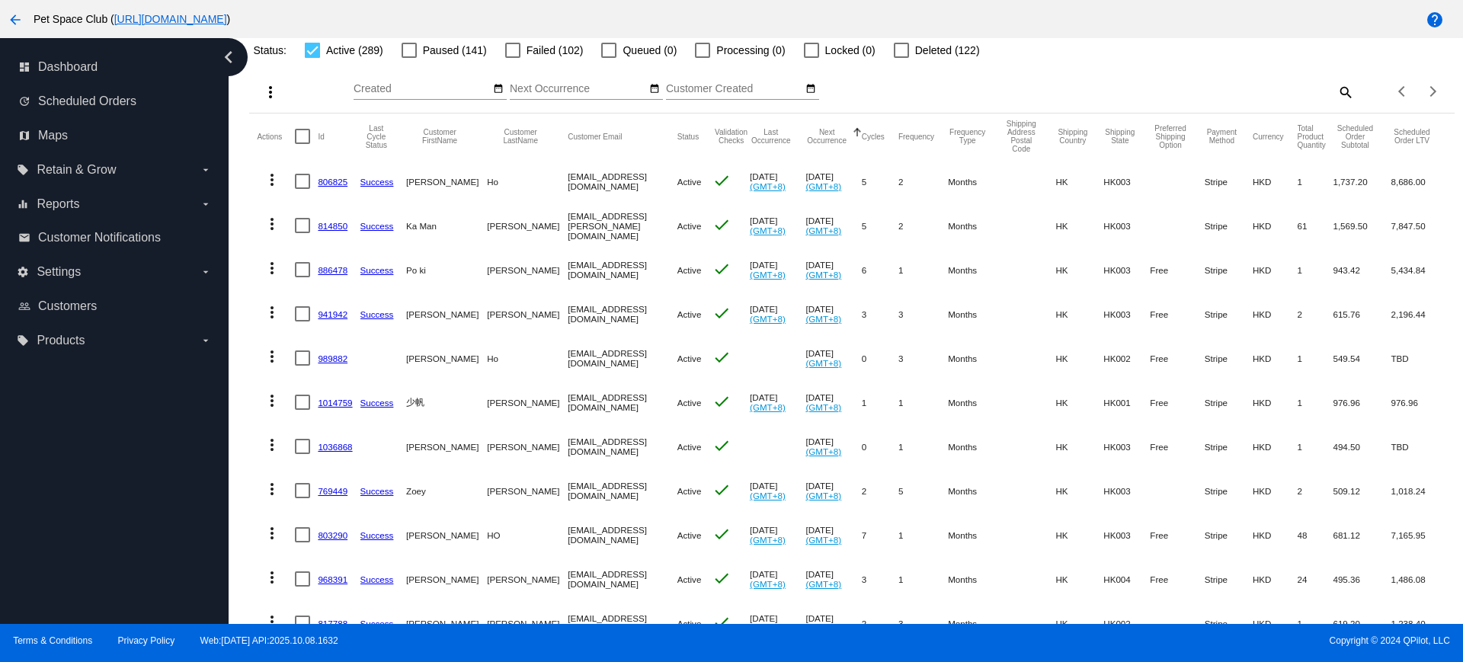
scroll to position [95, 0]
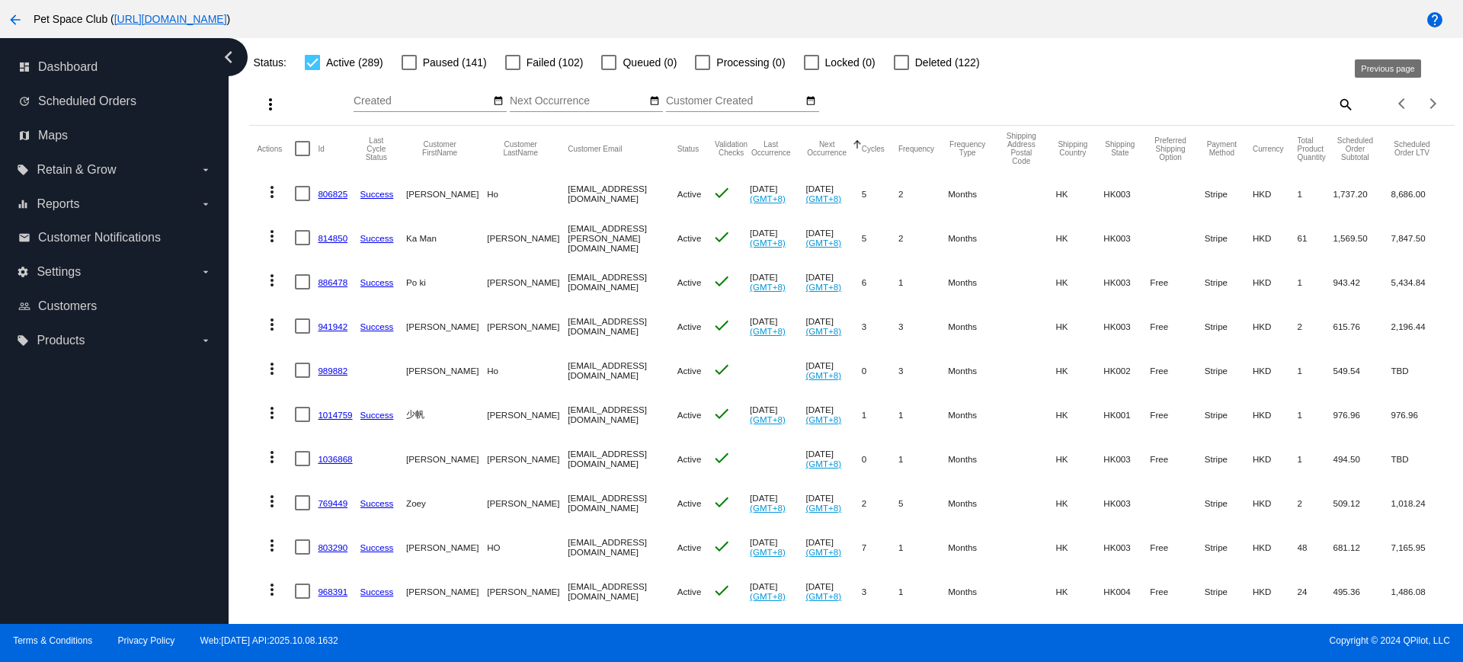
click at [1398, 106] on div "Previous page" at bounding box center [1403, 103] width 11 height 11
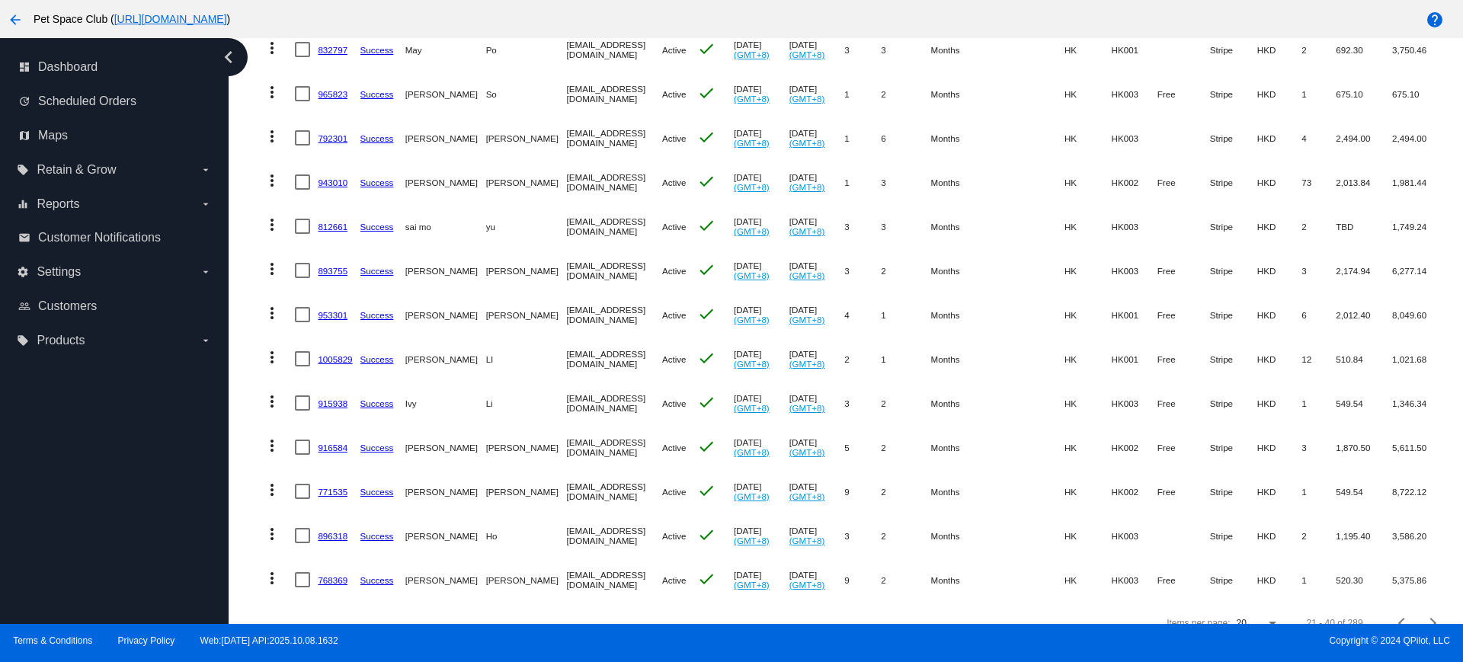
scroll to position [572, 0]
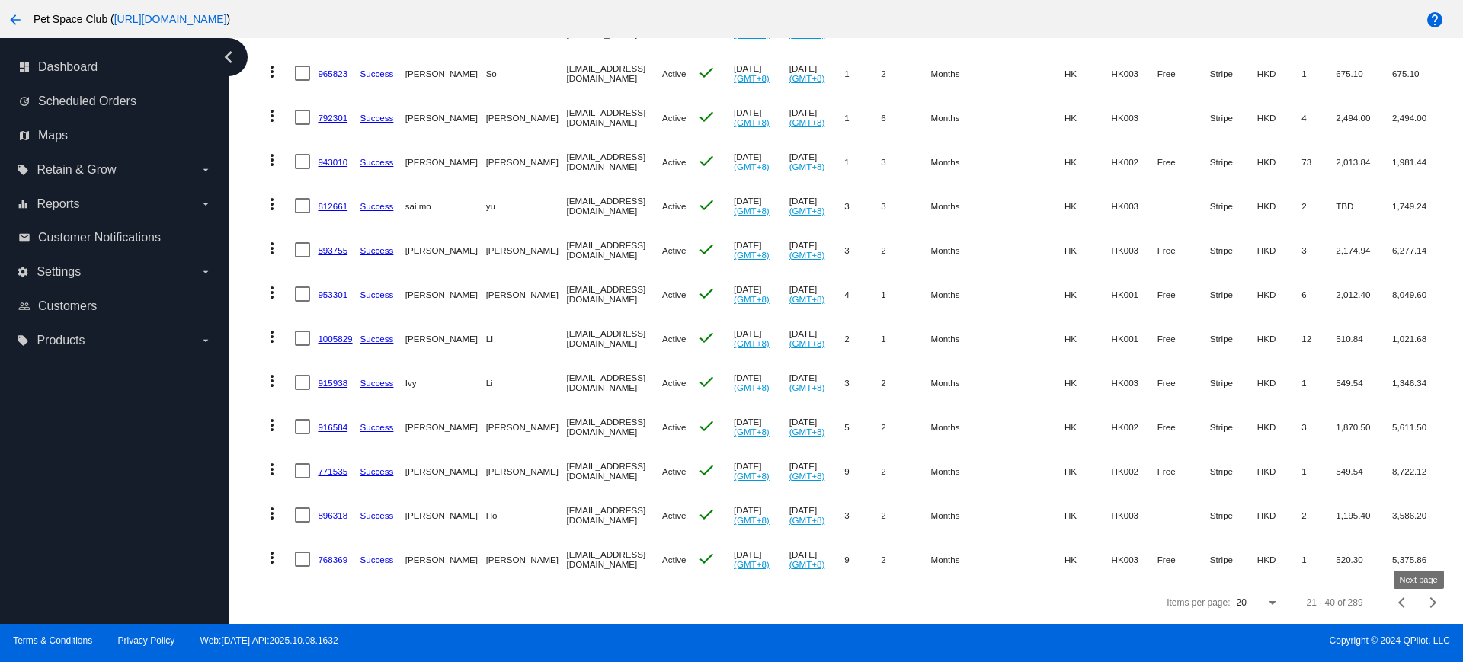
click at [1419, 618] on button "Next page" at bounding box center [1433, 603] width 30 height 30
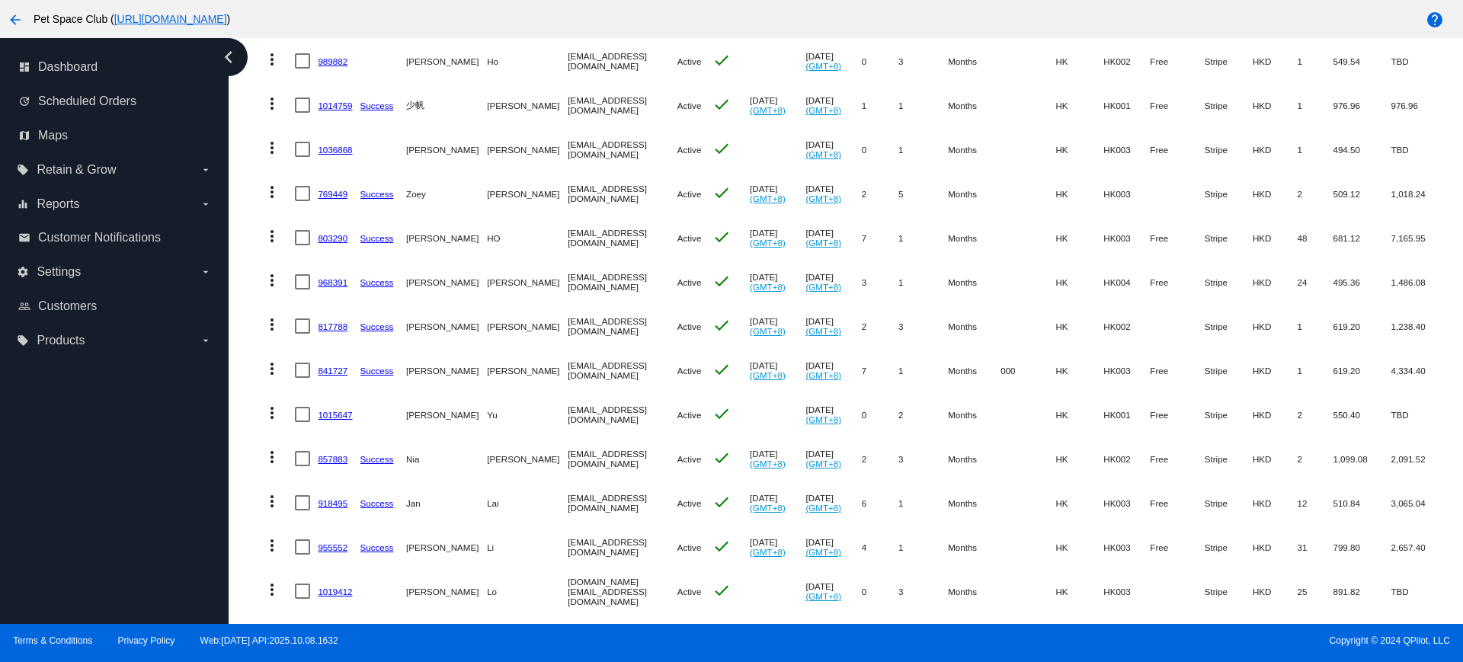
scroll to position [395, 0]
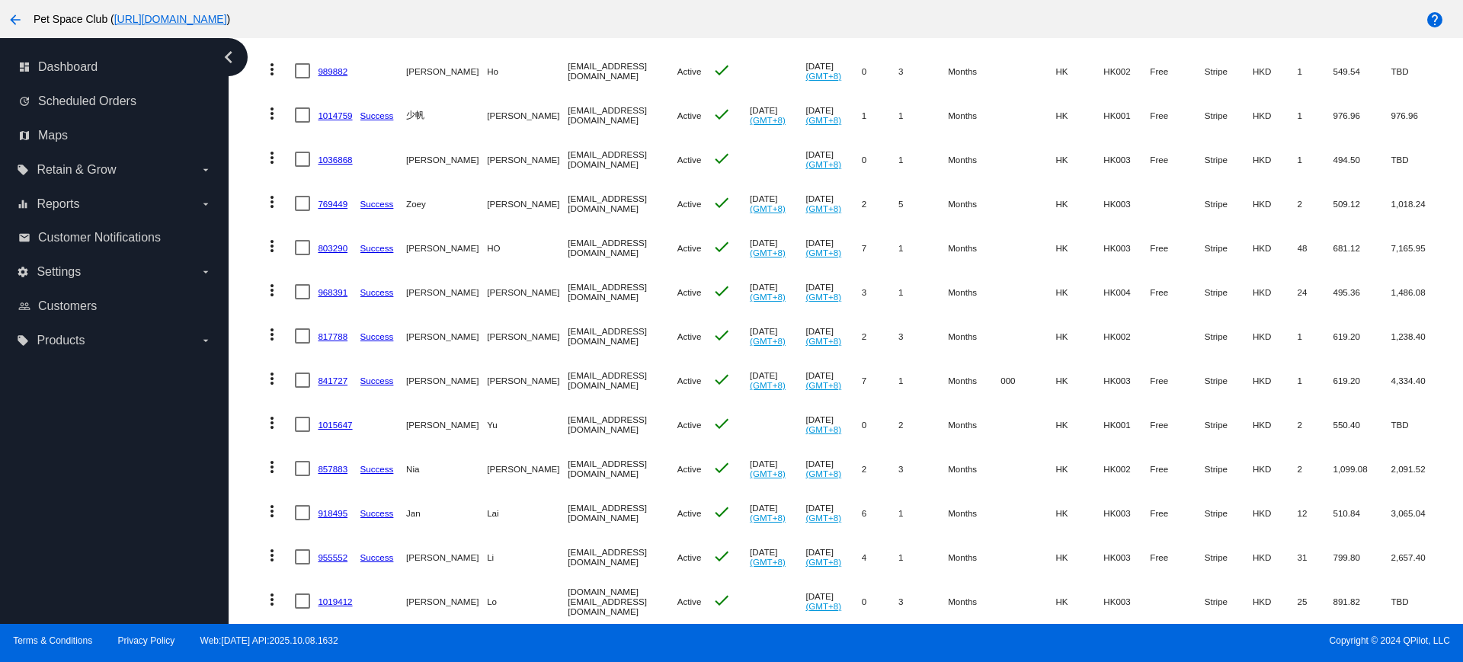
drag, startPoint x: 231, startPoint y: 314, endPoint x: 299, endPoint y: 306, distance: 69.1
click at [231, 314] on div "Dashboard Scheduled Orders Scheduled Orders add Status: Active (289) Paused (14…" at bounding box center [846, 331] width 1235 height 586
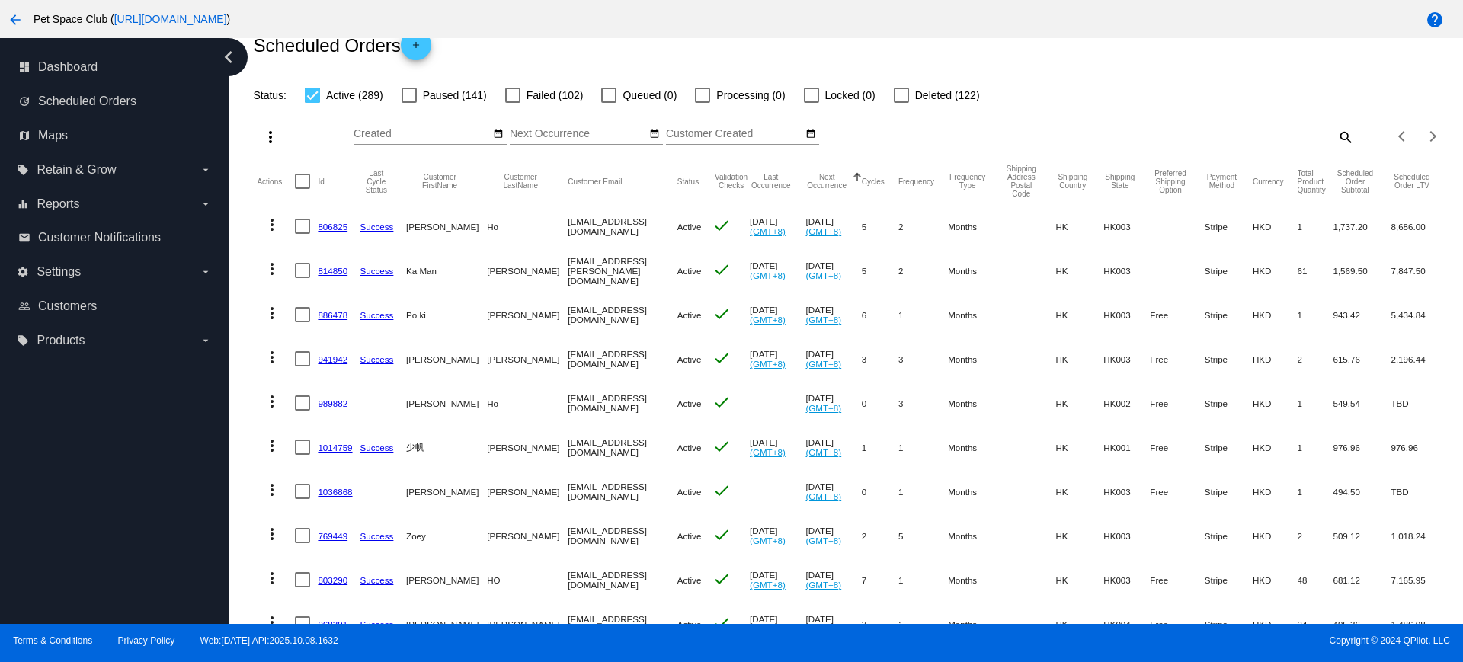
scroll to position [0, 0]
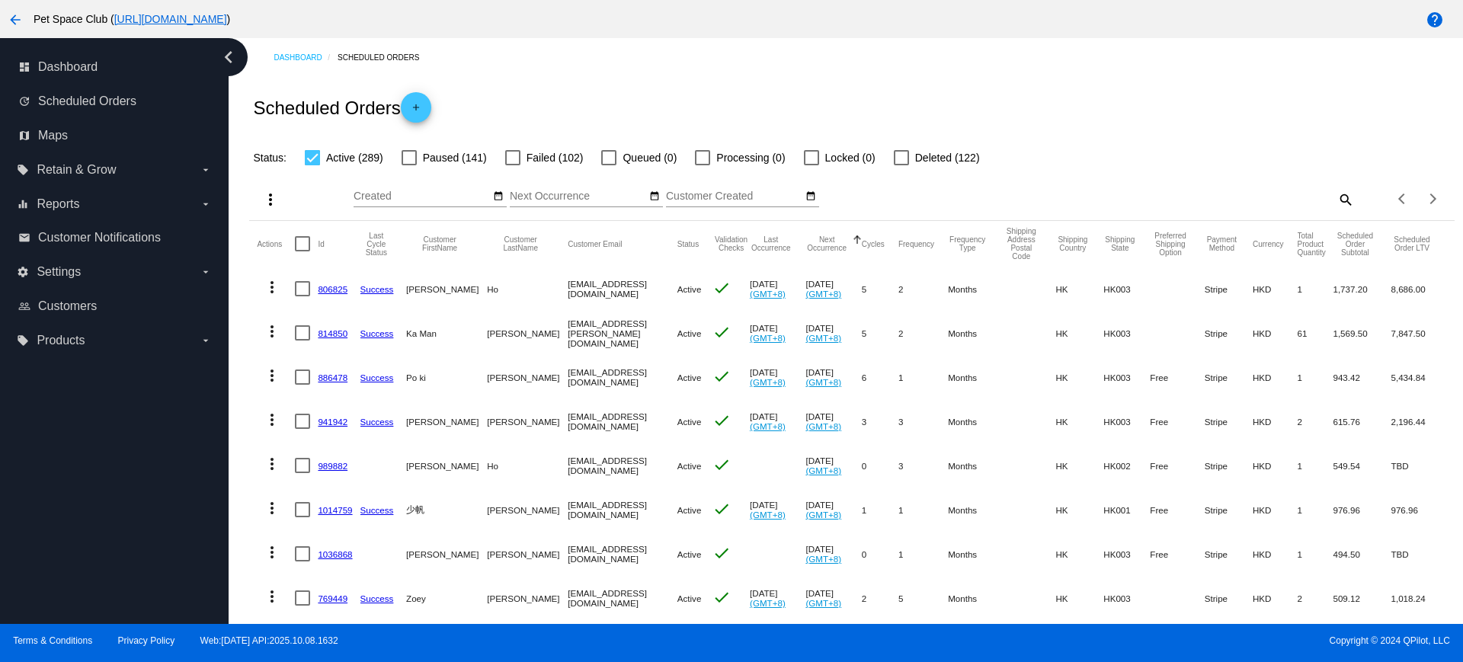
click at [1337, 203] on mat-icon "search" at bounding box center [1345, 199] width 18 height 24
click at [1214, 196] on input "Search" at bounding box center [1204, 197] width 300 height 12
paste input "967340"
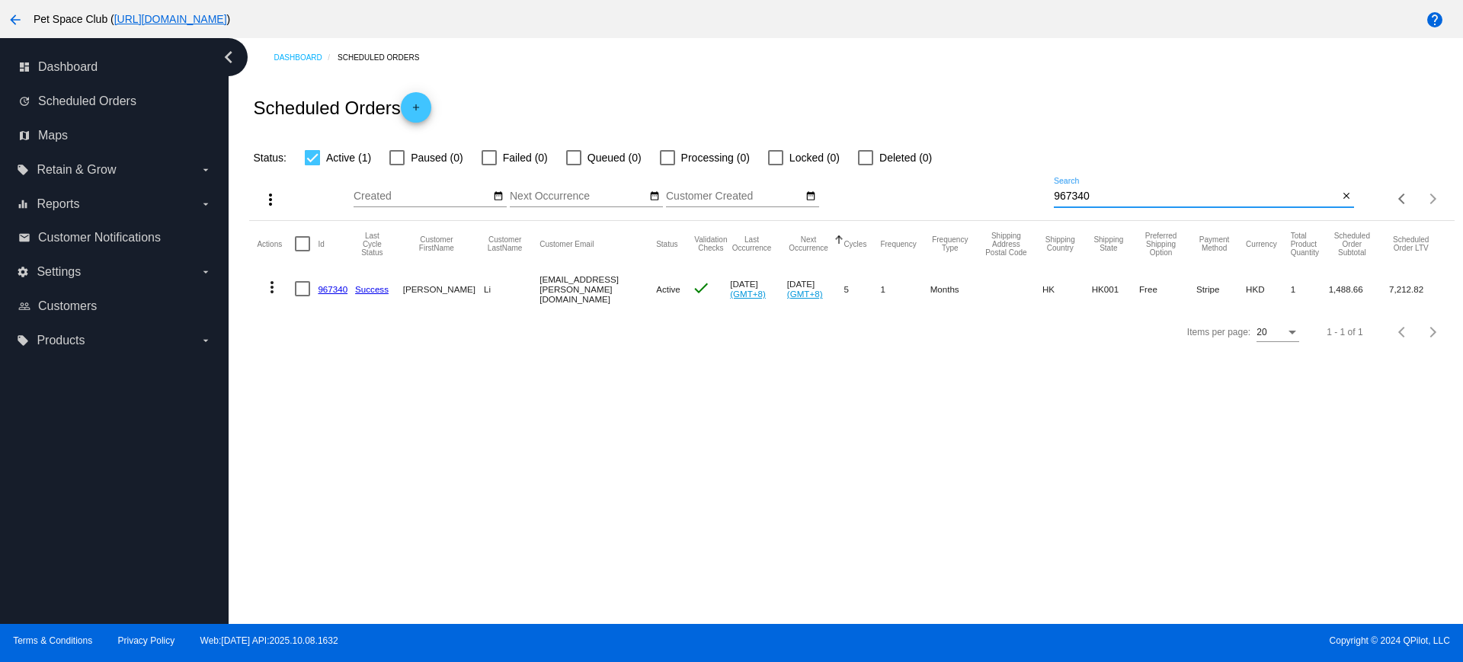
drag, startPoint x: 376, startPoint y: 422, endPoint x: 1108, endPoint y: 224, distance: 757.9
click at [376, 422] on div "Dashboard Scheduled Orders Scheduled Orders add Status: Active (1) Paused (0) F…" at bounding box center [846, 331] width 1235 height 586
drag, startPoint x: 1133, startPoint y: 194, endPoint x: 993, endPoint y: 188, distance: 140.4
click at [993, 188] on div "more_vert Oct Jan Feb Mar Apr 1" at bounding box center [851, 194] width 1205 height 54
paste input "90494"
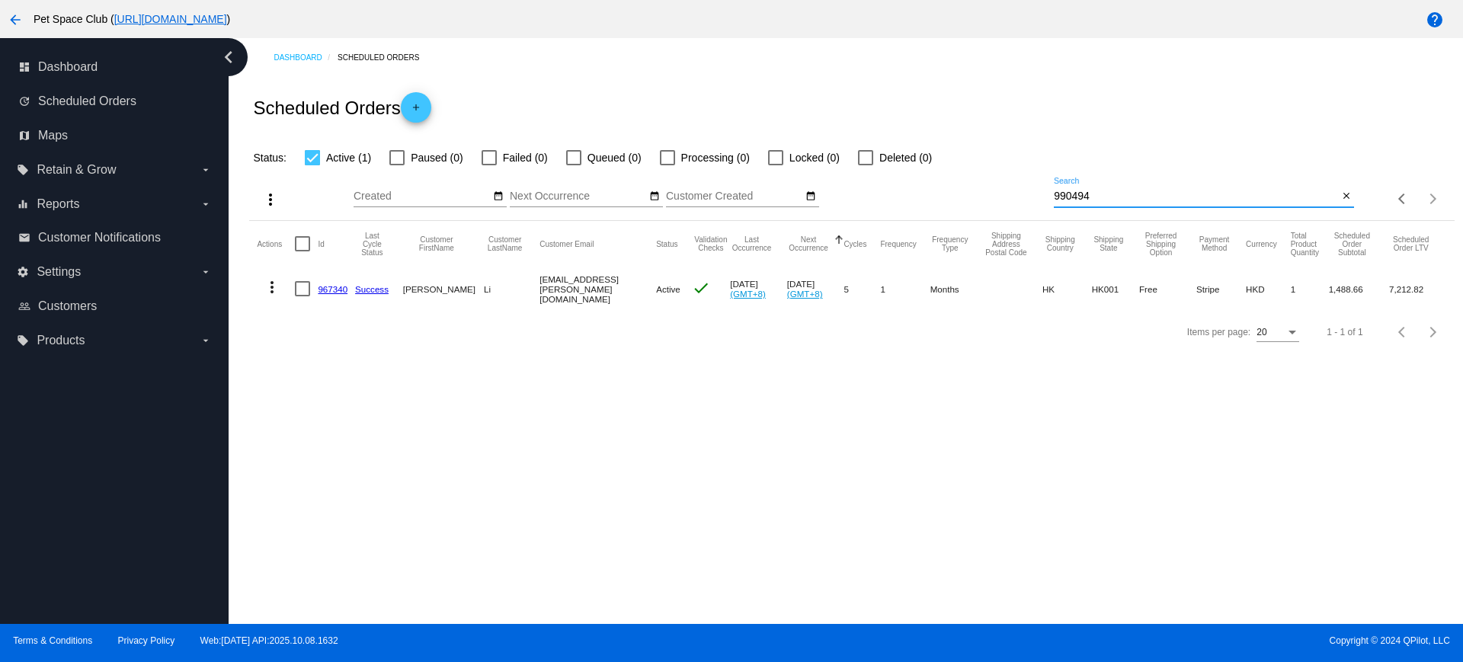
type input "990494"
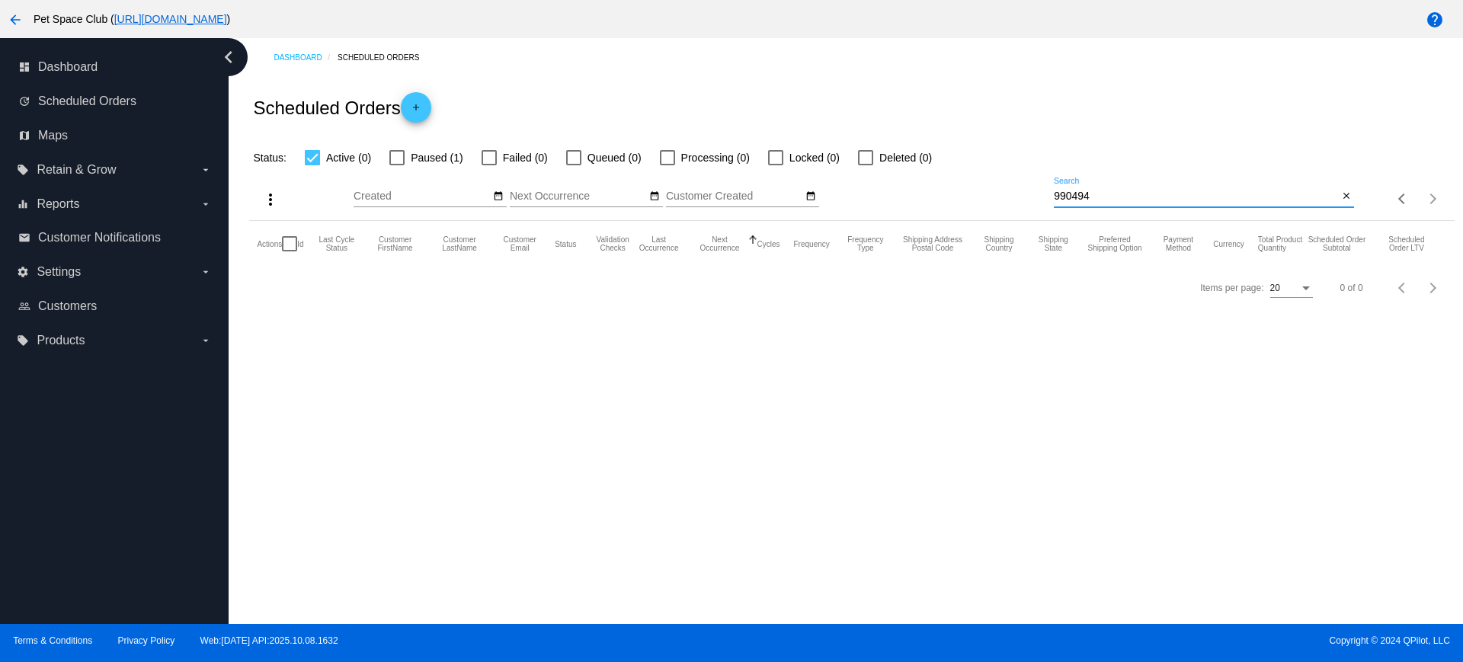
click at [404, 155] on div at bounding box center [396, 157] width 15 height 15
click at [397, 165] on input "Paused (1)" at bounding box center [396, 165] width 1 height 1
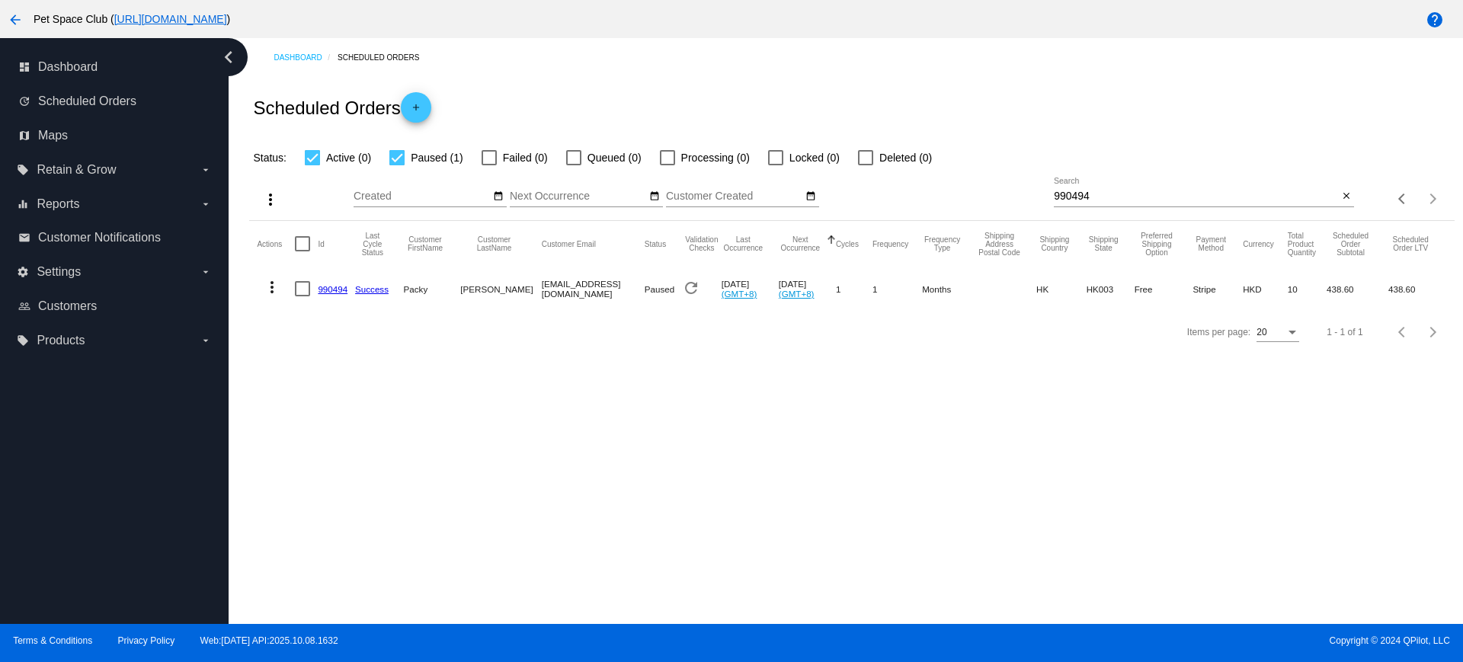
drag, startPoint x: 1119, startPoint y: 189, endPoint x: 1015, endPoint y: 184, distance: 104.5
click at [1015, 184] on div "more_vert Oct Jan Feb Mar Apr 1" at bounding box center [851, 194] width 1205 height 54
drag, startPoint x: 1118, startPoint y: 200, endPoint x: 1004, endPoint y: 202, distance: 113.6
click at [1004, 202] on div "more_vert Oct Jan Feb Mar Apr 1" at bounding box center [851, 194] width 1205 height 54
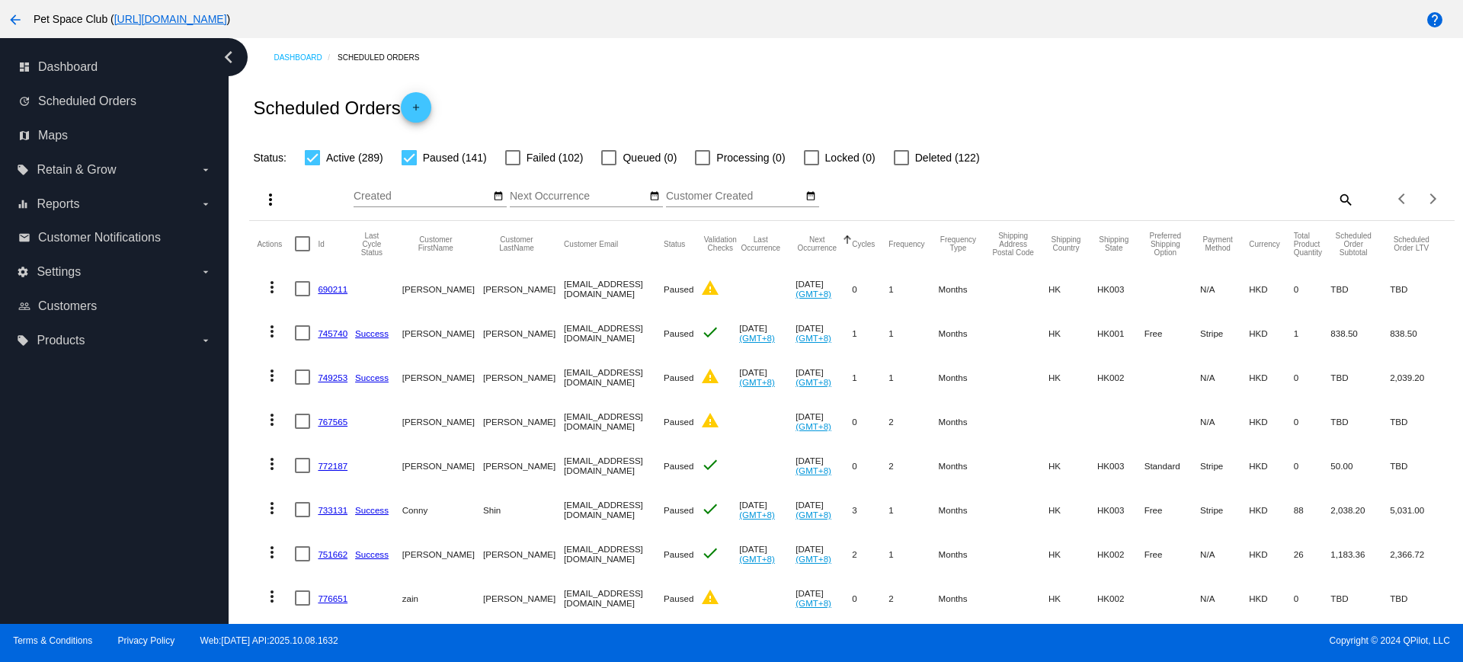
click at [412, 162] on div at bounding box center [409, 157] width 15 height 15
click at [409, 165] on input "Paused (141)" at bounding box center [408, 165] width 1 height 1
checkbox input "false"
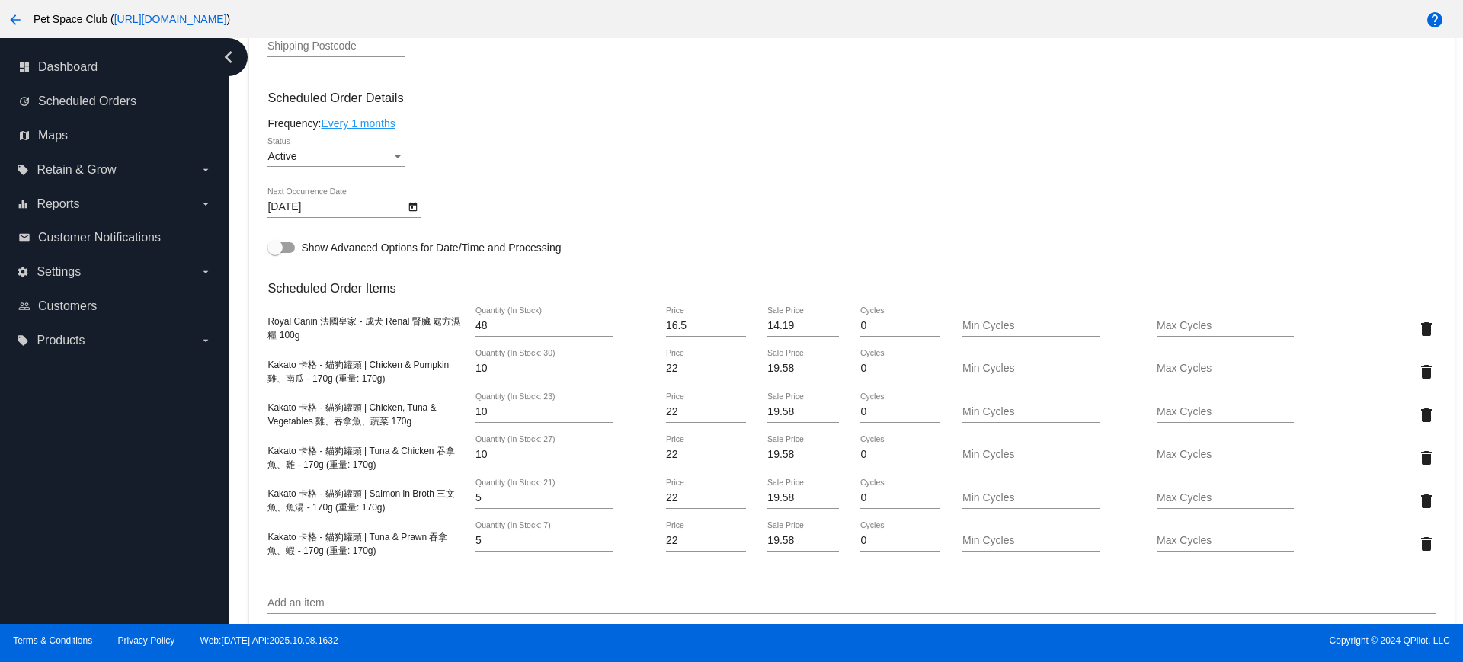
scroll to position [762, 0]
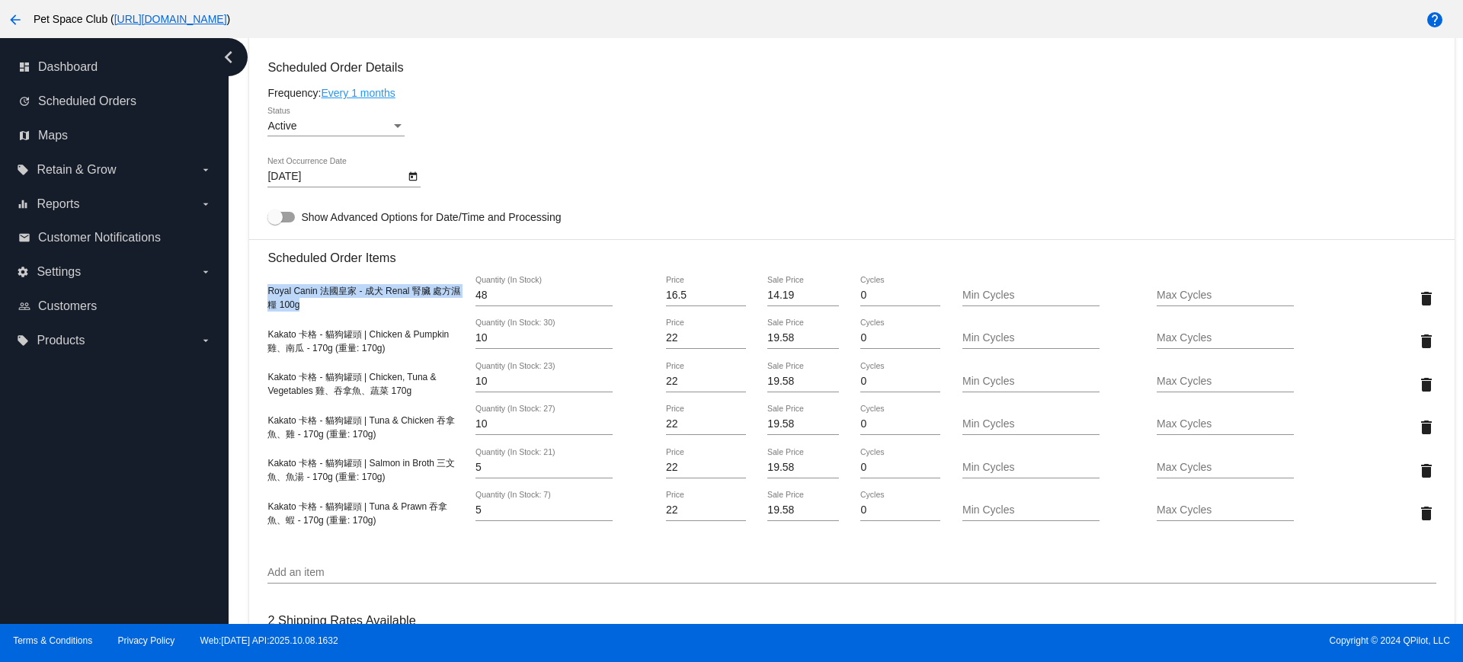
drag, startPoint x: 322, startPoint y: 306, endPoint x: 268, endPoint y: 293, distance: 54.9
click at [268, 293] on div "Royal Canin 法國皇家 - 成犬 Renal 腎臟 處方濕糧 100g" at bounding box center [364, 297] width 195 height 27
drag, startPoint x: 403, startPoint y: 354, endPoint x: 258, endPoint y: 336, distance: 146.6
click at [258, 336] on mat-card "Customer 7179012: Hinso Lee sellyamylee@yahoo.com.hk Customer Shipping Enter Sh…" at bounding box center [851, 370] width 1205 height 1739
drag, startPoint x: 387, startPoint y: 391, endPoint x: 235, endPoint y: 388, distance: 151.7
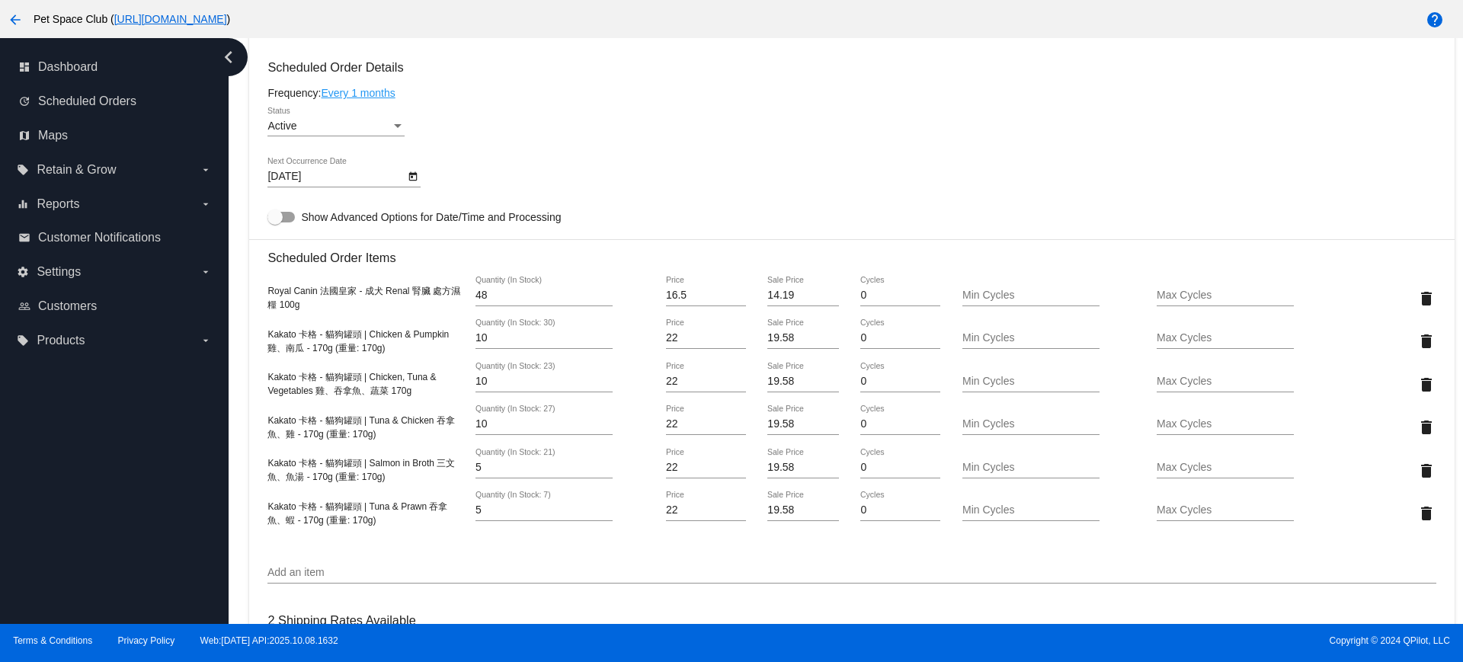
click at [235, 388] on div "Dashboard Scheduled Orders arrow_back Scheduled Order #1035524 Active more_vert…" at bounding box center [846, 331] width 1235 height 586
drag, startPoint x: 423, startPoint y: 394, endPoint x: 242, endPoint y: 382, distance: 181.0
click at [242, 382] on div "Dashboard Scheduled Orders arrow_back Scheduled Order #1035524 Active more_vert…" at bounding box center [852, 258] width 1222 height 1964
copy span "Kakato 卡格 - 貓狗罐頭 | Chicken, Tuna & Vegetables 雞、吞拿魚、蔬菜 170g"
drag, startPoint x: 395, startPoint y: 437, endPoint x: 260, endPoint y: 418, distance: 136.1
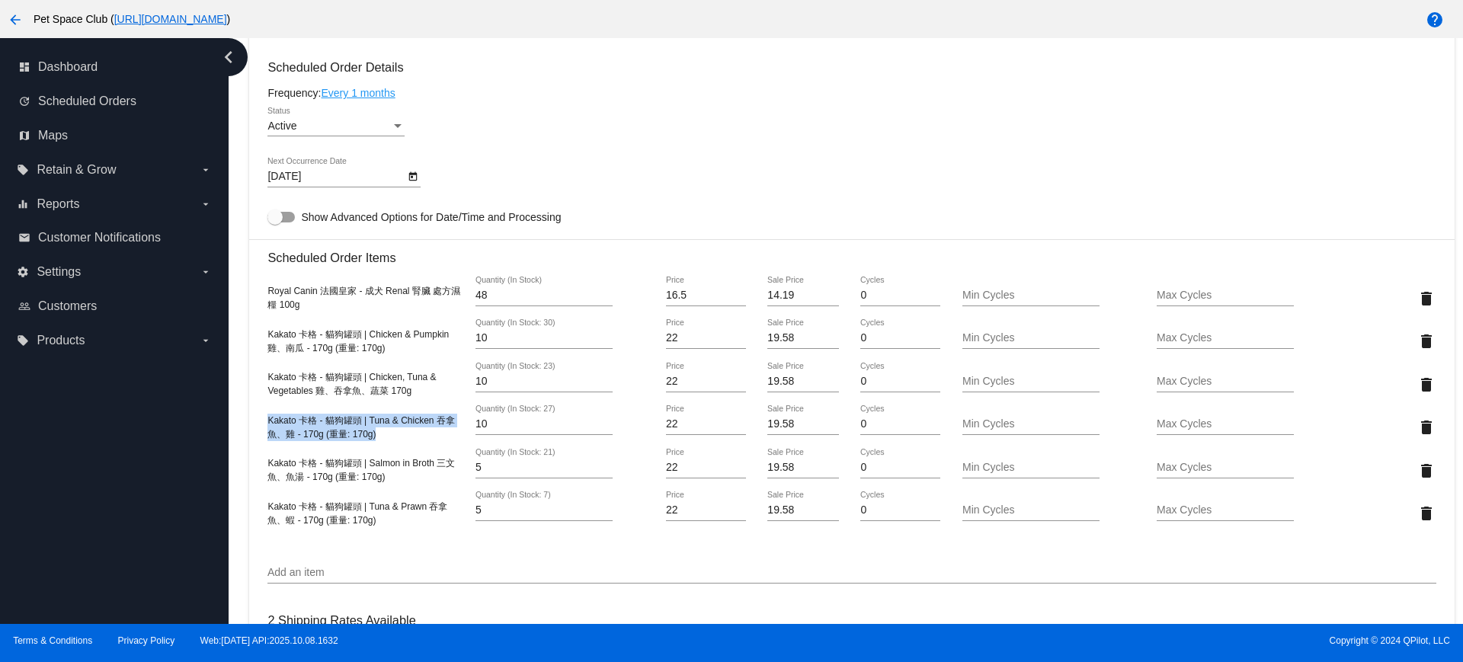
click at [260, 418] on mat-card "Customer 7179012: Hinso Lee sellyamylee@yahoo.com.hk Customer Shipping Enter Sh…" at bounding box center [851, 370] width 1205 height 1739
copy span "Kakato 卡格 - 貓狗罐頭 | Tuna & Chicken 吞拿魚、雞 - 170g (重量: 170g)"
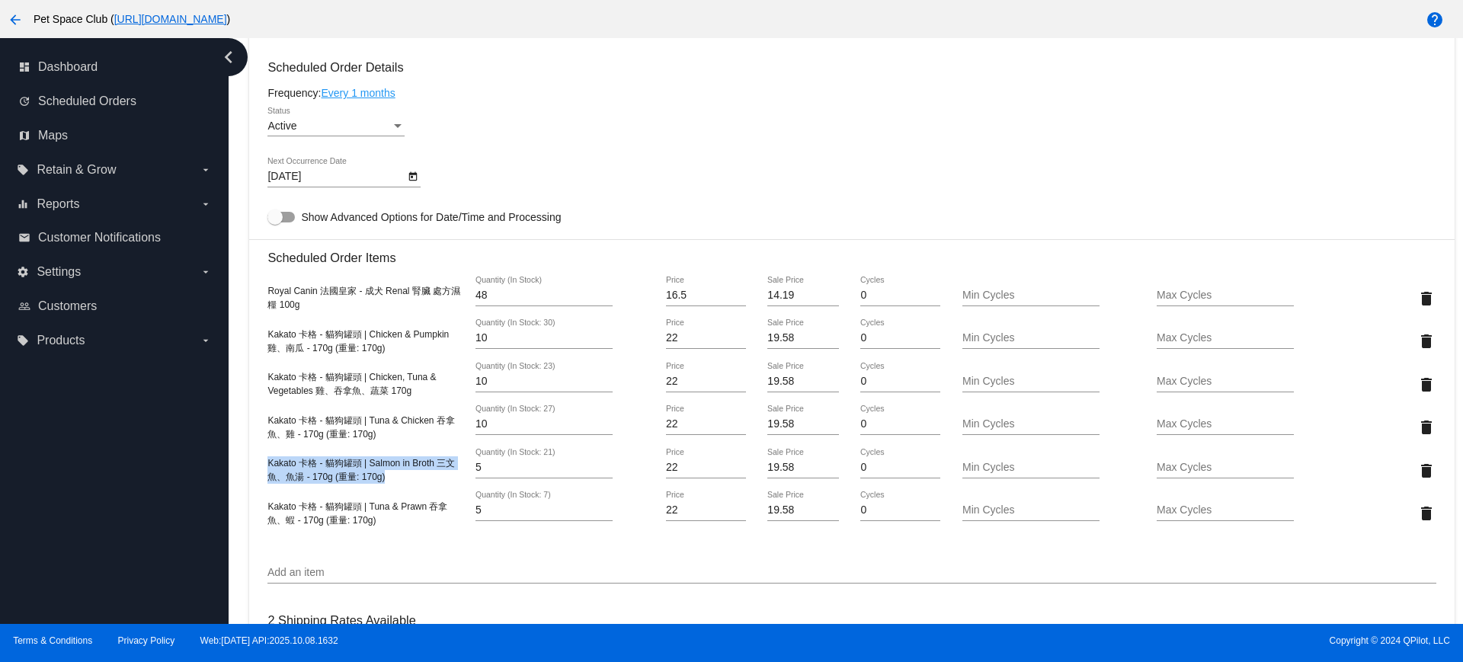
drag, startPoint x: 396, startPoint y: 482, endPoint x: 264, endPoint y: 463, distance: 132.5
click at [264, 463] on mat-card "Customer 7179012: Hinso Lee sellyamylee@yahoo.com.hk Customer Shipping Enter Sh…" at bounding box center [851, 370] width 1205 height 1739
copy span "Kakato 卡格 - 貓狗罐頭 | Salmon in Broth 三文魚、魚湯 - 170g (重量: 170g)"
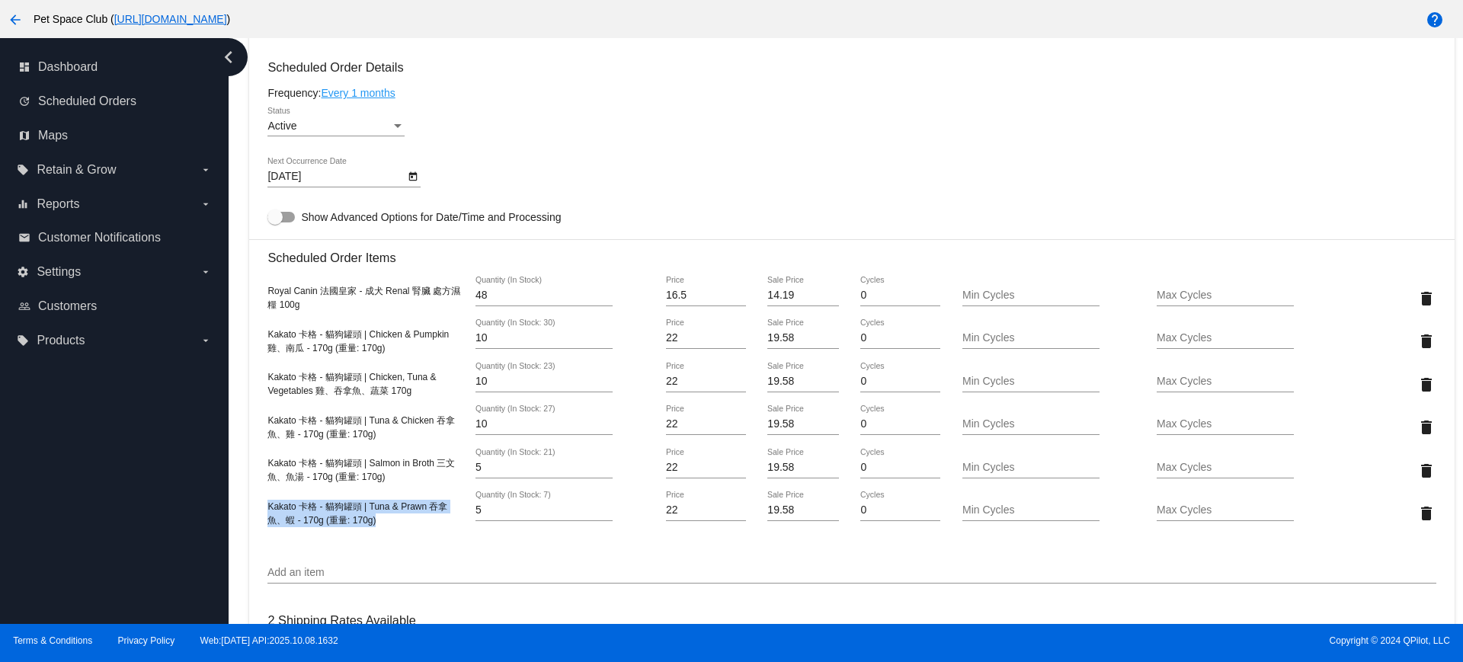
drag, startPoint x: 398, startPoint y: 527, endPoint x: 262, endPoint y: 501, distance: 138.0
click at [255, 498] on mat-card "Customer 7179012: Hinso Lee sellyamylee@yahoo.com.hk Customer Shipping Enter Sh…" at bounding box center [851, 370] width 1205 height 1739
copy span "Kakato 卡格 - 貓狗罐頭 | Tuna & Prawn 吞拿魚、蝦 - 170g (重量: 170g)"
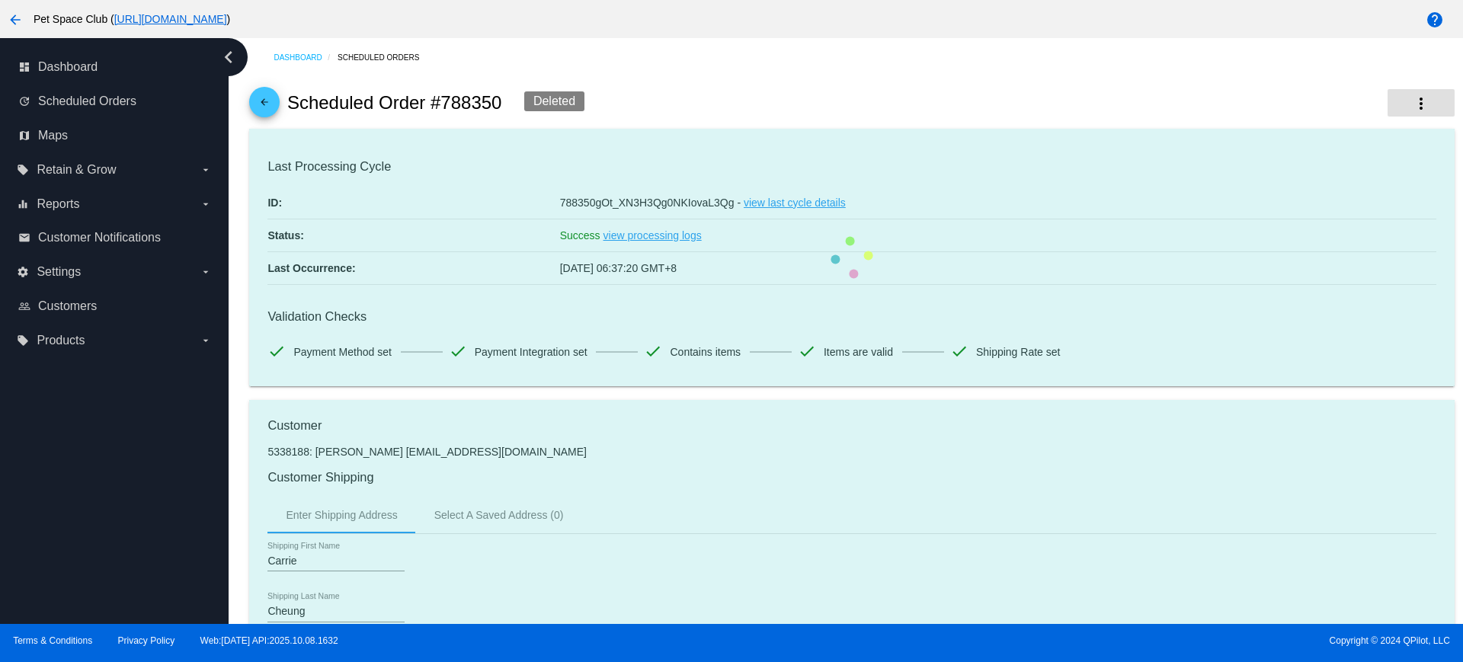
click at [1412, 106] on mat-icon "more_vert" at bounding box center [1421, 103] width 18 height 18
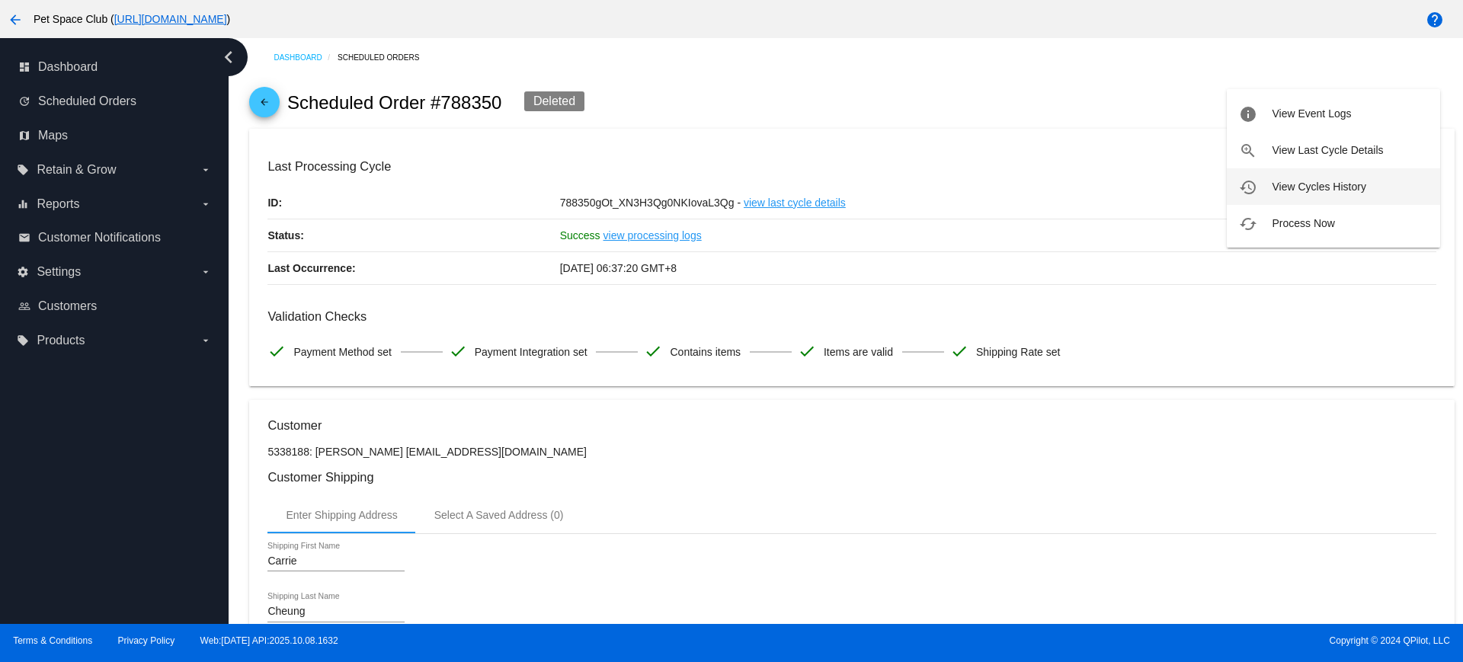
click at [1307, 183] on span "View Cycles History" at bounding box center [1319, 187] width 94 height 12
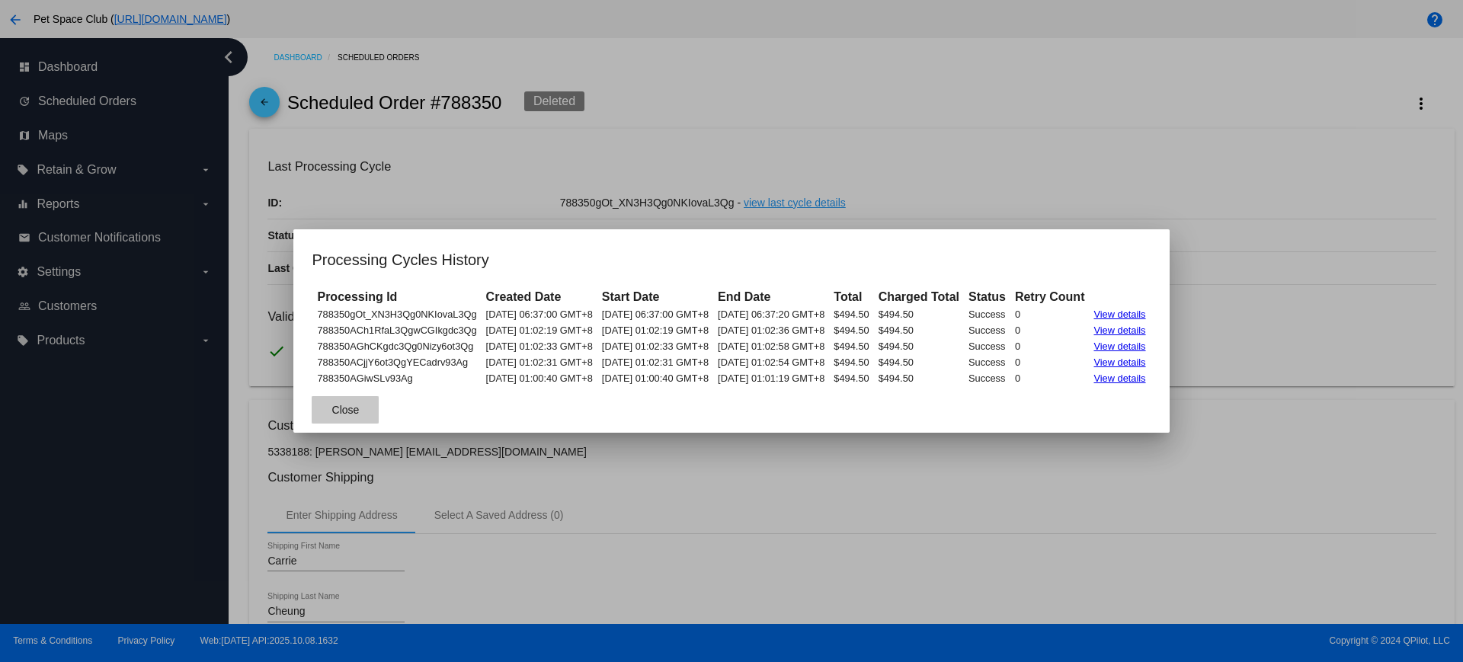
click at [332, 415] on span "Close" at bounding box center [345, 410] width 27 height 12
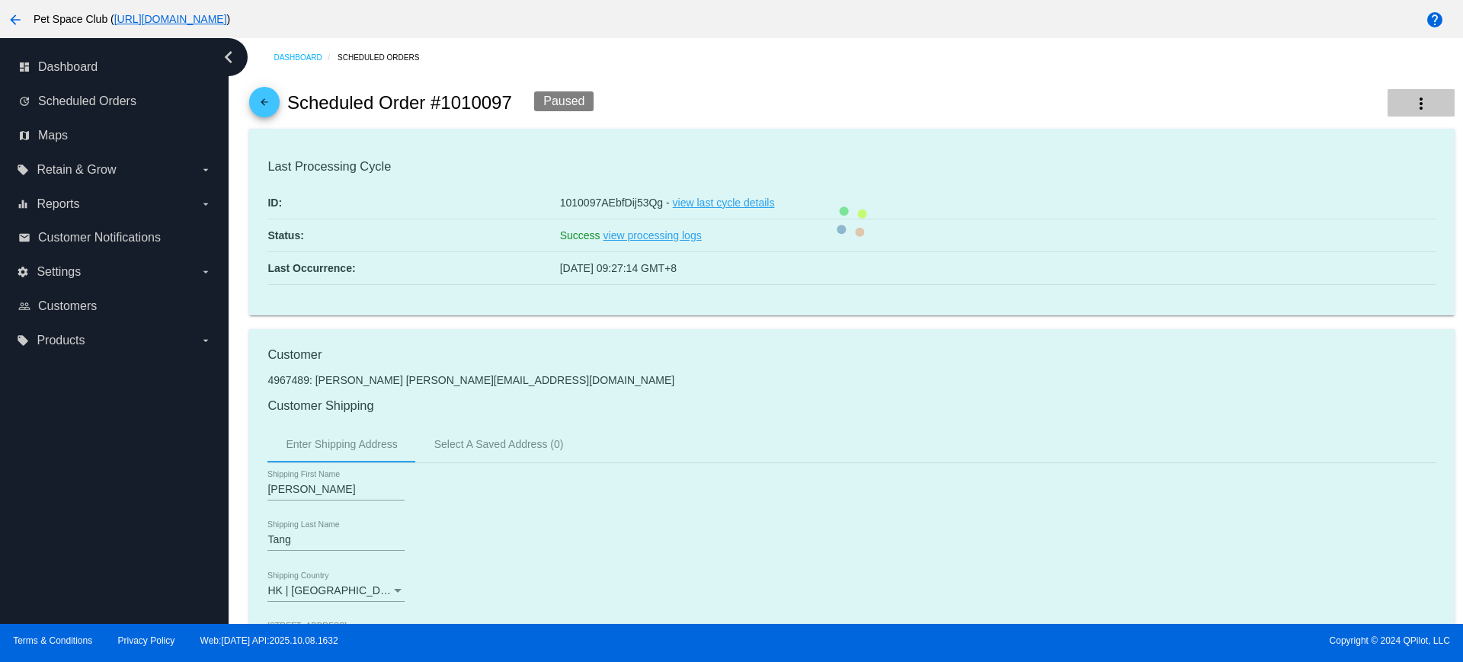
click at [1412, 112] on mat-icon "more_vert" at bounding box center [1421, 103] width 18 height 18
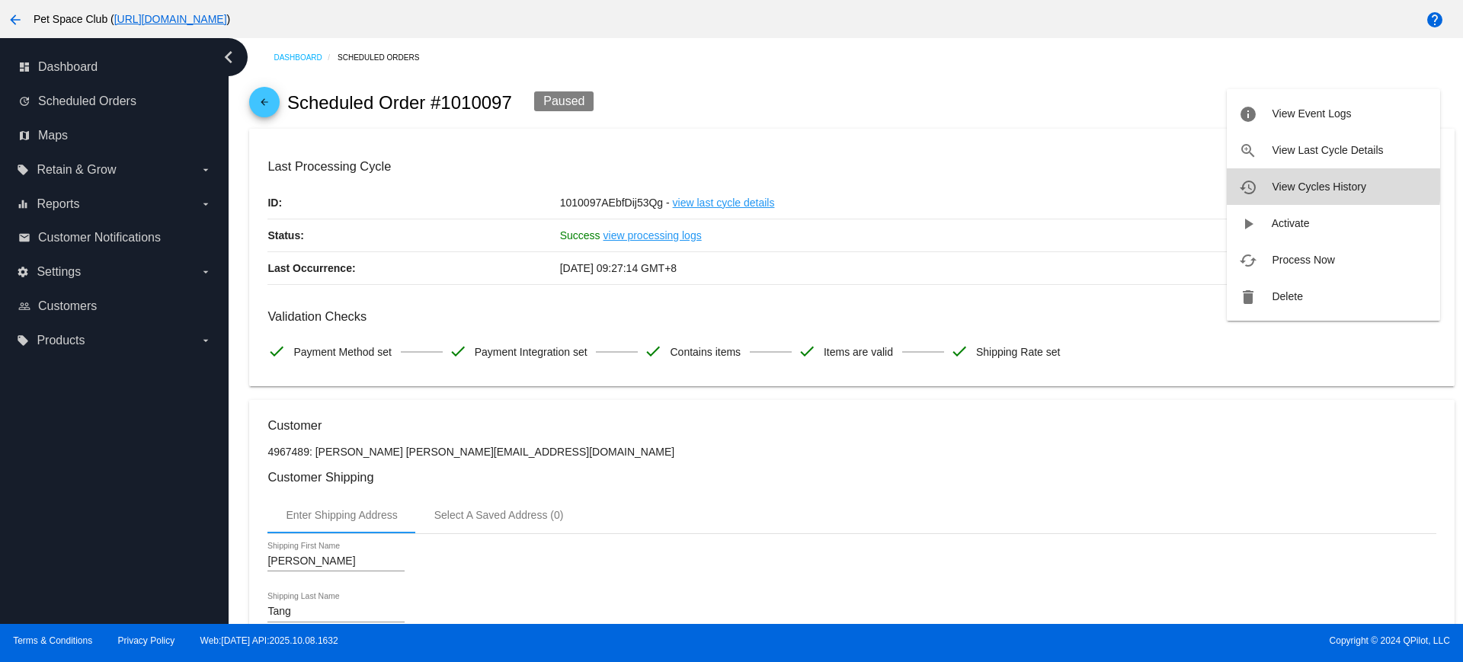
click at [1291, 185] on span "View Cycles History" at bounding box center [1319, 187] width 94 height 12
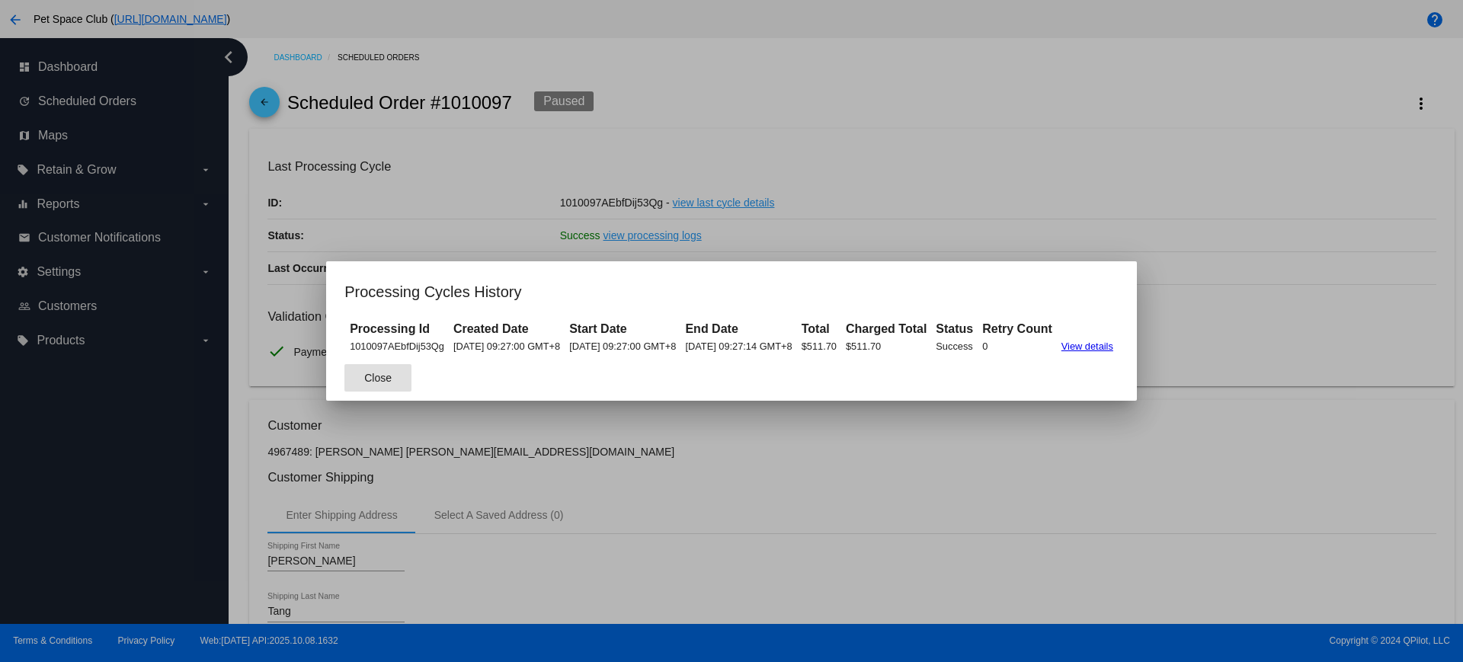
click at [364, 374] on span "Close" at bounding box center [377, 378] width 27 height 12
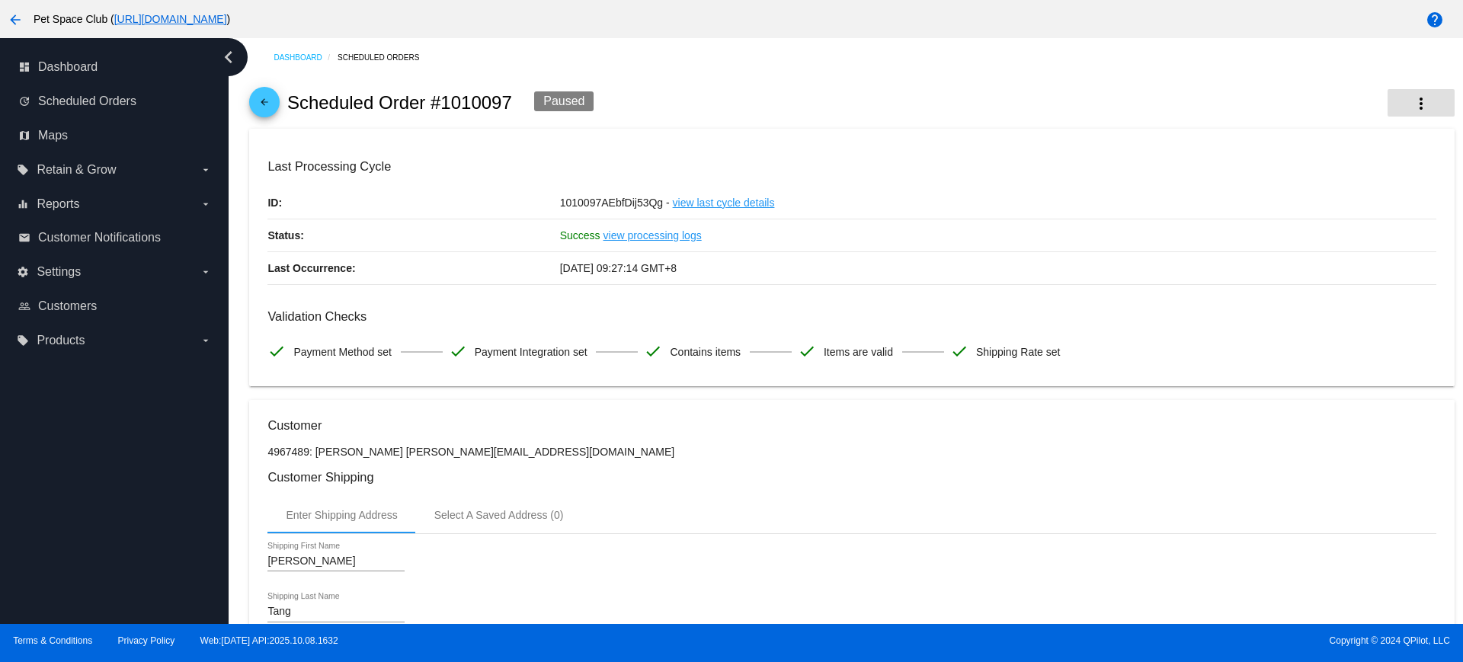
click at [1412, 105] on mat-icon "more_vert" at bounding box center [1421, 103] width 18 height 18
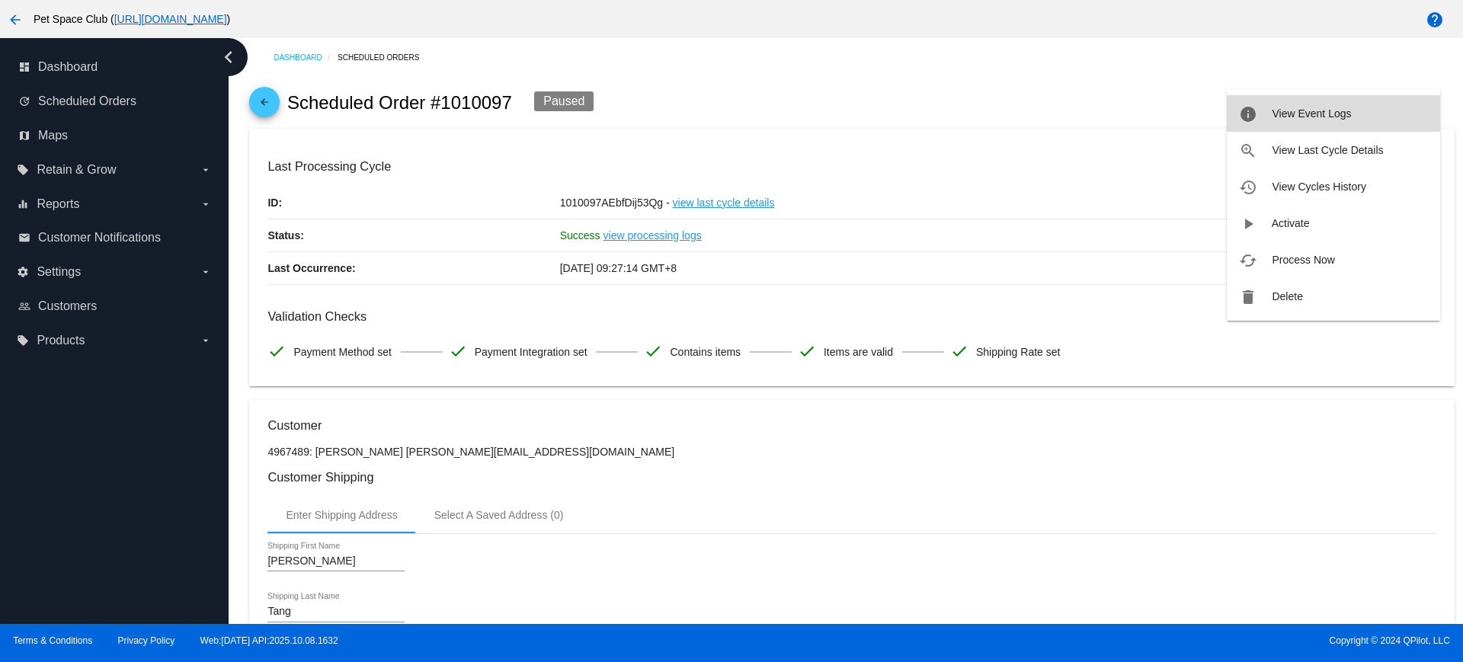
click at [1343, 111] on span "View Event Logs" at bounding box center [1311, 113] width 79 height 12
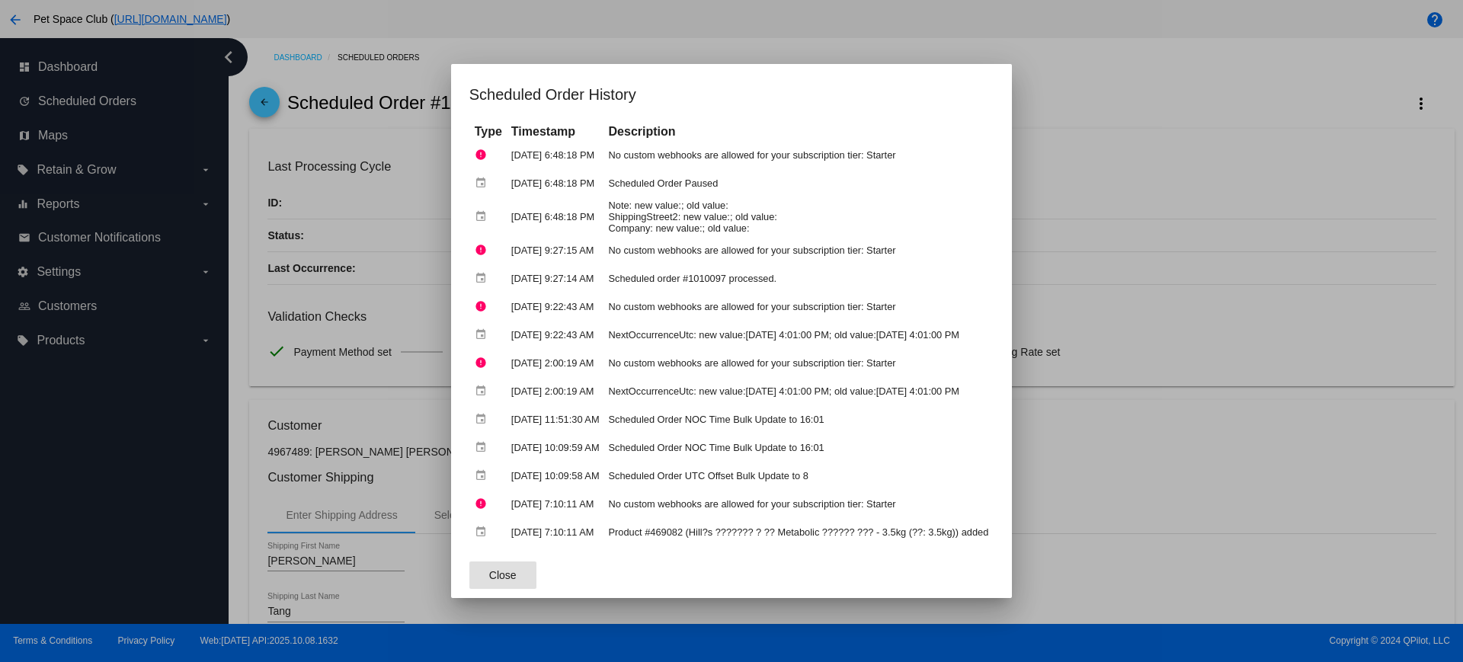
click at [1161, 191] on div at bounding box center [731, 331] width 1463 height 662
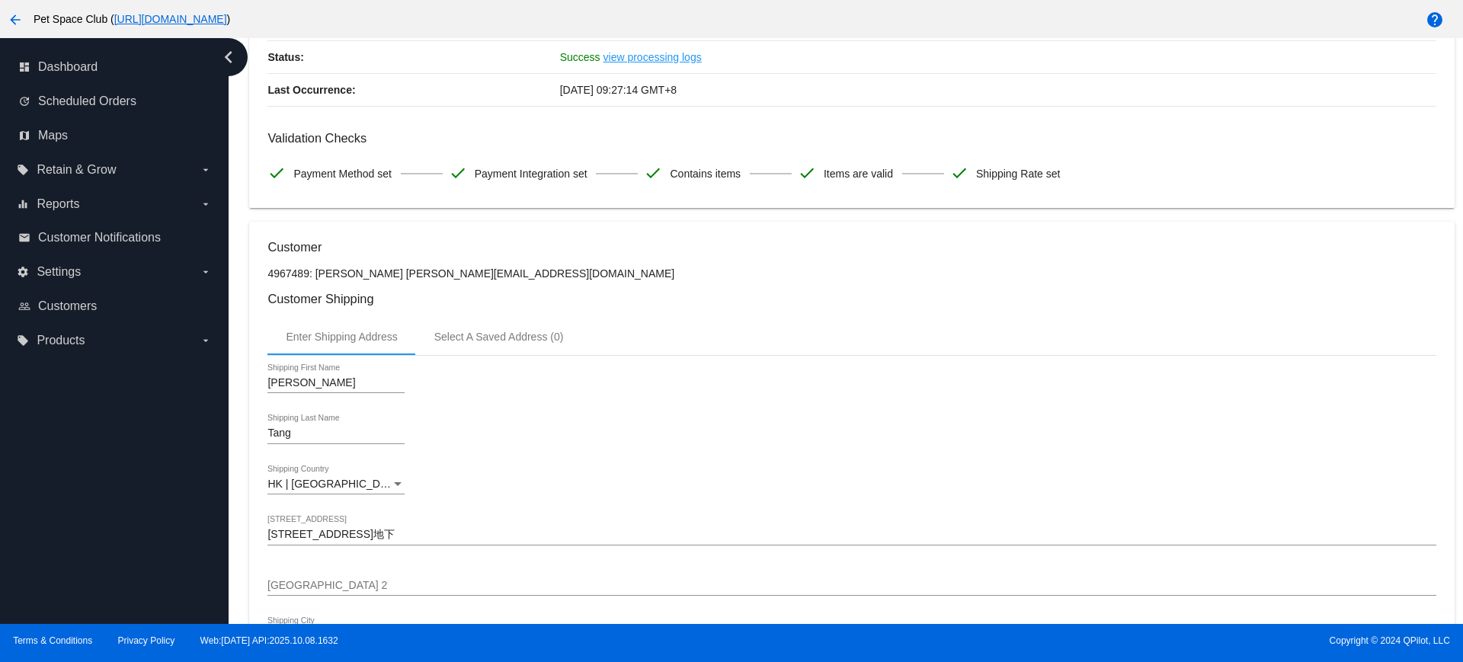
scroll to position [286, 0]
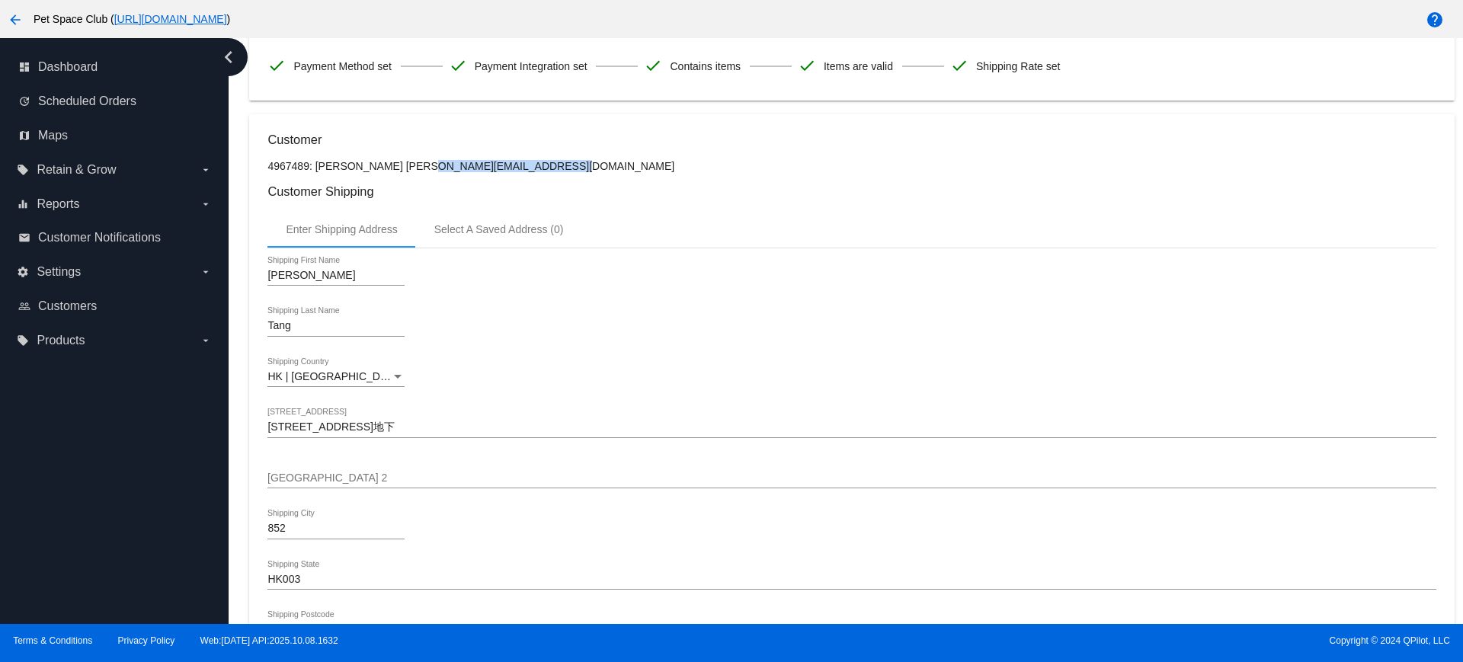
drag, startPoint x: 507, startPoint y: 171, endPoint x: 374, endPoint y: 168, distance: 132.6
click at [374, 168] on p "4967489: Jackie Tang jackiehippo@yahoo.com.hk" at bounding box center [851, 166] width 1168 height 12
copy p "jackiehippo@yahoo.com.hk"
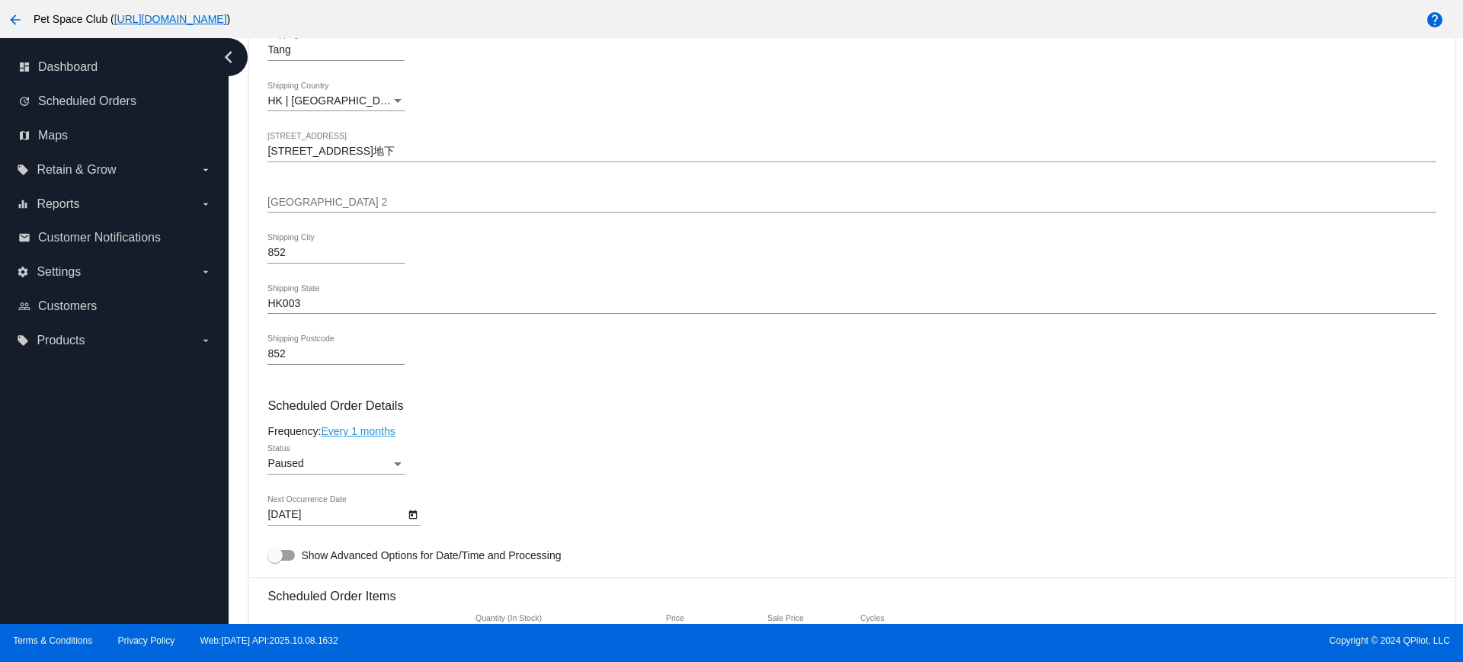
scroll to position [762, 0]
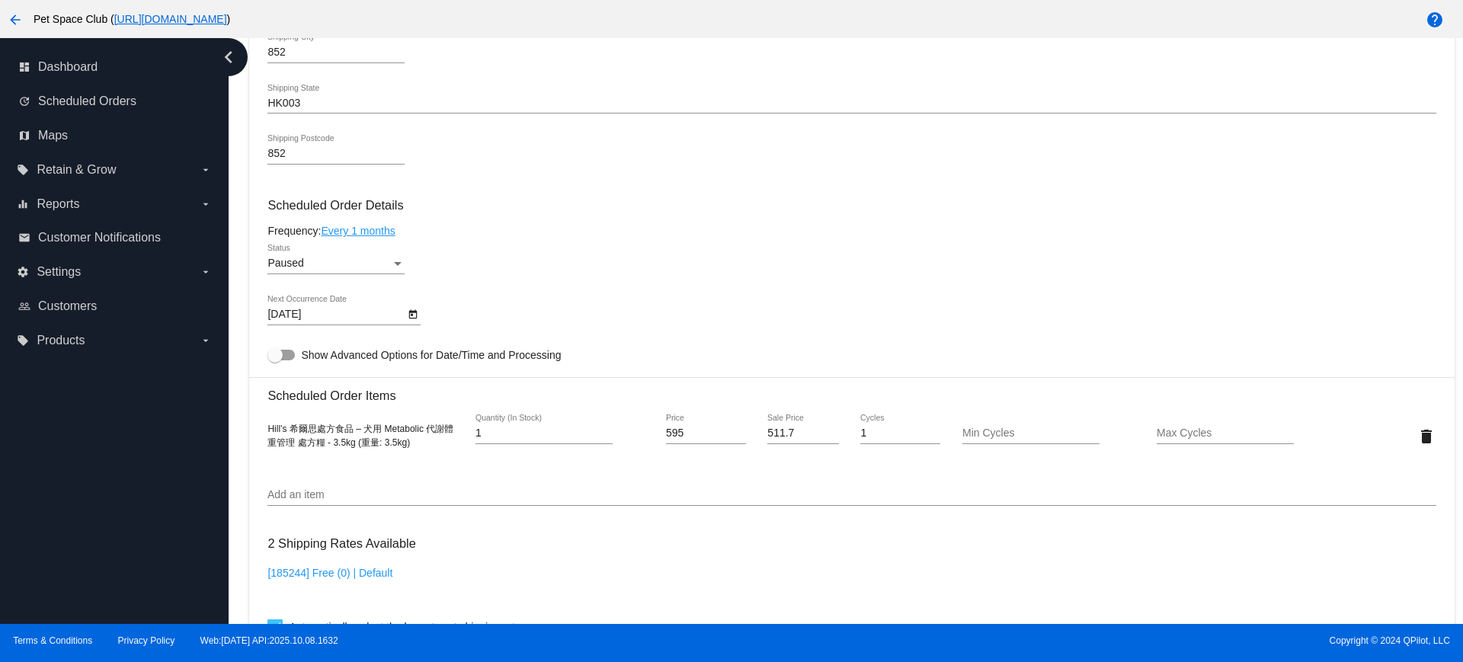
click at [180, 460] on div "dashboard Dashboard update Scheduled Orders map Maps local_offer Retain & Grow …" at bounding box center [114, 331] width 229 height 586
click at [416, 317] on icon "Open calendar" at bounding box center [413, 315] width 11 height 18
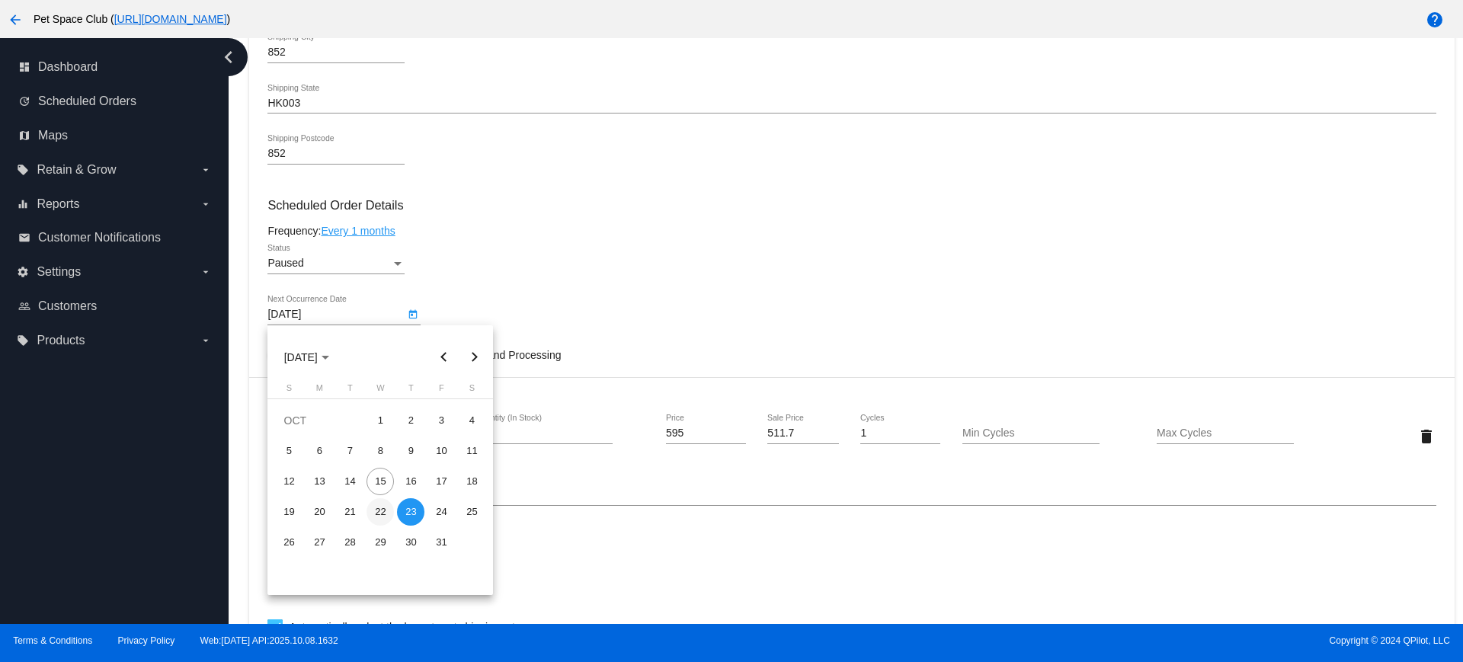
click at [387, 517] on div "22" at bounding box center [380, 511] width 27 height 27
type input "10/22/2025"
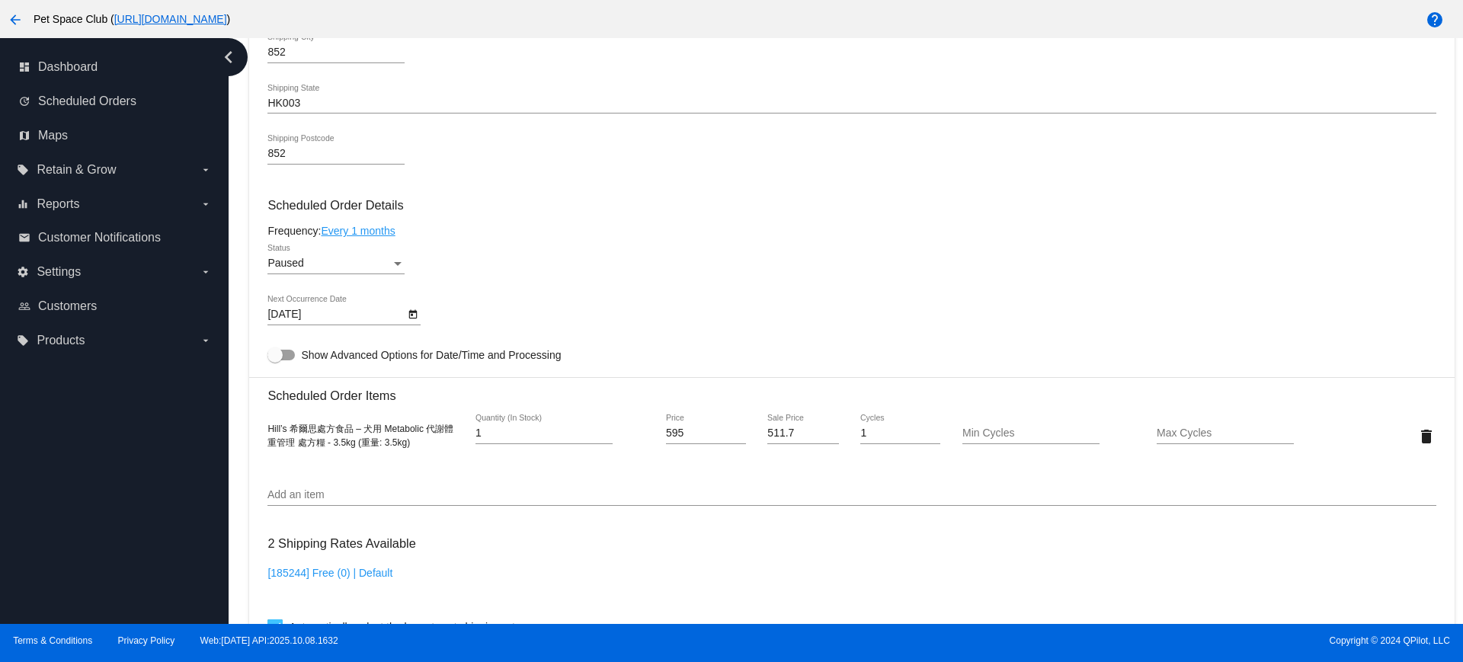
click at [242, 283] on div "Dashboard Scheduled Orders arrow_back Scheduled Order #1010097 Paused more_vert…" at bounding box center [852, 219] width 1222 height 1886
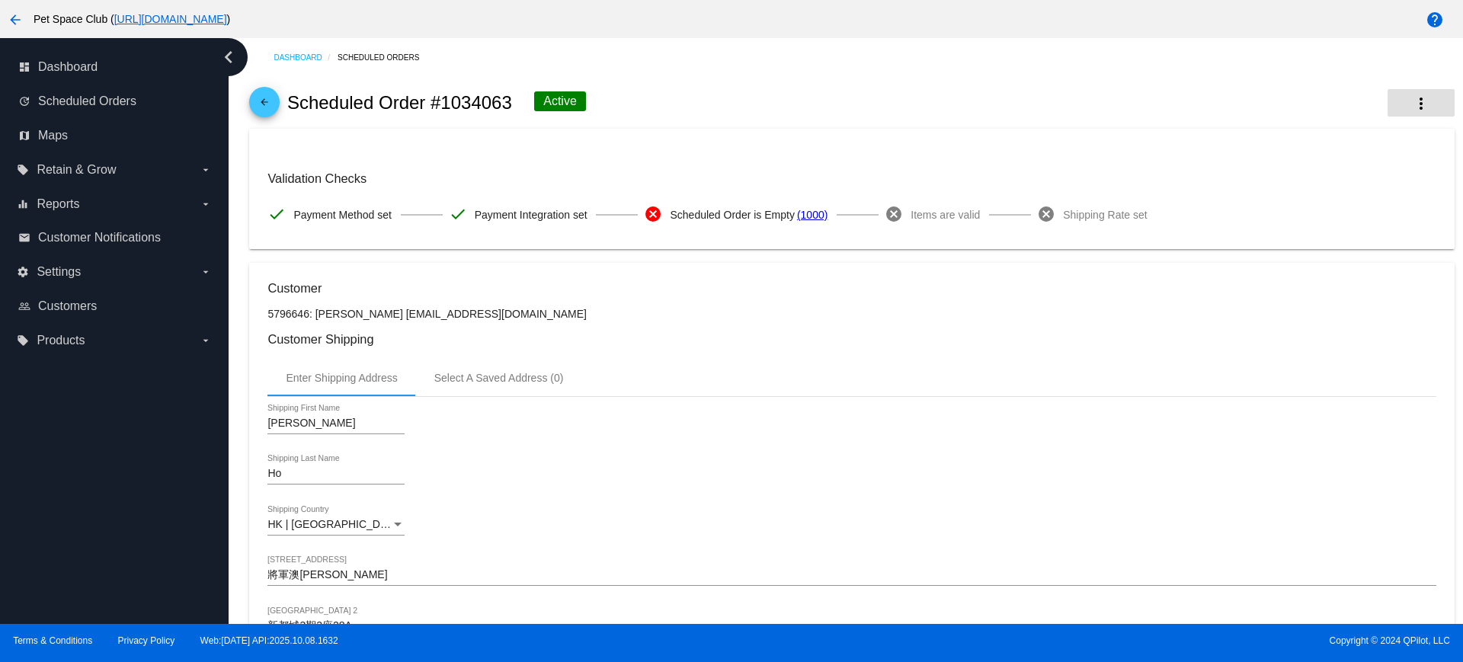
click at [1418, 105] on button "more_vert" at bounding box center [1421, 102] width 67 height 27
click at [1302, 154] on span "View Cycles History" at bounding box center [1319, 150] width 94 height 12
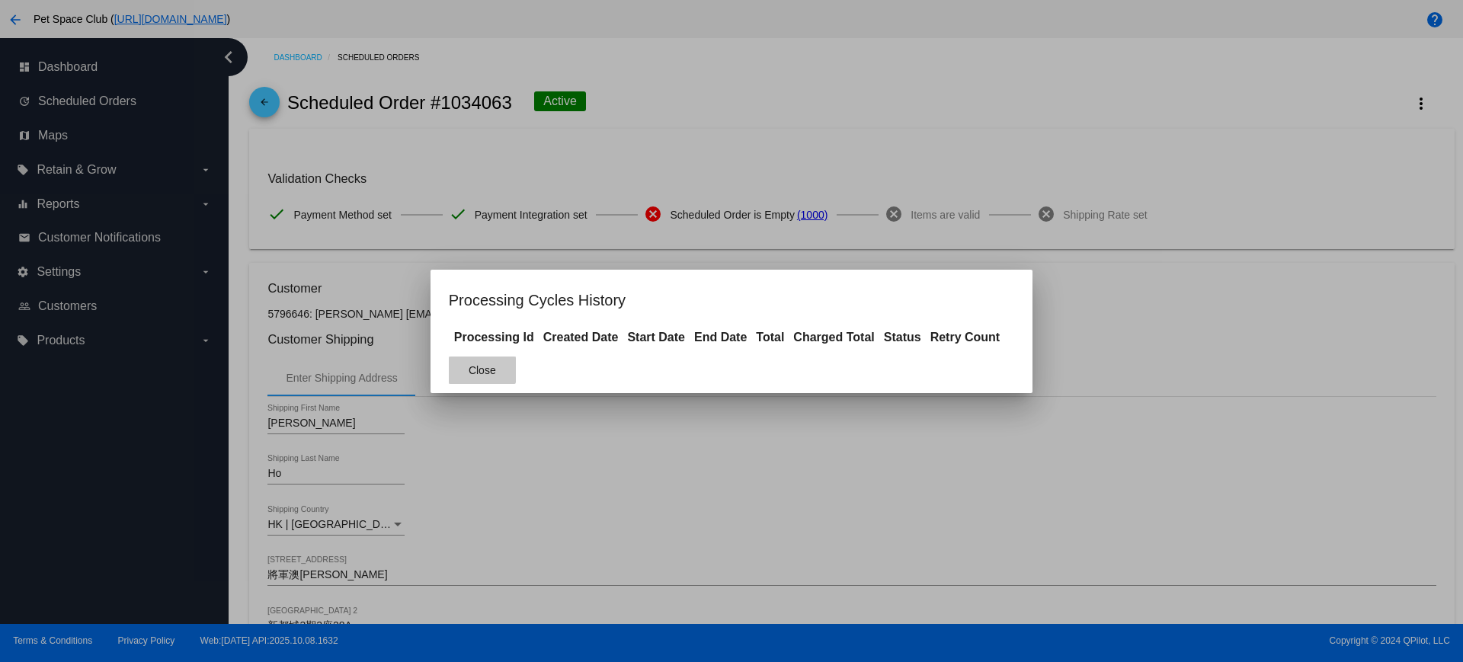
click at [474, 368] on span "Close" at bounding box center [482, 370] width 27 height 12
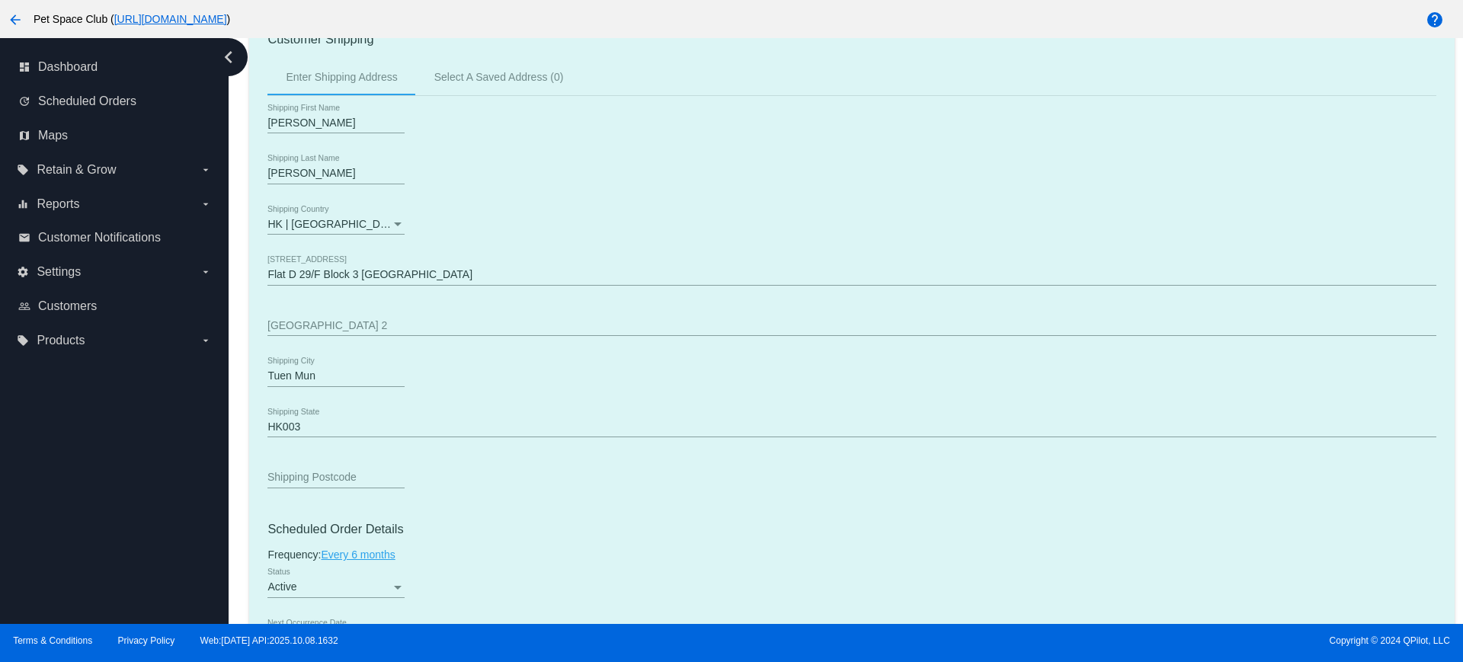
scroll to position [667, 0]
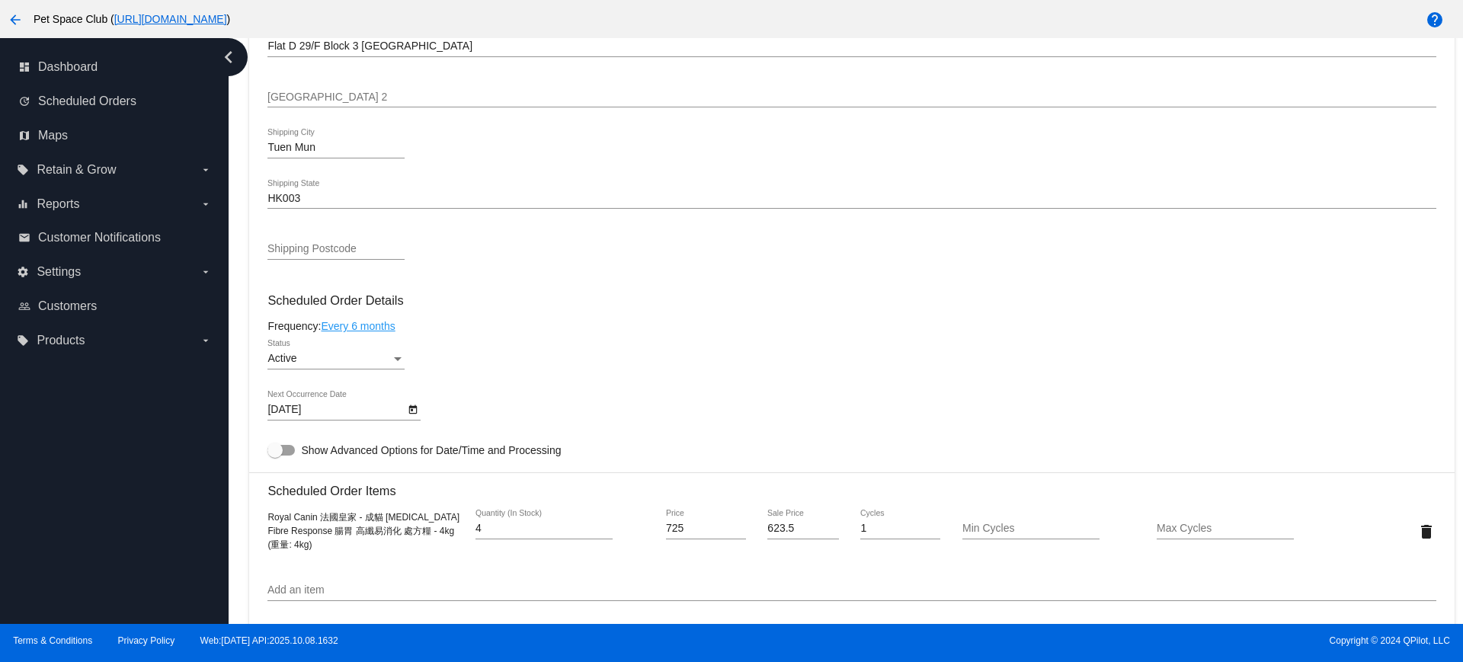
drag, startPoint x: 329, startPoint y: 550, endPoint x: 266, endPoint y: 512, distance: 73.8
click at [266, 512] on mat-card "Customer 5413259: Michelle Leung michelleday315@gmail.com Customer Shipping Ent…" at bounding box center [851, 495] width 1205 height 1524
copy span "Royal Canin 法國皇家 - 成貓 Gastrointestinal Fibre Response 腸胃 高纖易消化 處方糧 - 4kg (重量: 4…"
click at [239, 276] on div "Dashboard Scheduled Orders arrow_back Scheduled Order #792301 Active more_vert …" at bounding box center [846, 331] width 1235 height 586
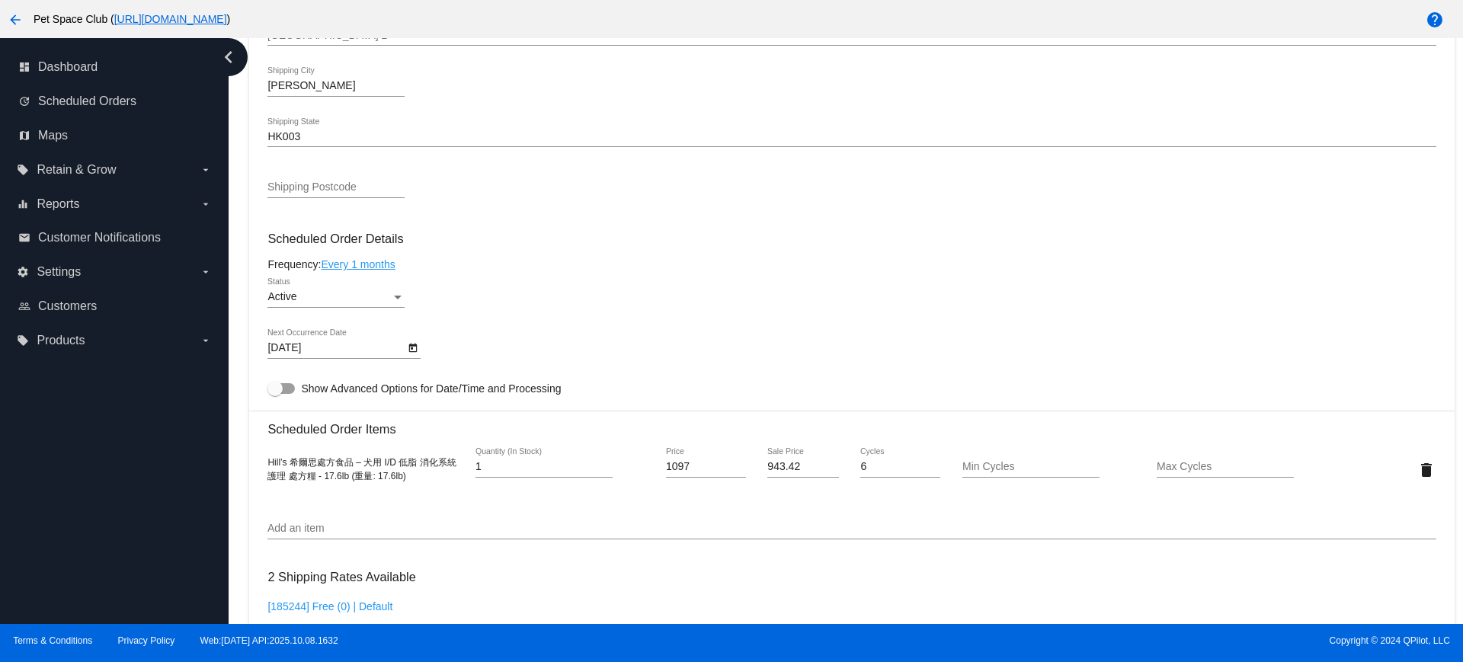
scroll to position [762, 0]
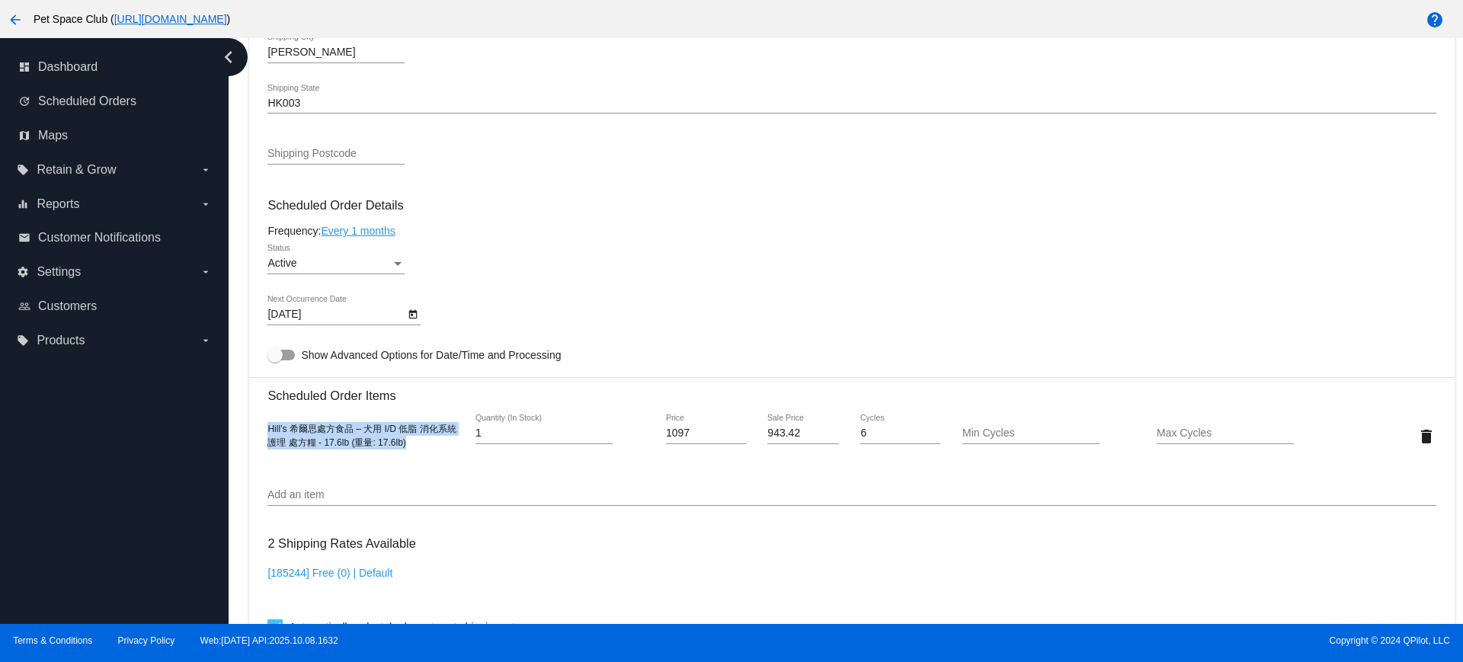
drag, startPoint x: 418, startPoint y: 441, endPoint x: 253, endPoint y: 419, distance: 166.8
click at [253, 419] on mat-card "Customer 6347371: Po ki [PERSON_NAME] [EMAIL_ADDRESS][DOMAIN_NAME] Customer Shi…" at bounding box center [851, 426] width 1205 height 1577
copy span "Hill’s 希爾思處方食品 – 犬用 I/D 低脂 消化系統護理 處方糧 - 17.6lb (重量: 17.6lb)"
click at [233, 100] on div "Dashboard Scheduled Orders arrow_back Scheduled Order #886478 Active more_vert …" at bounding box center [846, 331] width 1235 height 586
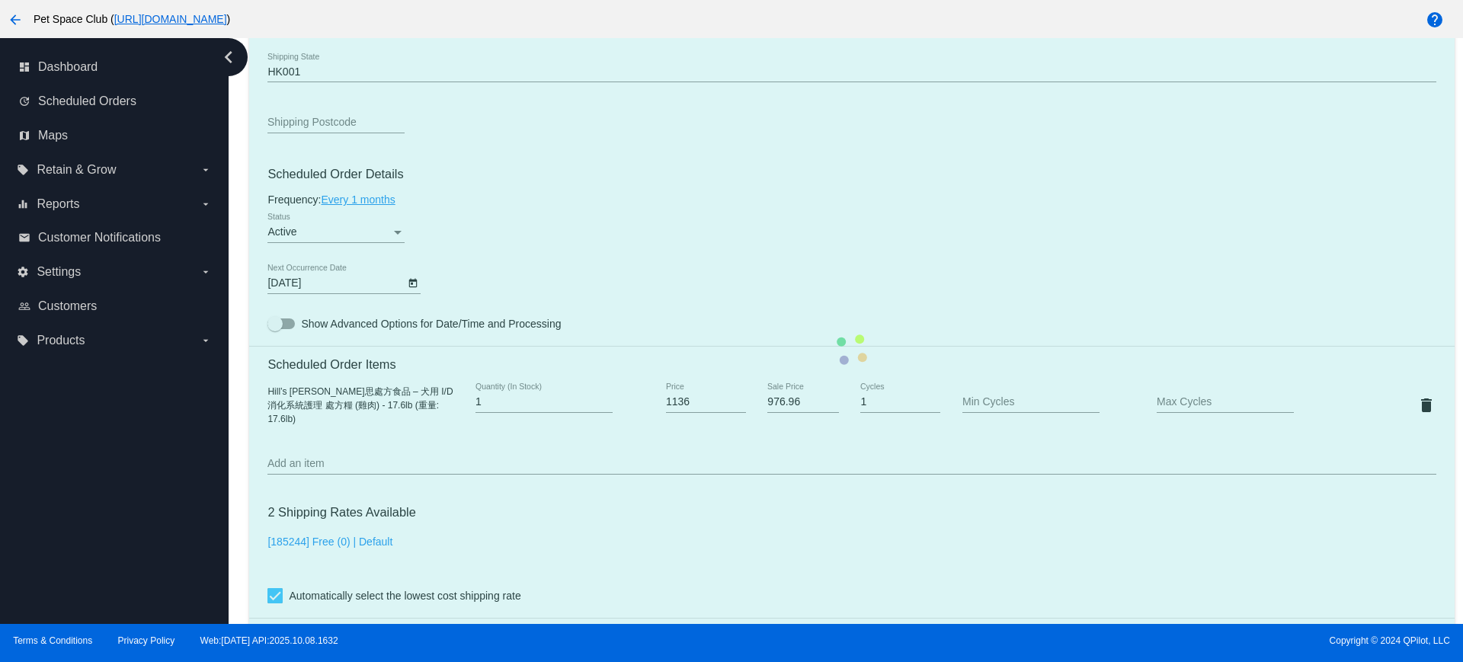
scroll to position [857, 0]
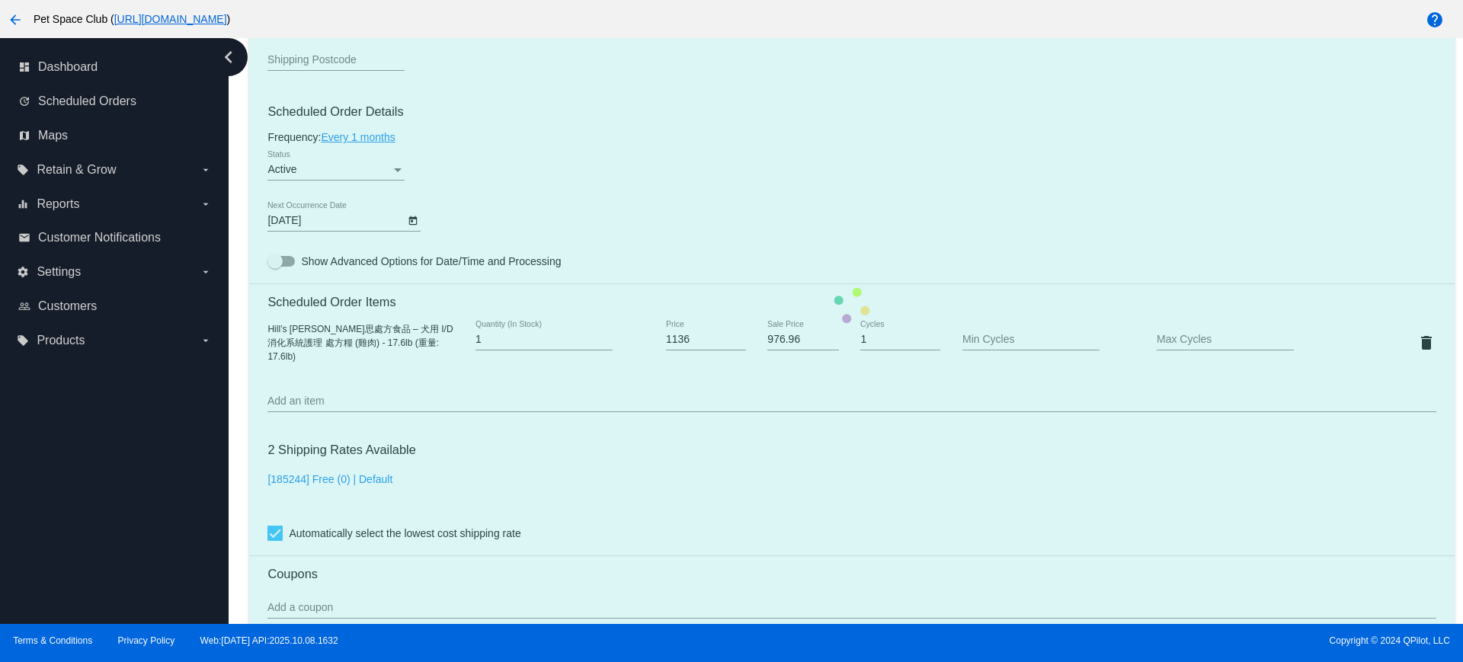
drag, startPoint x: 436, startPoint y: 350, endPoint x: 257, endPoint y: 331, distance: 180.0
click at [257, 331] on mat-card "Customer 6752446: 少帆 楊 ysiufan1216@gmail.com Customer Shipping Enter Shipping A…" at bounding box center [851, 306] width 1205 height 1526
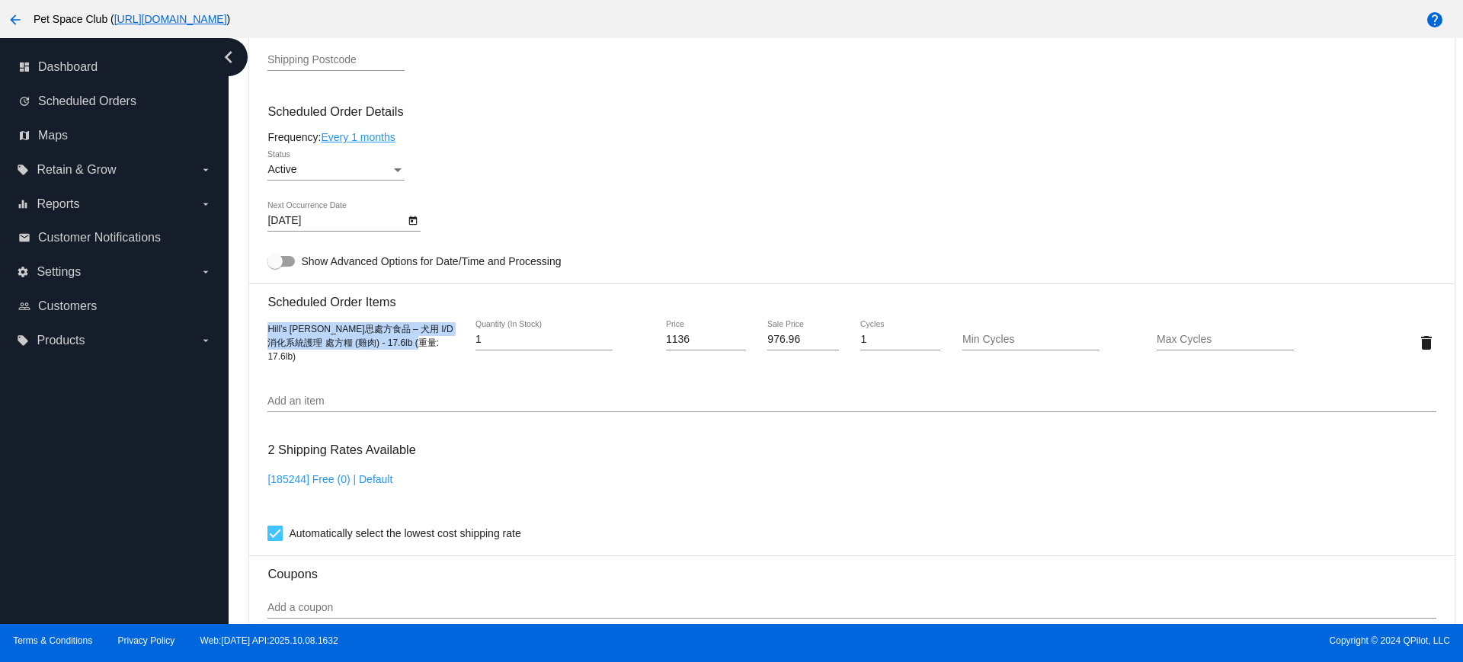
drag, startPoint x: 428, startPoint y: 355, endPoint x: 251, endPoint y: 341, distance: 178.1
click at [251, 341] on mat-card "Customer 6752446: 少帆 楊 ysiufan1216@gmail.com Customer Shipping Enter Shipping A…" at bounding box center [851, 306] width 1205 height 1526
copy span "Hill’s 希爾思處方食品 – 犬用 I/D 消化系統護理 處方糧 (雞肉) - 17.6lb (重量: 17.6lb)"
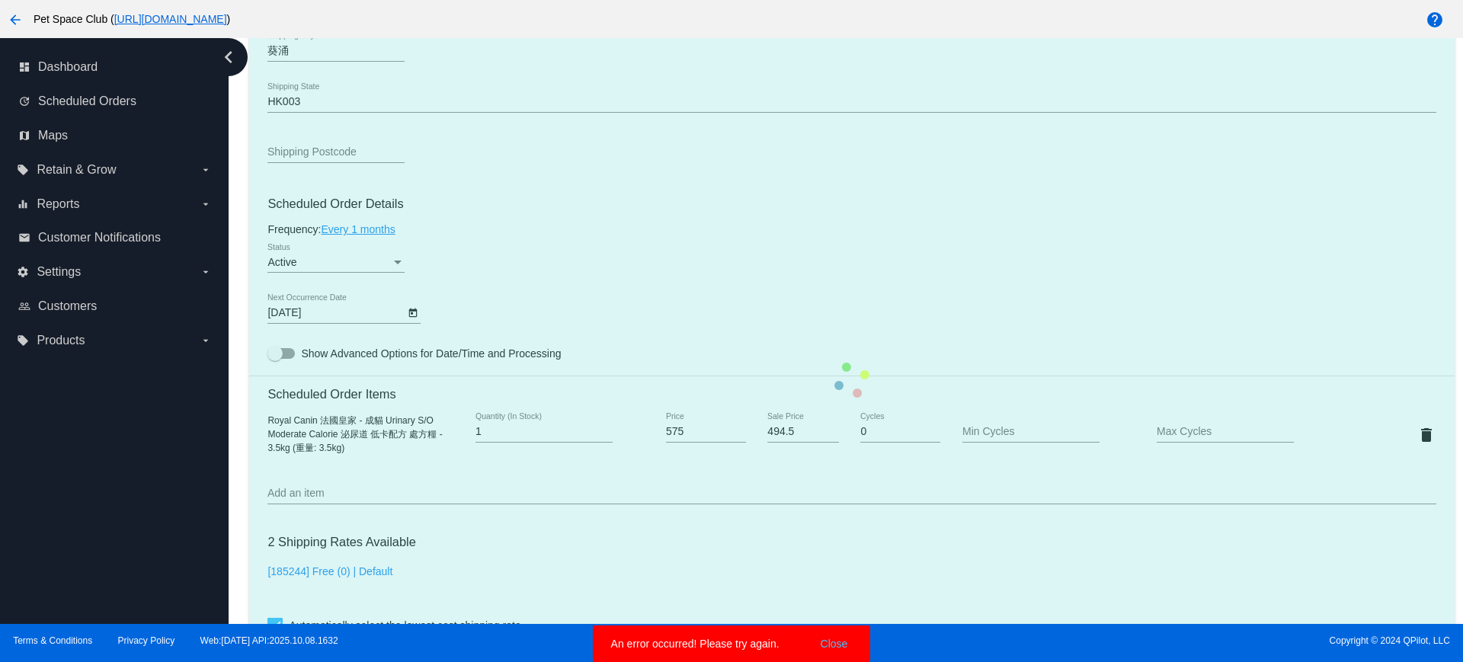
scroll to position [667, 0]
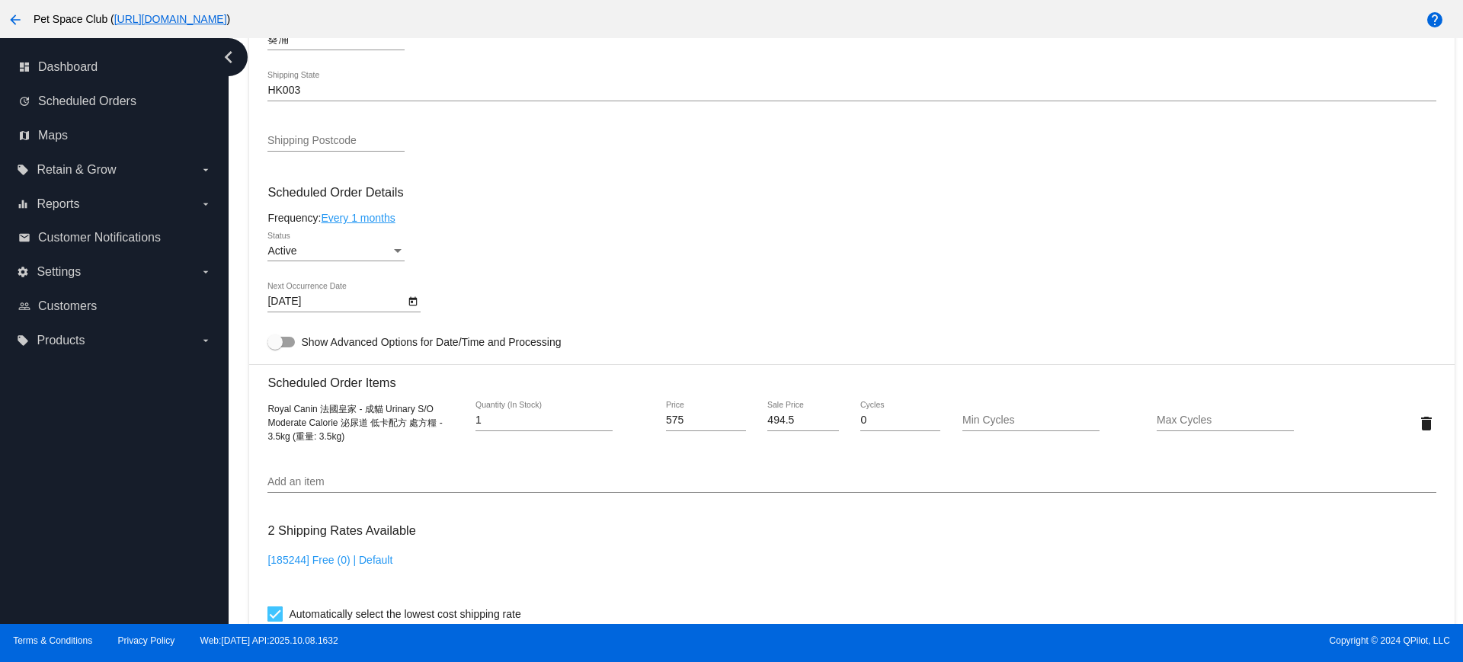
scroll to position [667, 0]
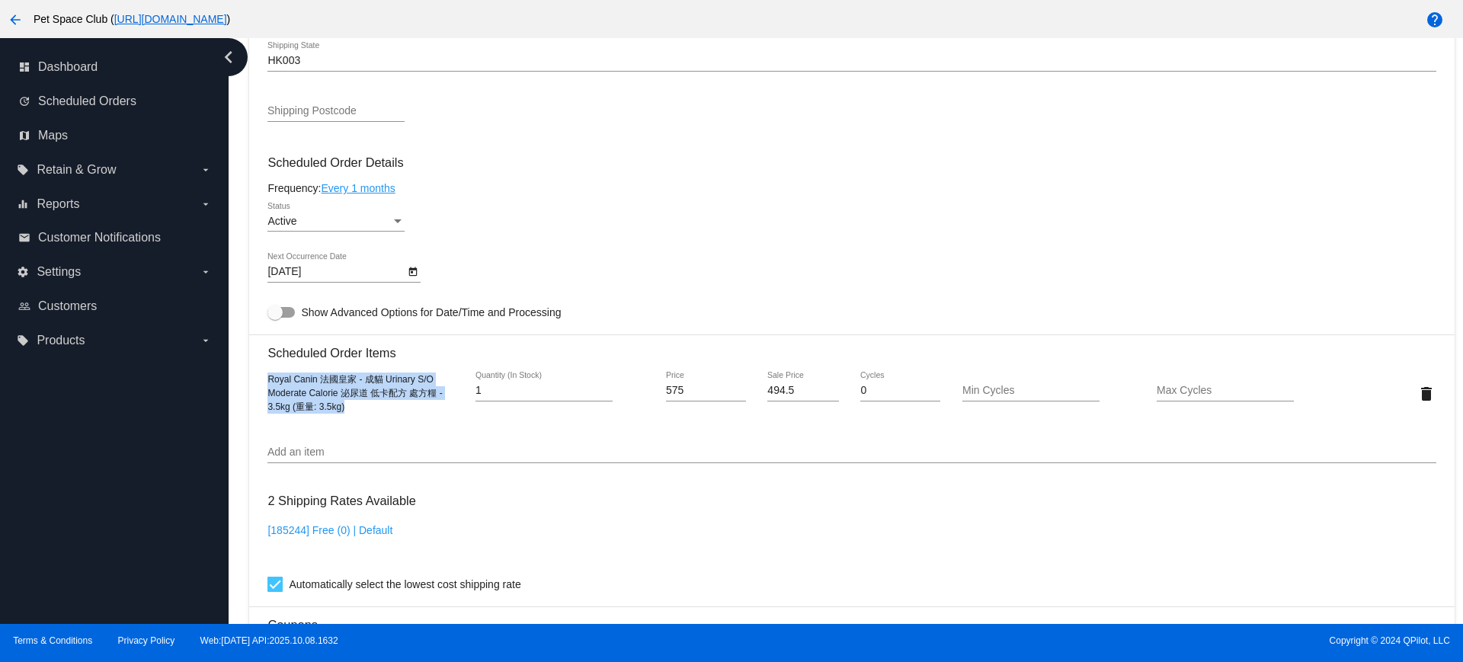
drag, startPoint x: 363, startPoint y: 408, endPoint x: 266, endPoint y: 382, distance: 100.4
click at [266, 382] on mat-card "Customer 6194915: [PERSON_NAME] [EMAIL_ADDRESS][DOMAIN_NAME] Customer Shipping …" at bounding box center [851, 358] width 1205 height 1524
copy span "Royal Canin 法國皇家 - 成貓 Urinary S/O Moderate Calorie 泌尿道 低卡配方 處方糧 - 3.5kg (重量: 3.…"
click at [241, 288] on div "Dashboard Scheduled Orders arrow_back Scheduled Order #1036868 Active more_vert…" at bounding box center [852, 245] width 1222 height 1748
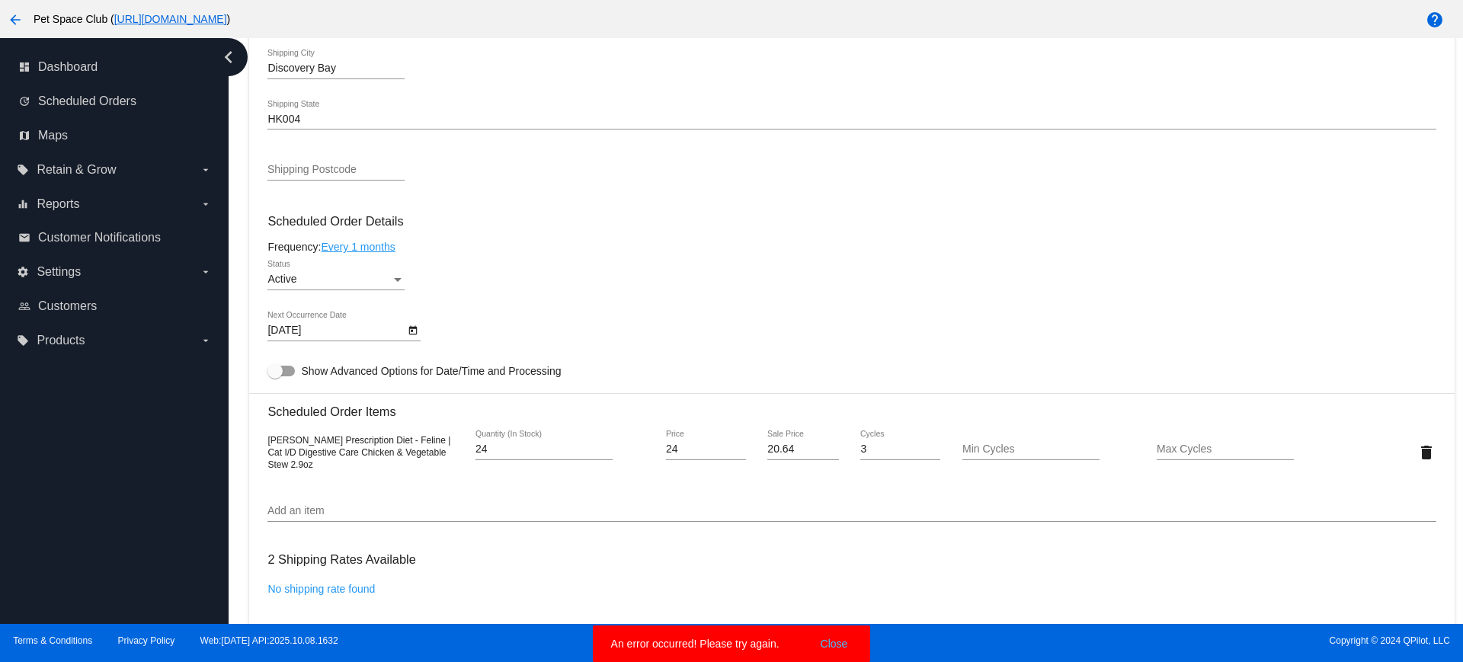
scroll to position [857, 0]
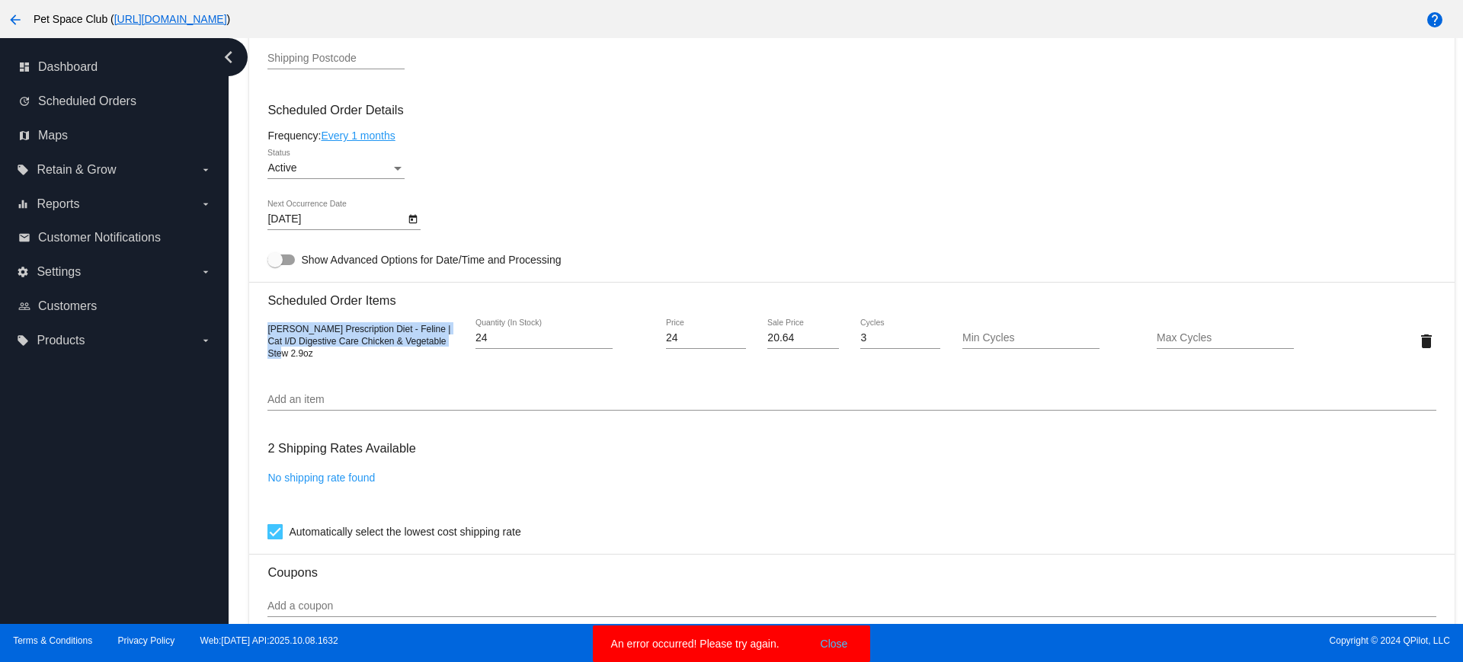
drag, startPoint x: 296, startPoint y: 357, endPoint x: 261, endPoint y: 327, distance: 47.0
click at [261, 327] on mat-card "Customer 6763147: [PERSON_NAME] [EMAIL_ADDRESS][DOMAIN_NAME] Customer Shipping …" at bounding box center [851, 287] width 1205 height 1488
copy span "[PERSON_NAME] Prescription Diet - Feline | Cat I/D Digestive Care Chicken & Veg…"
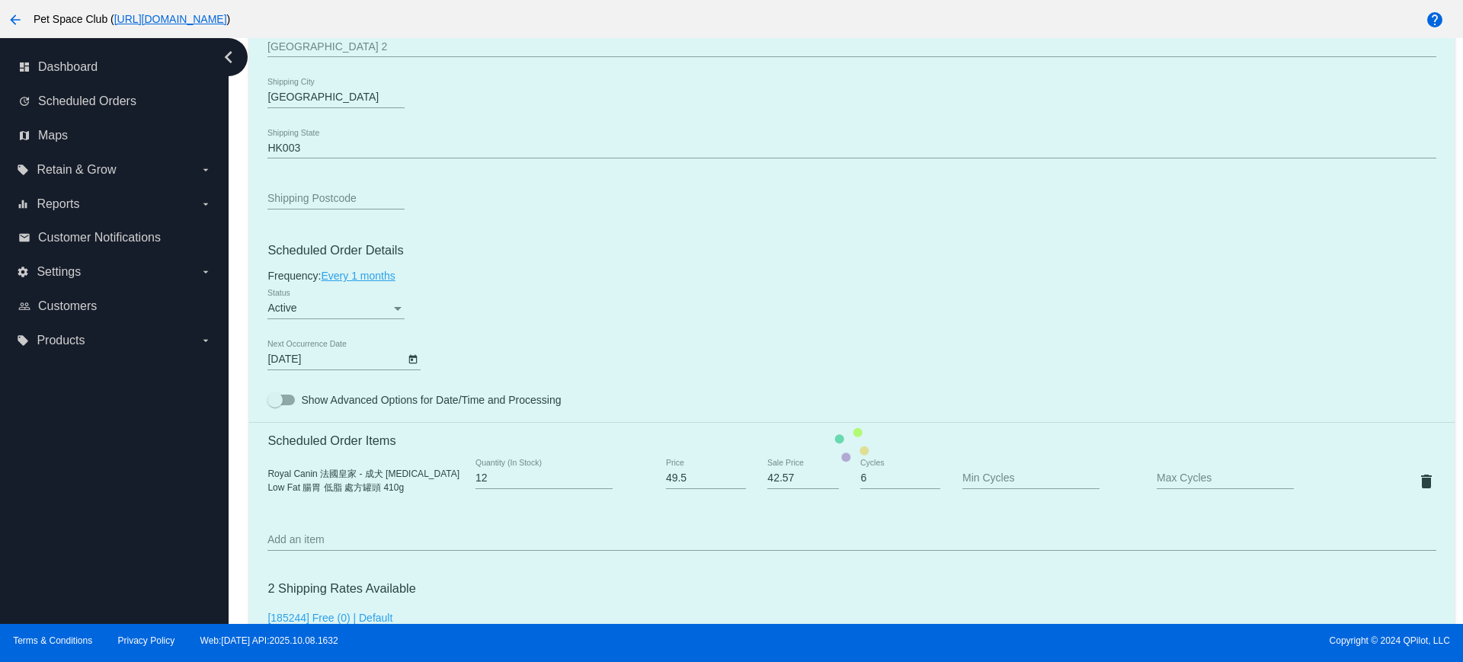
scroll to position [762, 0]
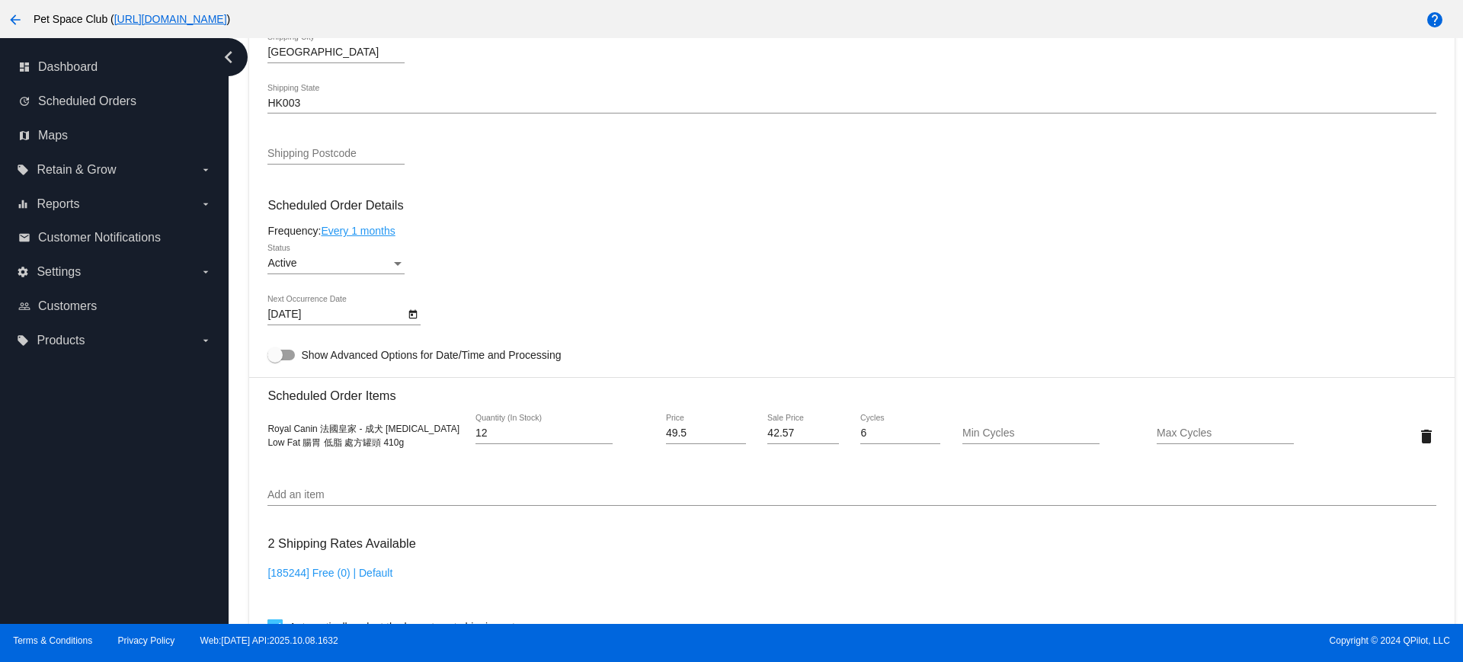
drag, startPoint x: 408, startPoint y: 447, endPoint x: 264, endPoint y: 433, distance: 145.4
click at [264, 433] on mat-card "Customer 6549750: Jan Lai janlai95435449@gmail.com Customer Shipping Enter Ship…" at bounding box center [851, 400] width 1205 height 1524
copy span "Royal Canin 法國皇家 - 成犬 Gastrointestinal Low Fat 腸胃 低脂 處方罐頭 410g"
drag, startPoint x: 244, startPoint y: 410, endPoint x: 342, endPoint y: 342, distance: 119.4
click at [244, 410] on div "Dashboard Scheduled Orders arrow_back Scheduled Order #918495 Active more_vert …" at bounding box center [852, 219] width 1222 height 1886
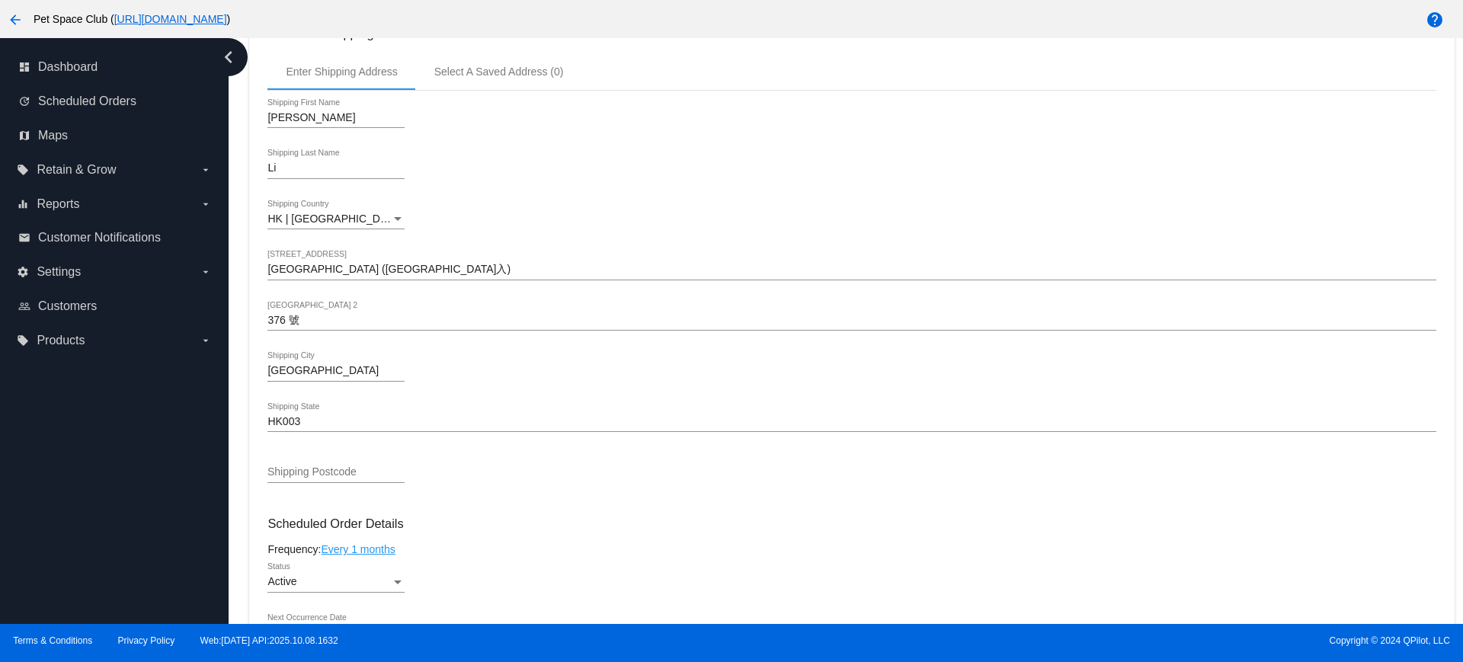
scroll to position [667, 0]
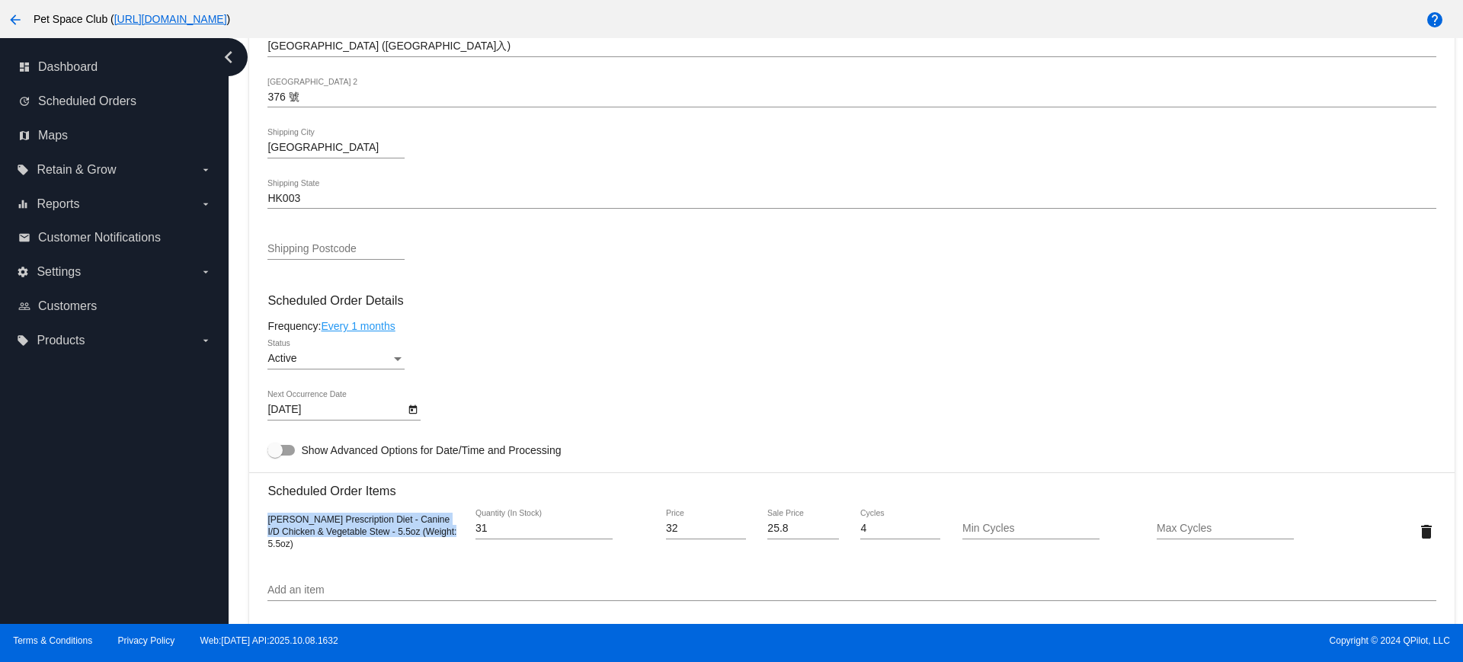
drag, startPoint x: 432, startPoint y: 537, endPoint x: 251, endPoint y: 520, distance: 181.5
click at [251, 520] on mat-card "Customer 6544161: [PERSON_NAME] [EMAIL_ADDRESS][DOMAIN_NAME] Customer Shipping …" at bounding box center [851, 495] width 1205 height 1524
copy span "[PERSON_NAME] Prescription Diet - Canine I/D Chicken & Vegetable Stew - 5.5oz (…"
drag, startPoint x: 239, startPoint y: 327, endPoint x: 553, endPoint y: 71, distance: 405.1
click at [239, 327] on div "Dashboard Scheduled Orders arrow_back Scheduled Order #955552 Active more_vert …" at bounding box center [846, 331] width 1235 height 586
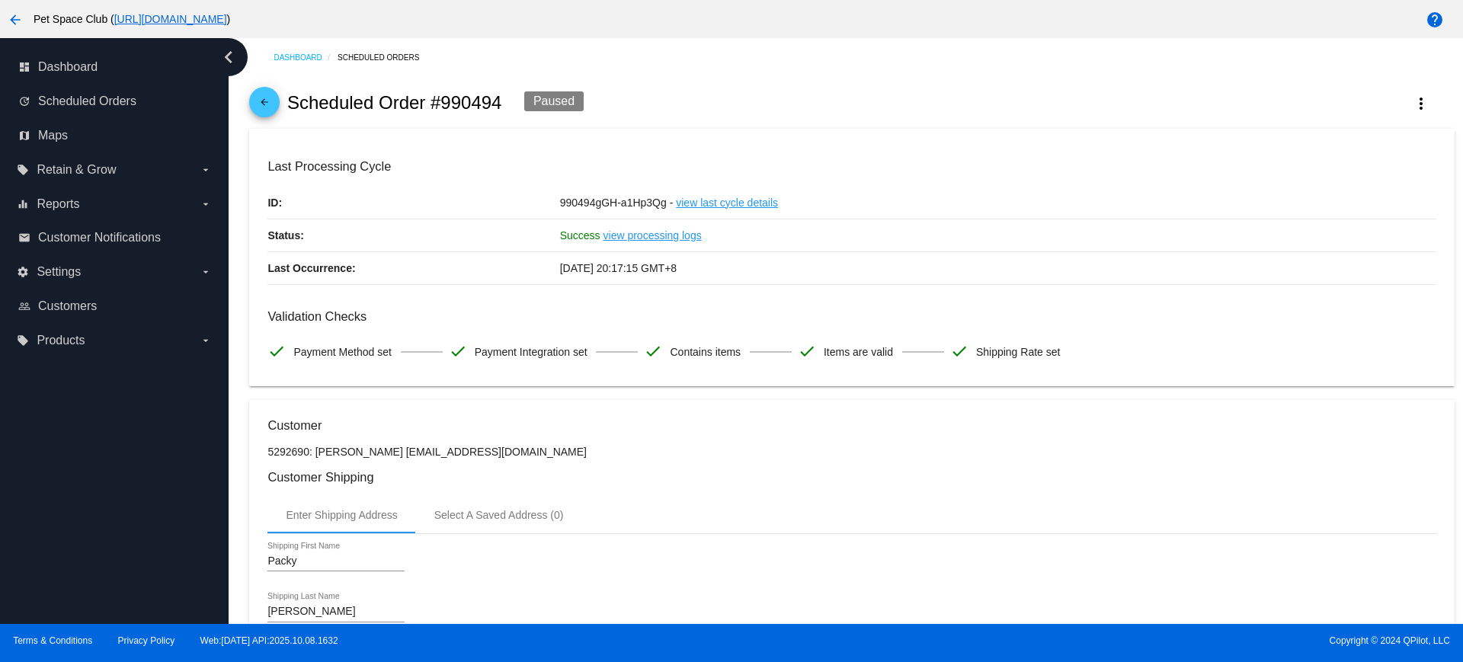
scroll to position [286, 0]
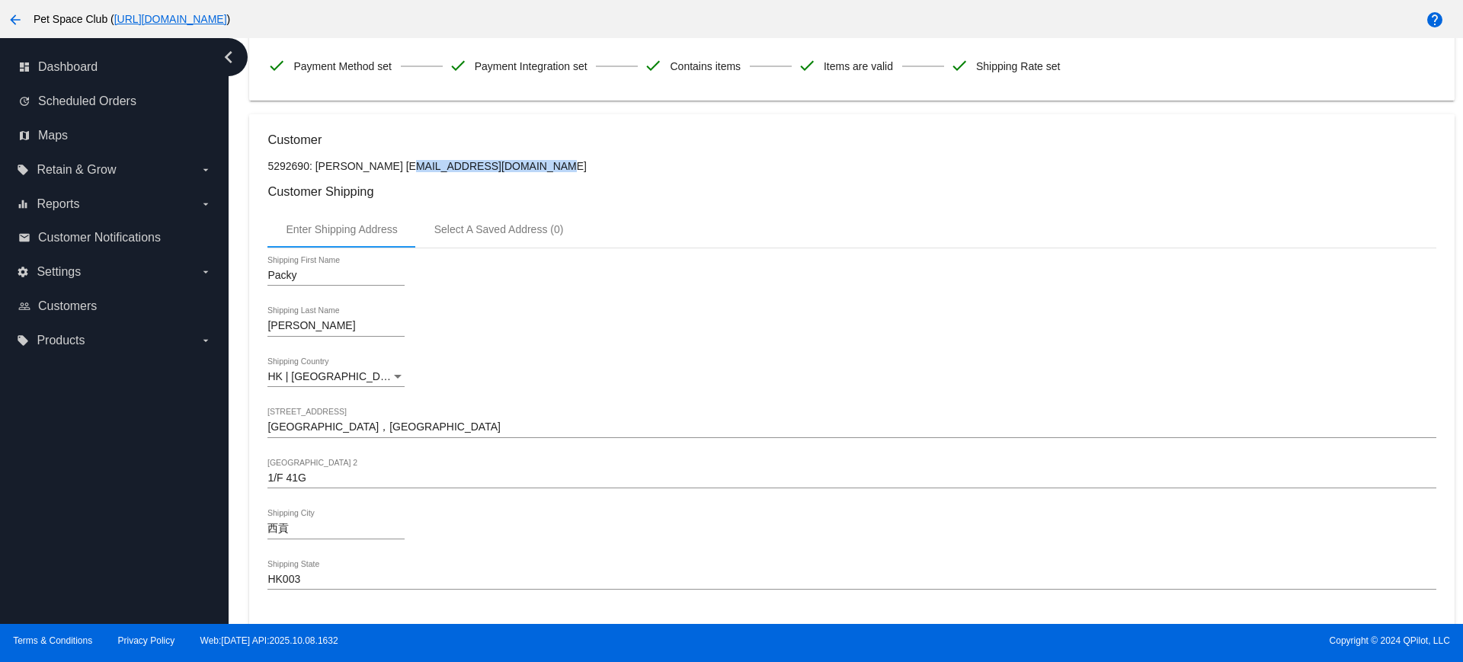
drag, startPoint x: 363, startPoint y: 165, endPoint x: 504, endPoint y: 169, distance: 141.0
click at [504, 169] on p "5292690: [PERSON_NAME] [EMAIL_ADDRESS][DOMAIN_NAME]" at bounding box center [851, 166] width 1168 height 12
copy p "[EMAIL_ADDRESS][DOMAIN_NAME]"
click at [652, 171] on p "5292690: [PERSON_NAME] [EMAIL_ADDRESS][DOMAIN_NAME]" at bounding box center [851, 166] width 1168 height 12
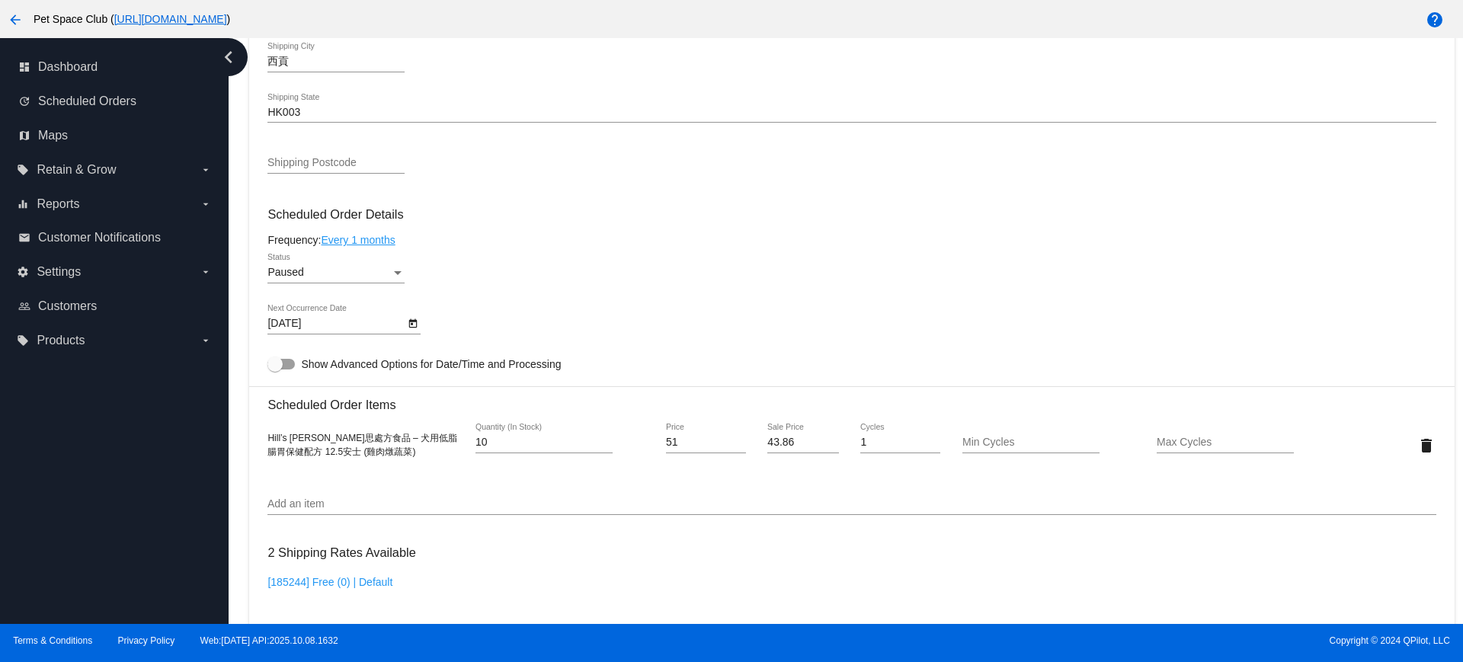
scroll to position [762, 0]
